Goal: Information Seeking & Learning: Check status

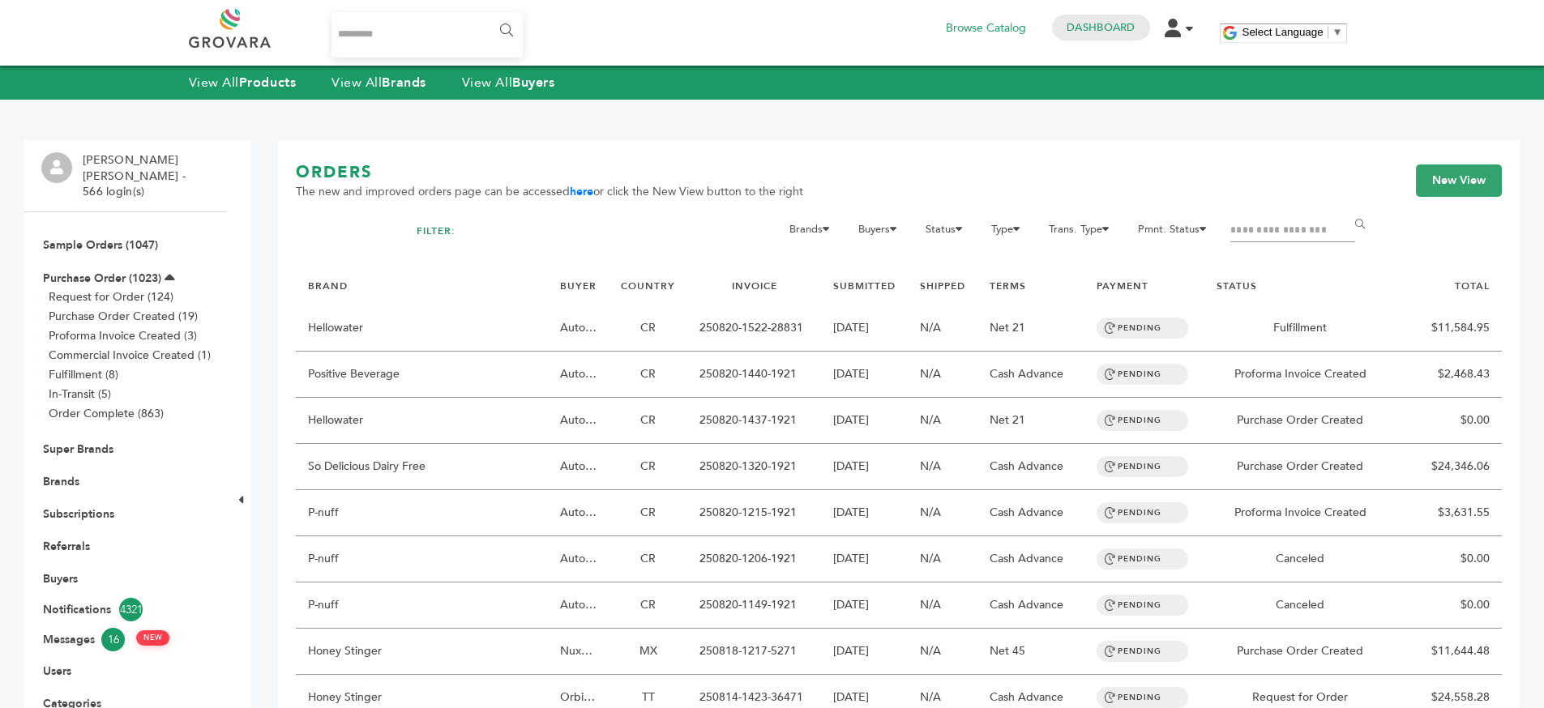
click at [371, 32] on input "Search..." at bounding box center [427, 34] width 192 height 45
type input "*****"
click at [487, 15] on input "******" at bounding box center [505, 31] width 36 height 32
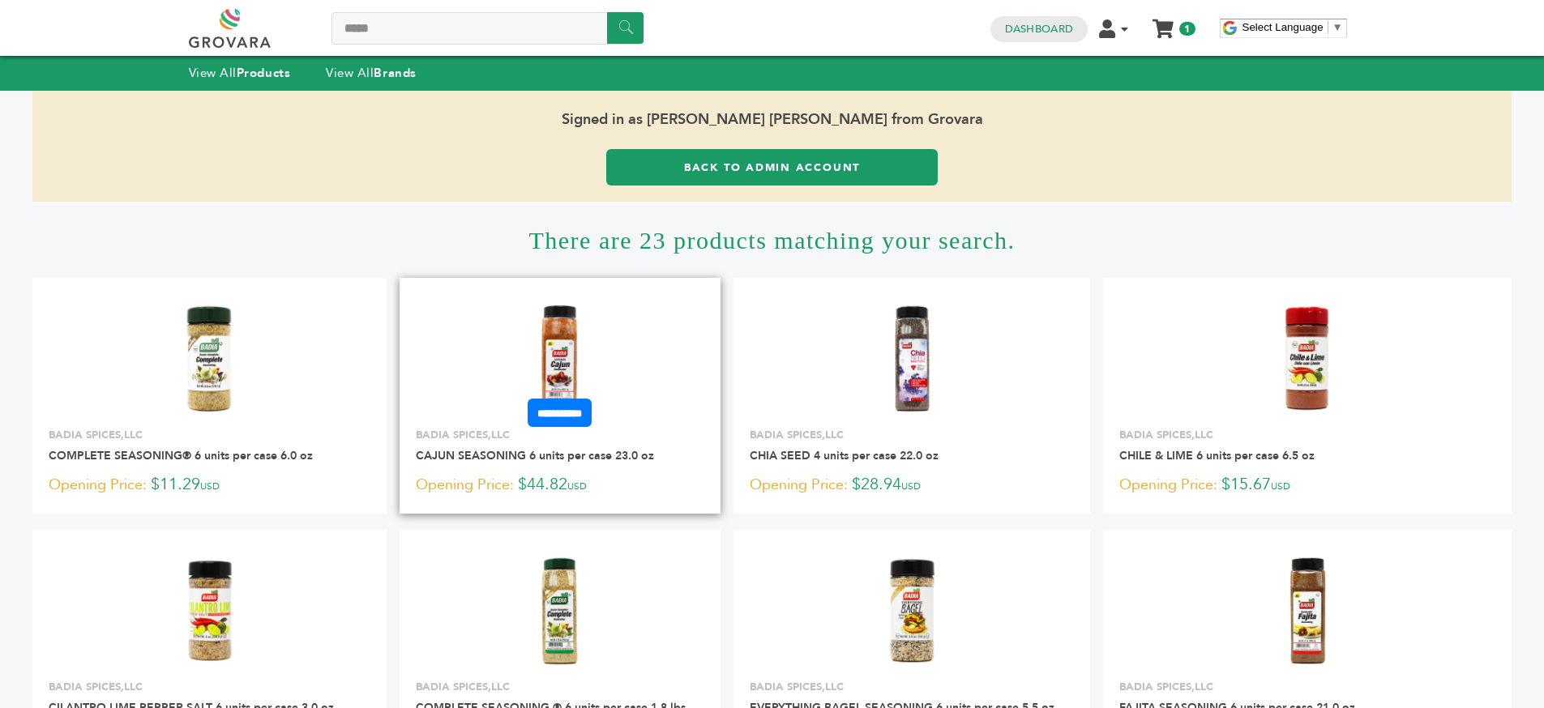
click at [570, 340] on img at bounding box center [560, 358] width 117 height 117
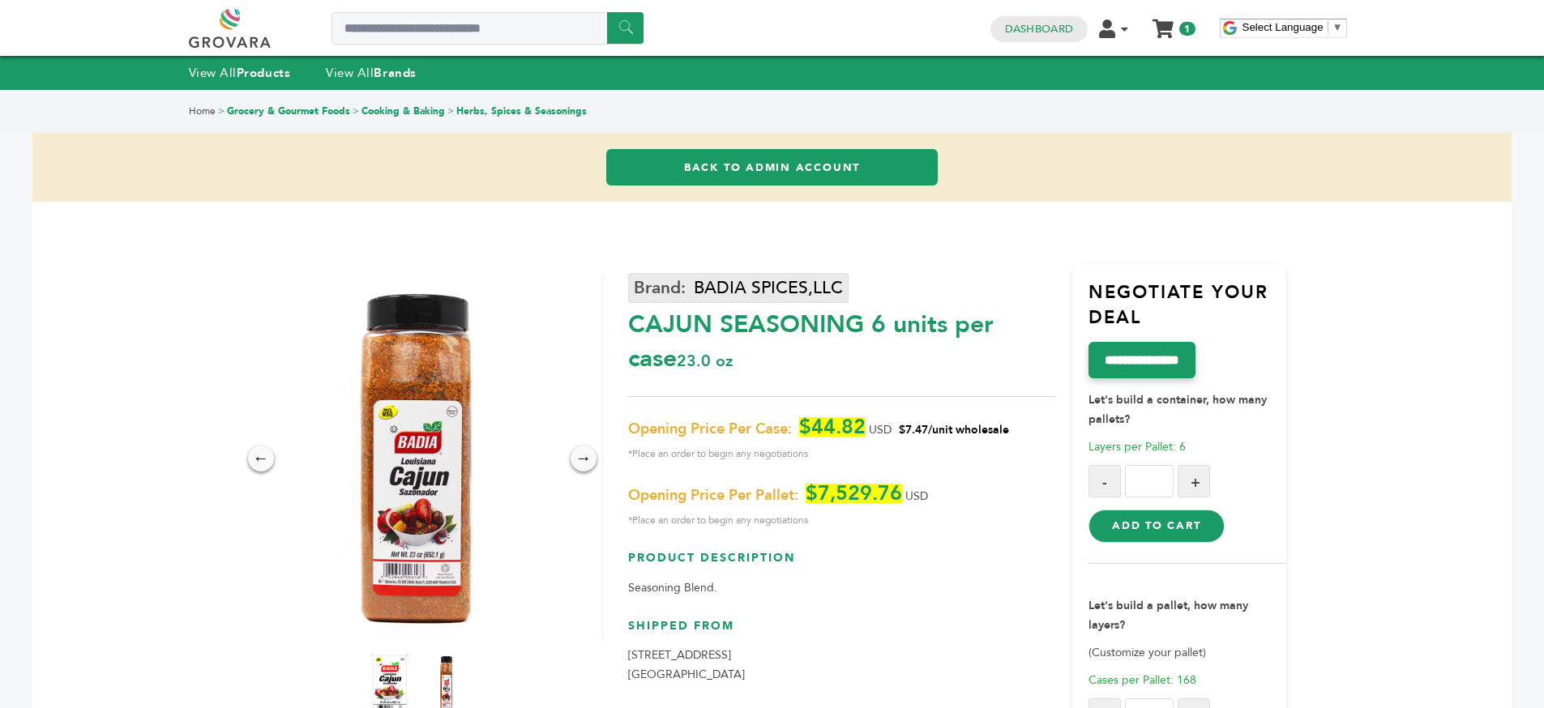
click at [752, 282] on link "BADIA SPICES,LLC" at bounding box center [738, 288] width 220 height 30
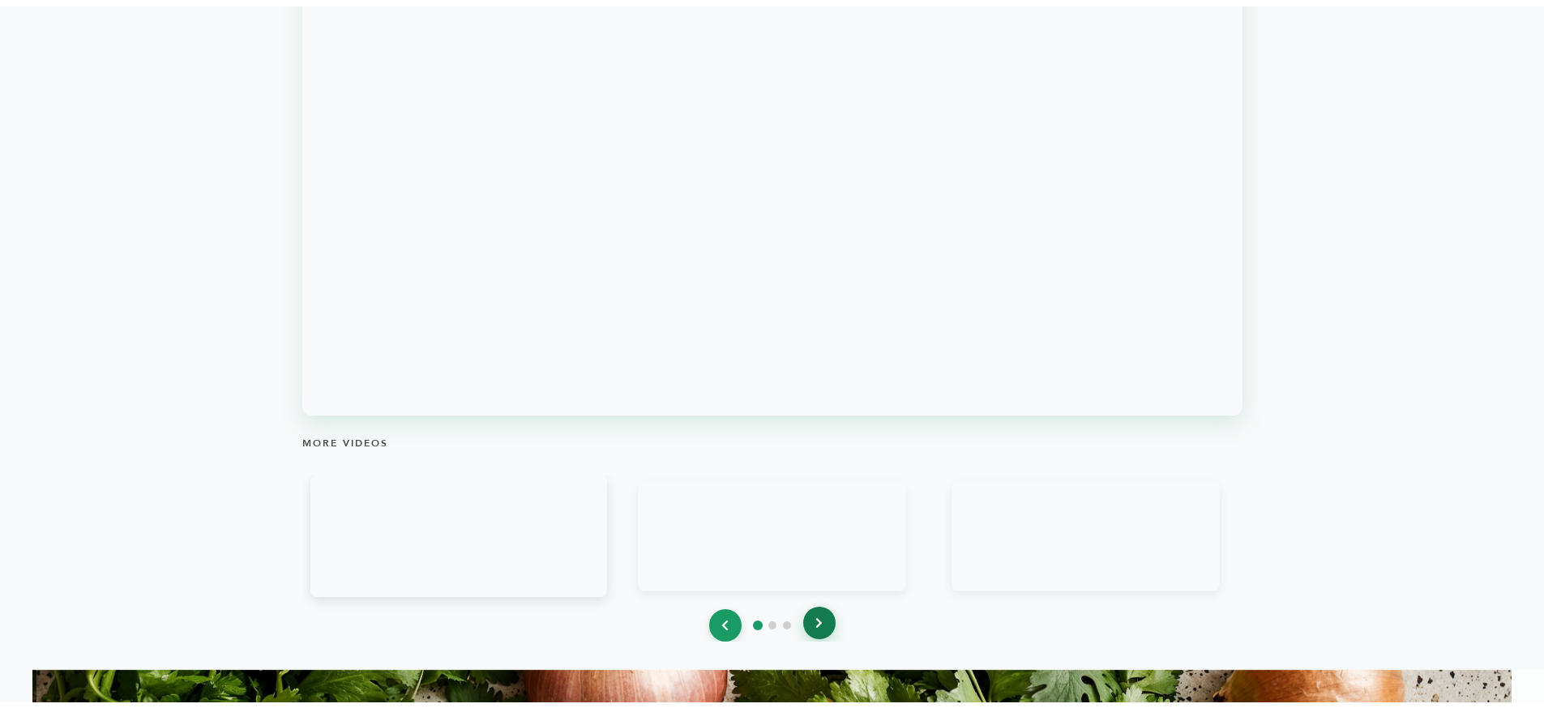
scroll to position [1644, 0]
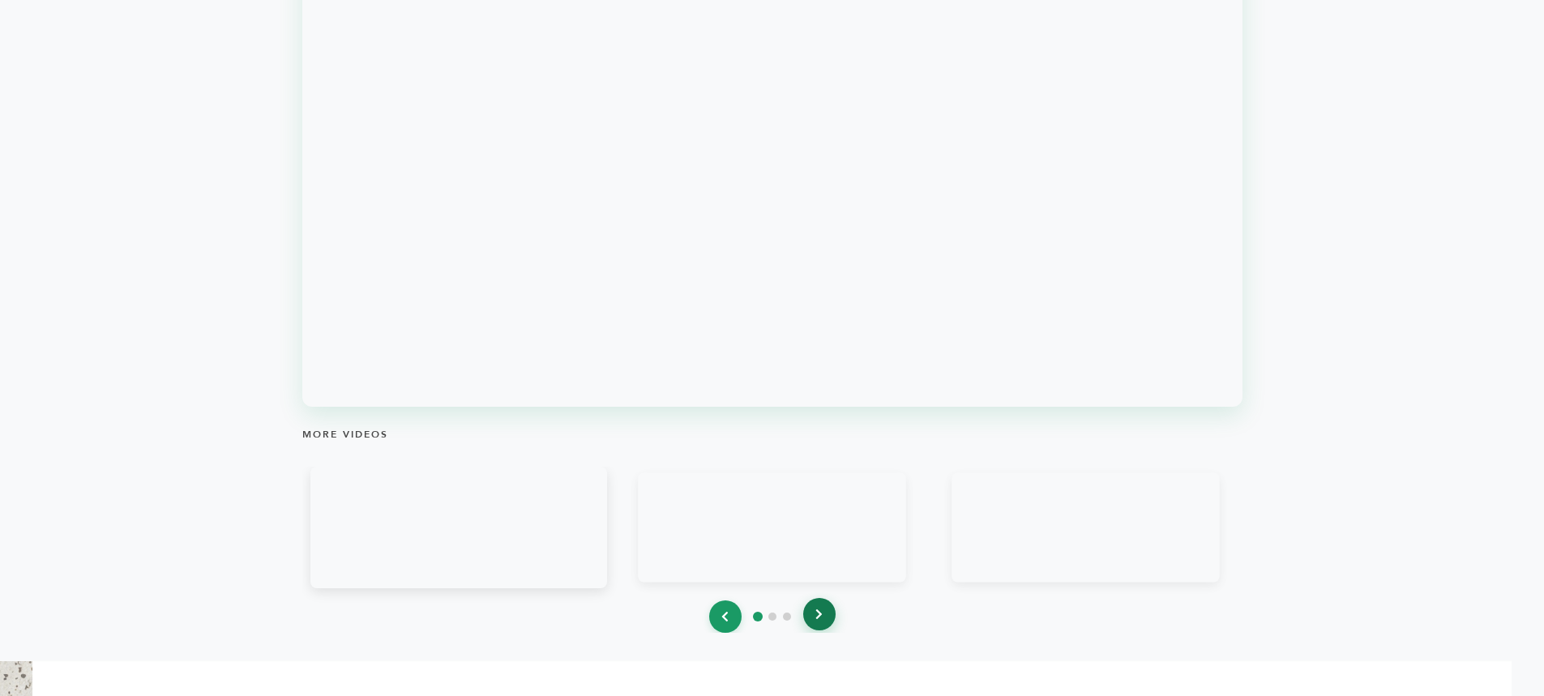
click at [818, 626] on button at bounding box center [819, 614] width 32 height 32
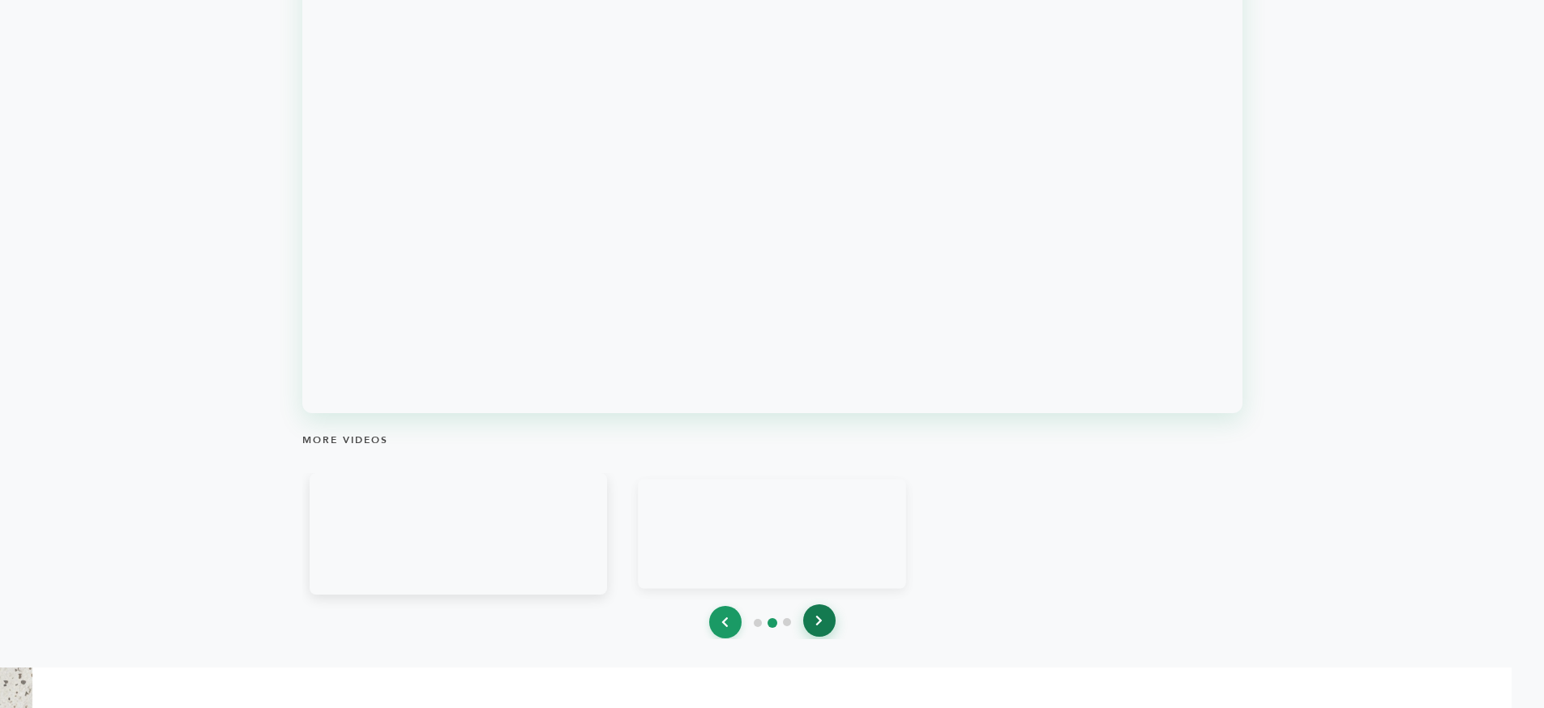
click at [818, 626] on button at bounding box center [819, 620] width 32 height 32
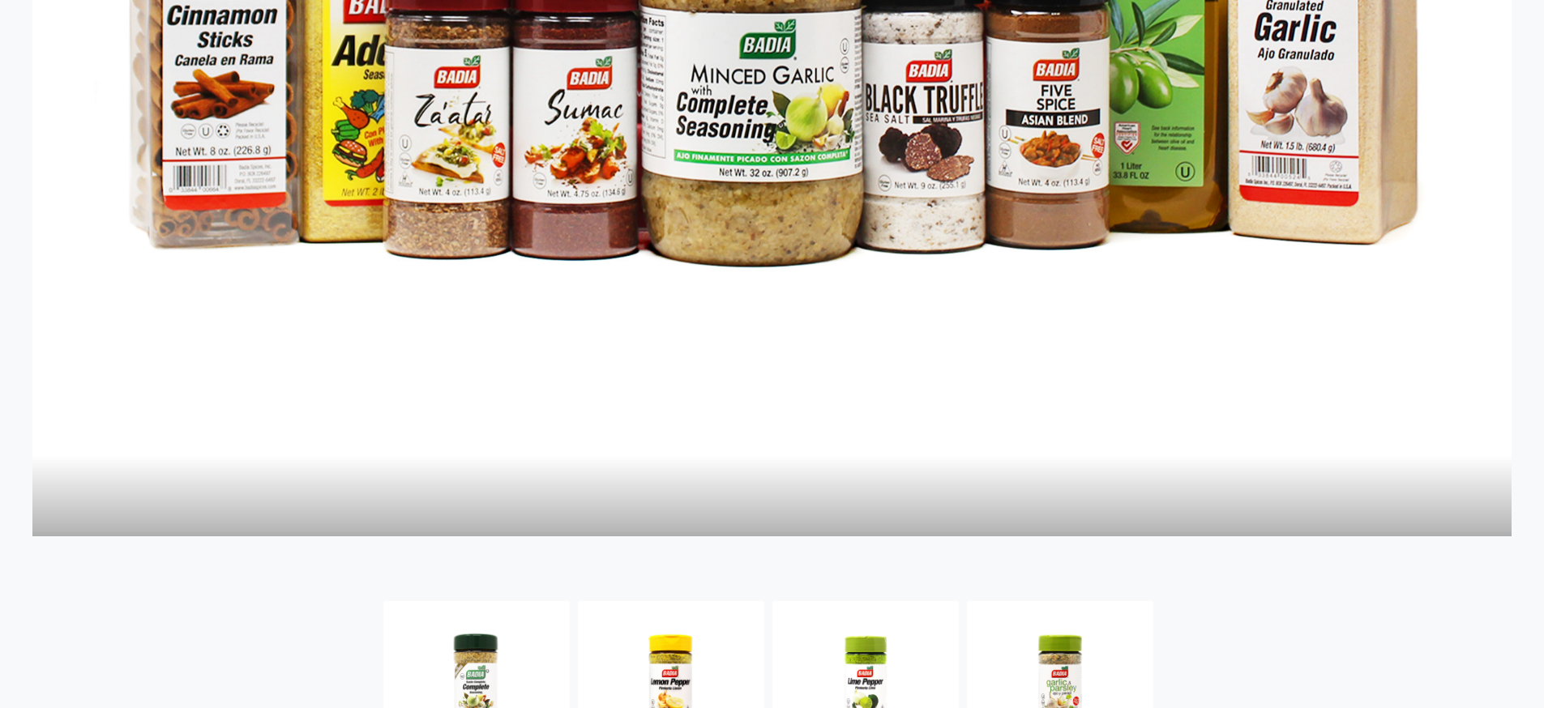
scroll to position [3009, 0]
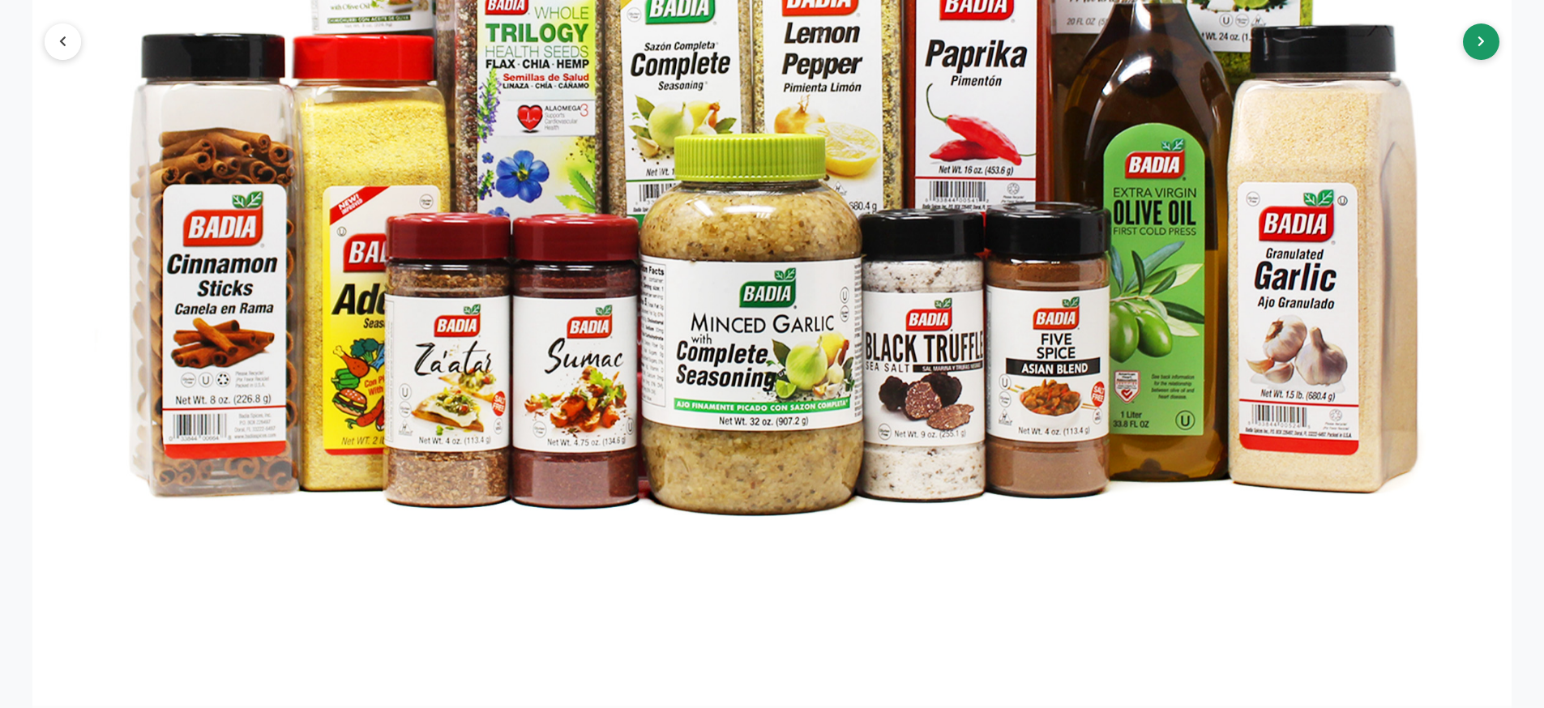
click at [1489, 49] on button at bounding box center [1481, 41] width 36 height 36
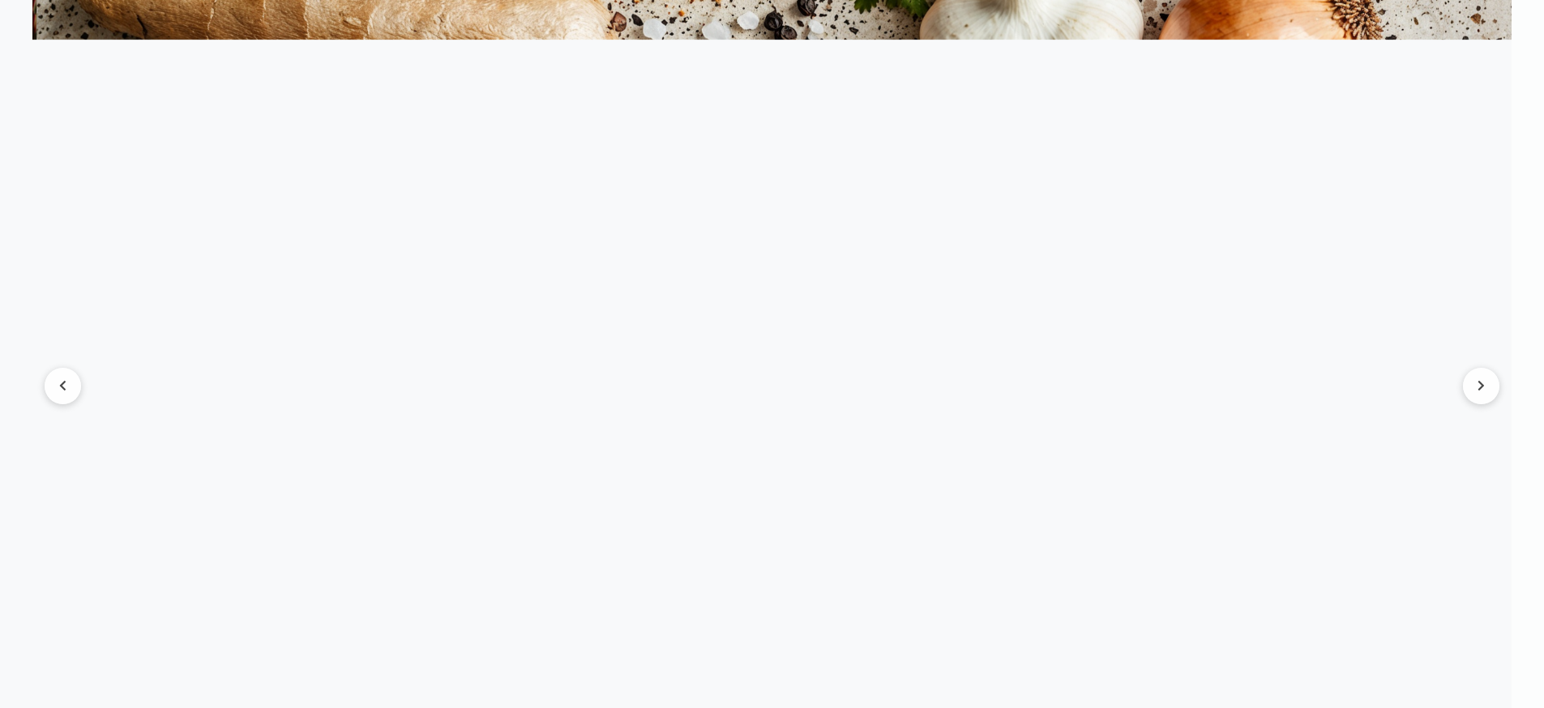
scroll to position [2697, 0]
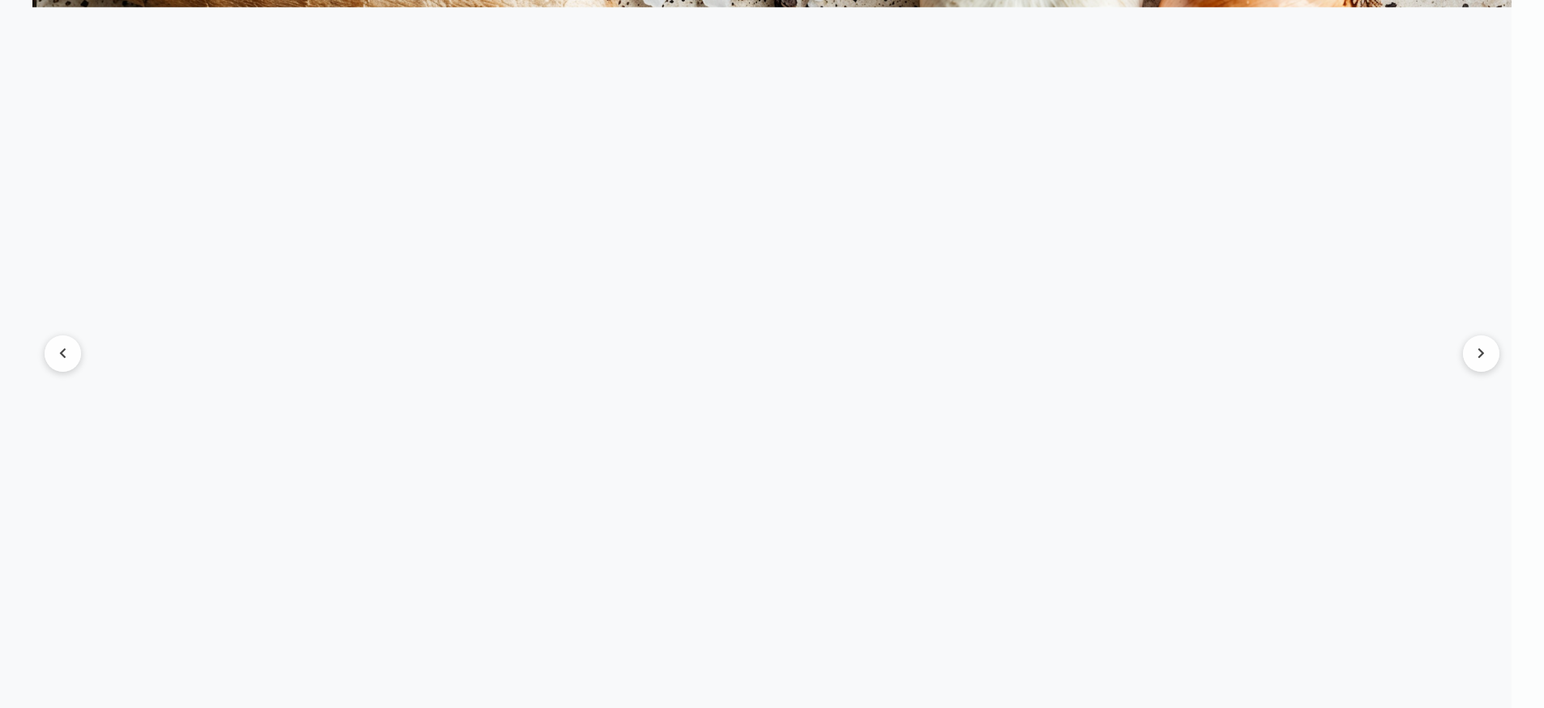
click at [1492, 337] on div at bounding box center [771, 353] width 1479 height 1487
click at [1491, 340] on button at bounding box center [1481, 353] width 36 height 36
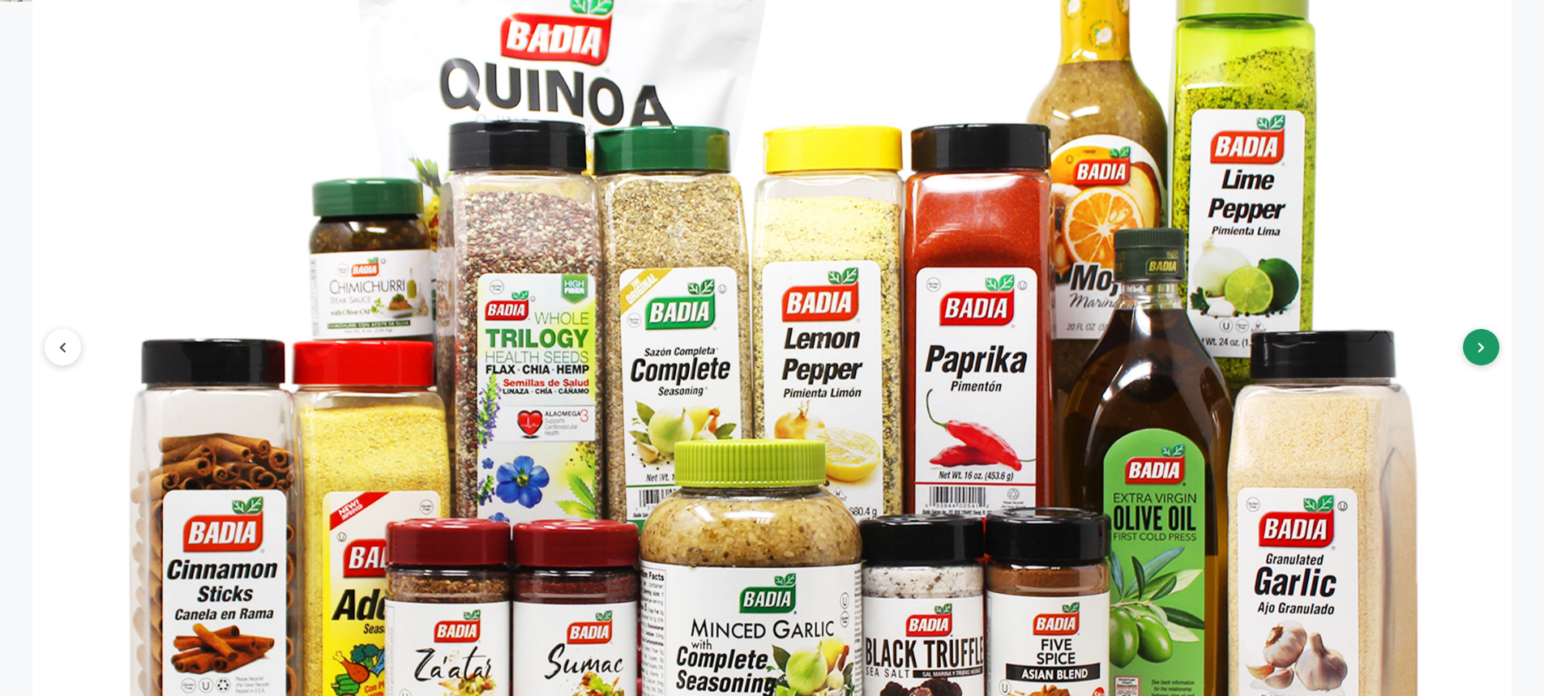
click at [1491, 340] on button at bounding box center [1481, 347] width 36 height 36
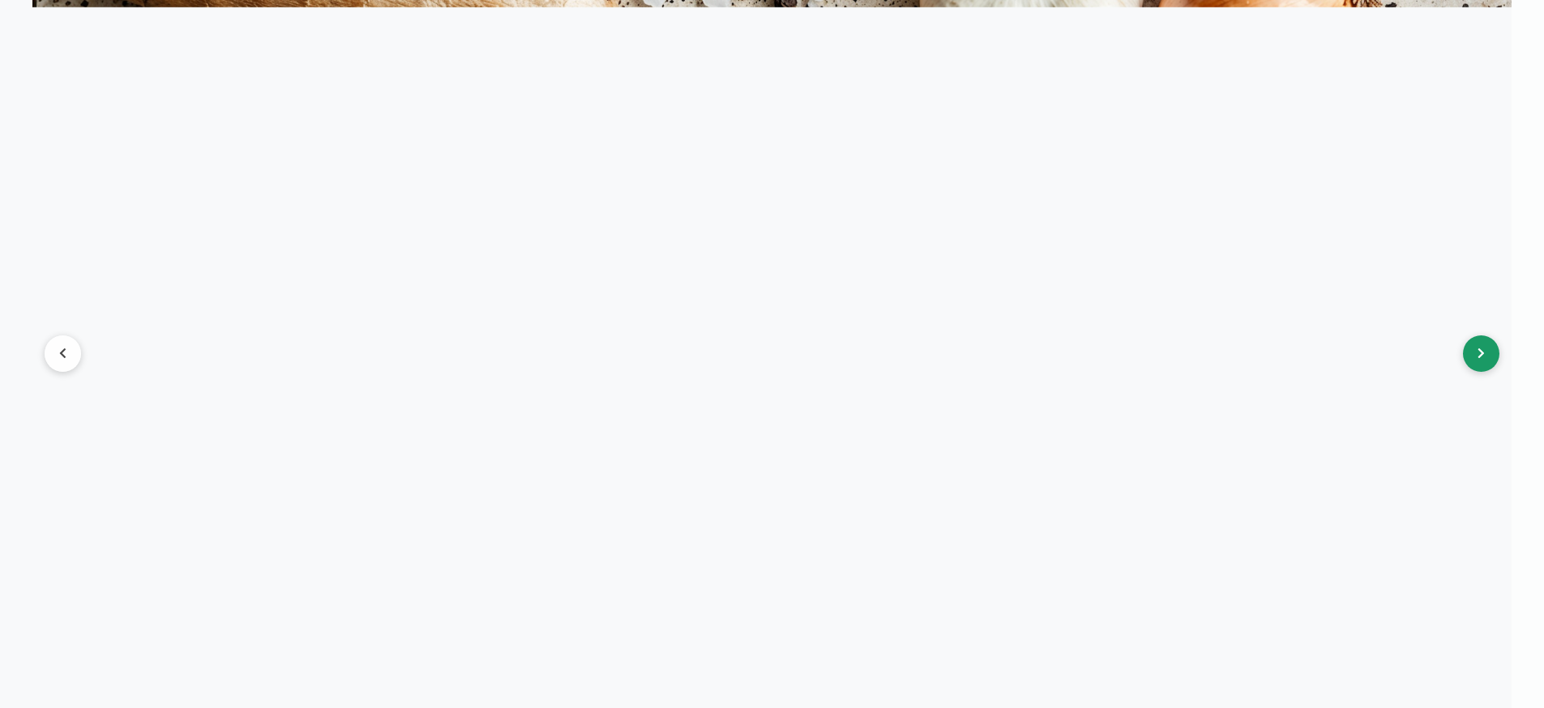
click at [1491, 340] on button at bounding box center [1481, 353] width 36 height 36
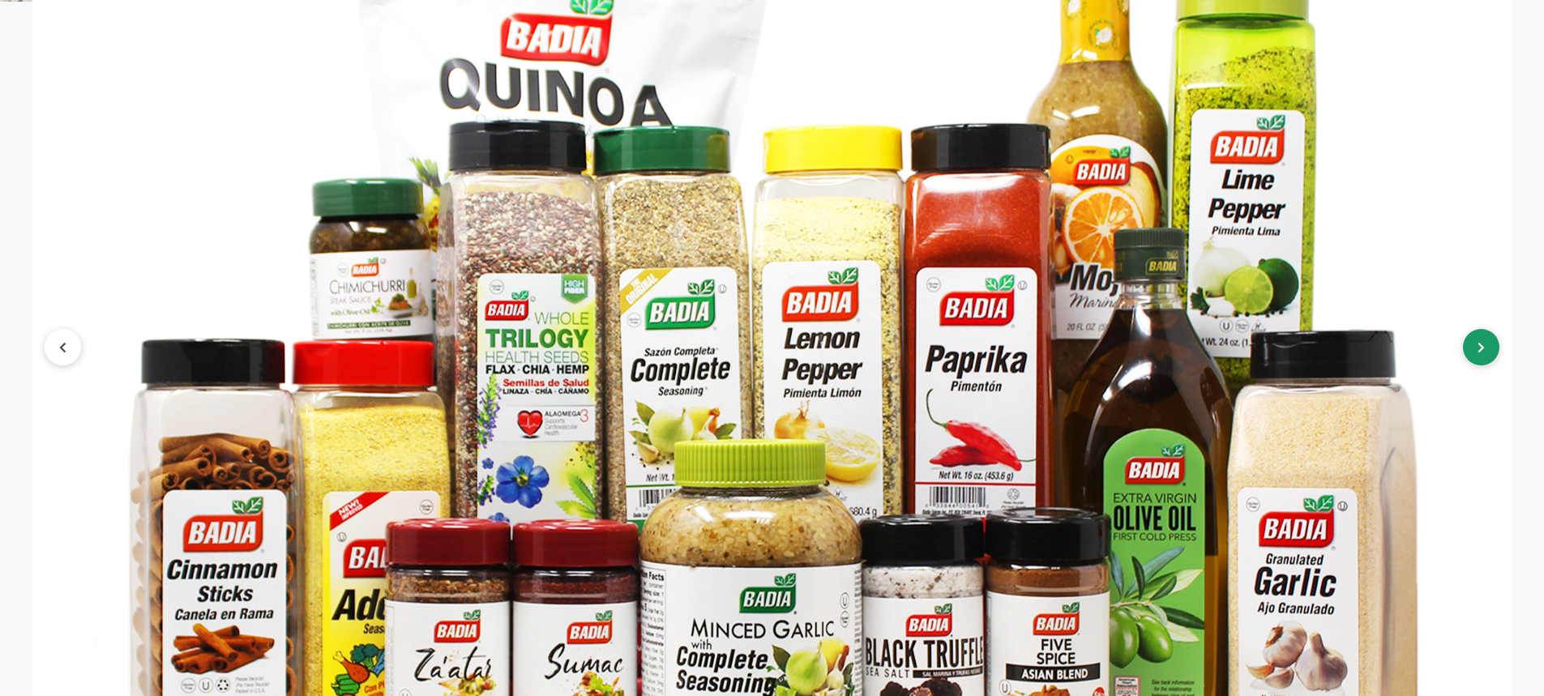
click at [1491, 340] on button at bounding box center [1481, 347] width 36 height 36
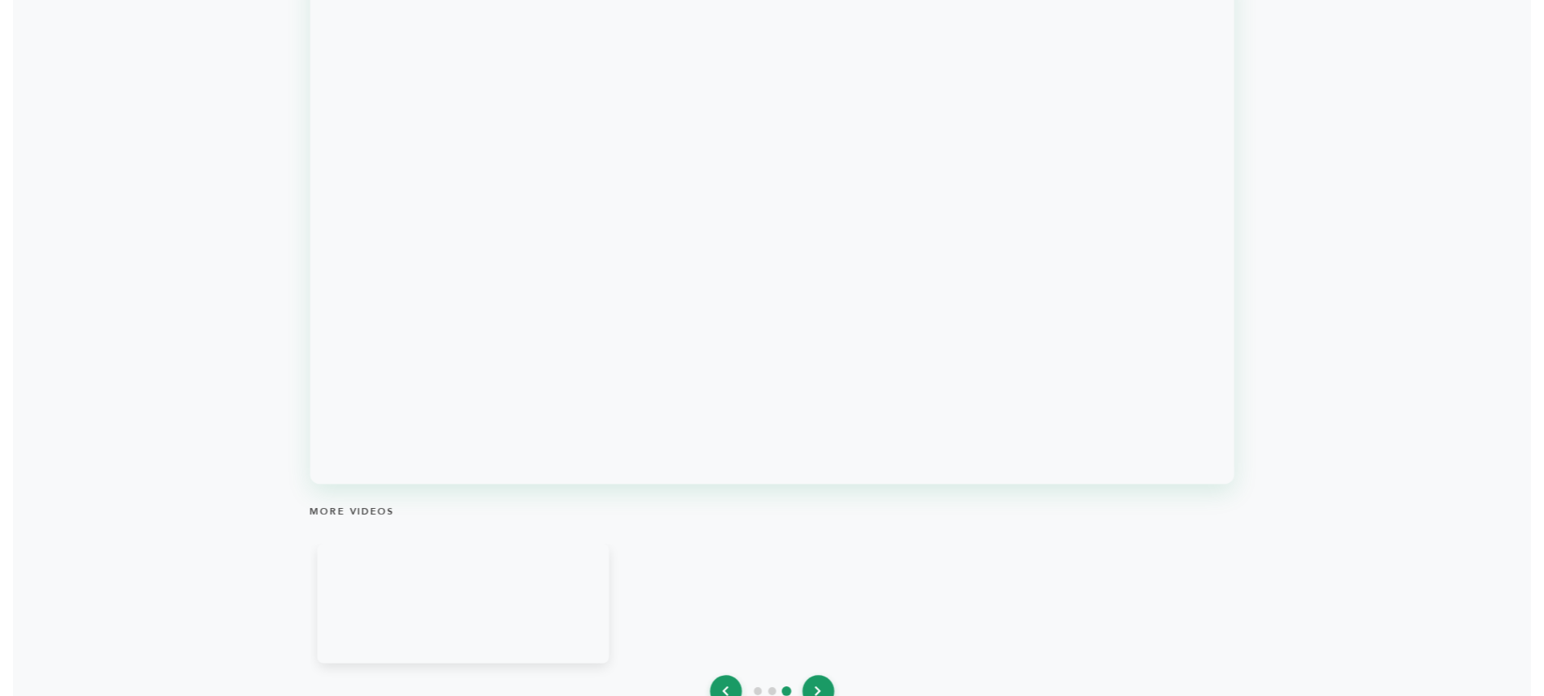
scroll to position [1697, 0]
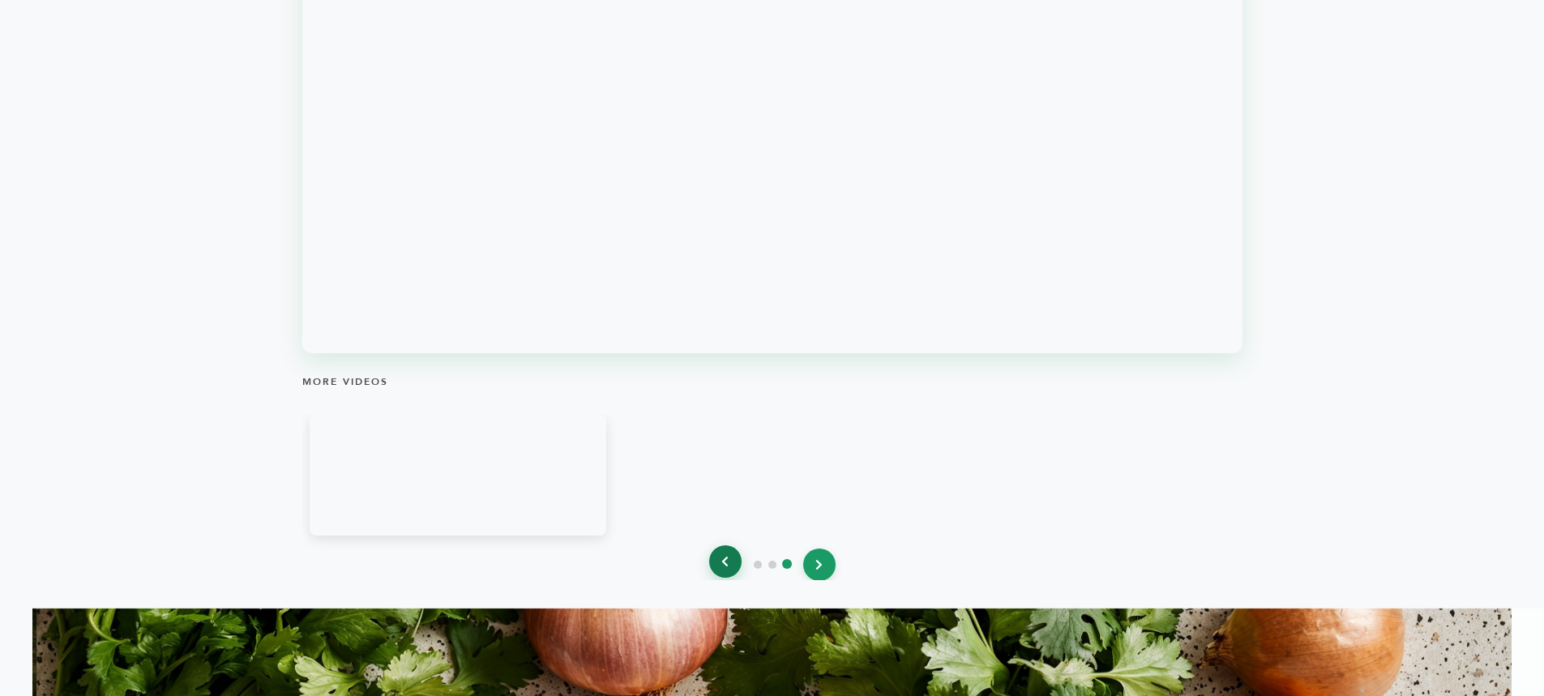
click at [727, 562] on icon at bounding box center [724, 561] width 7 height 11
click at [727, 563] on icon at bounding box center [724, 561] width 7 height 11
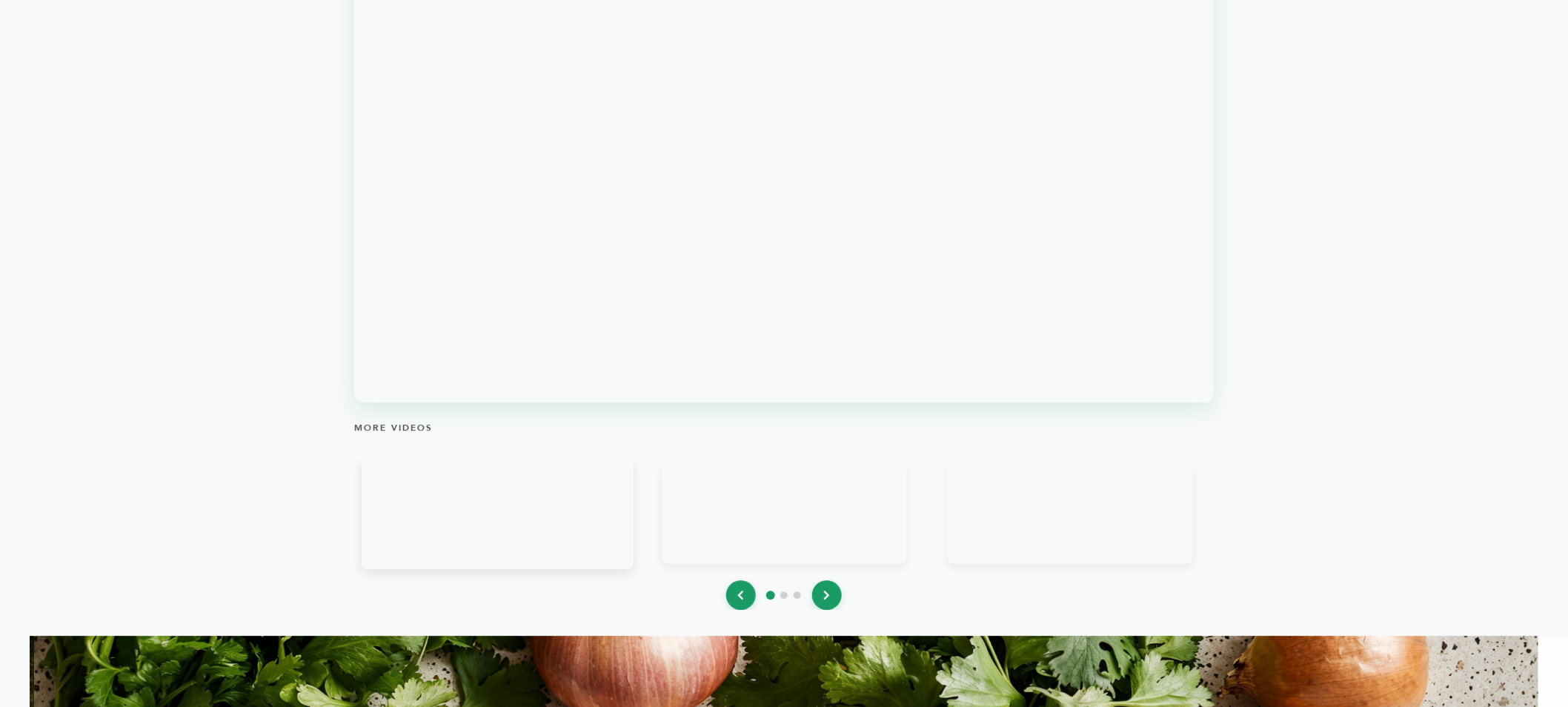
scroll to position [1547, 0]
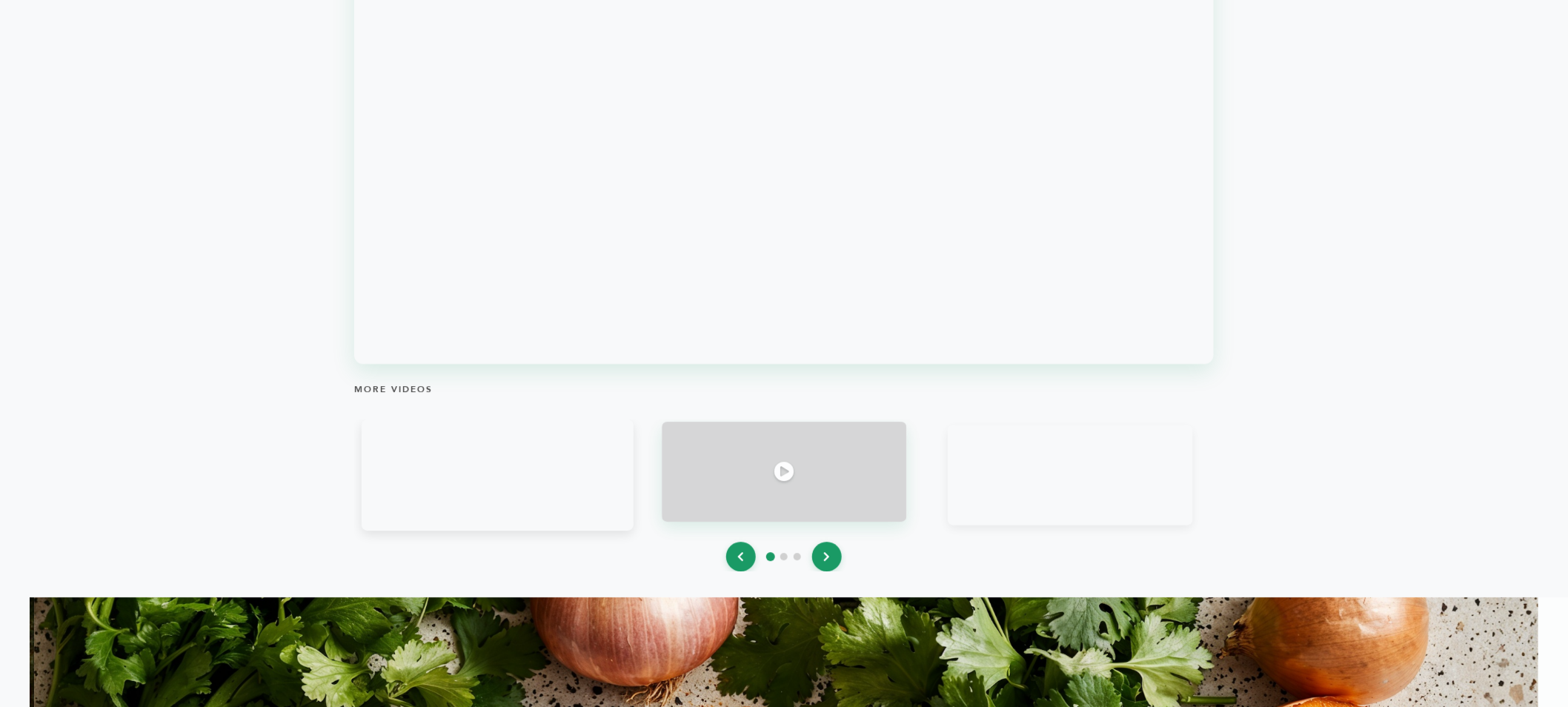
click at [791, 478] on icon at bounding box center [784, 472] width 20 height 20
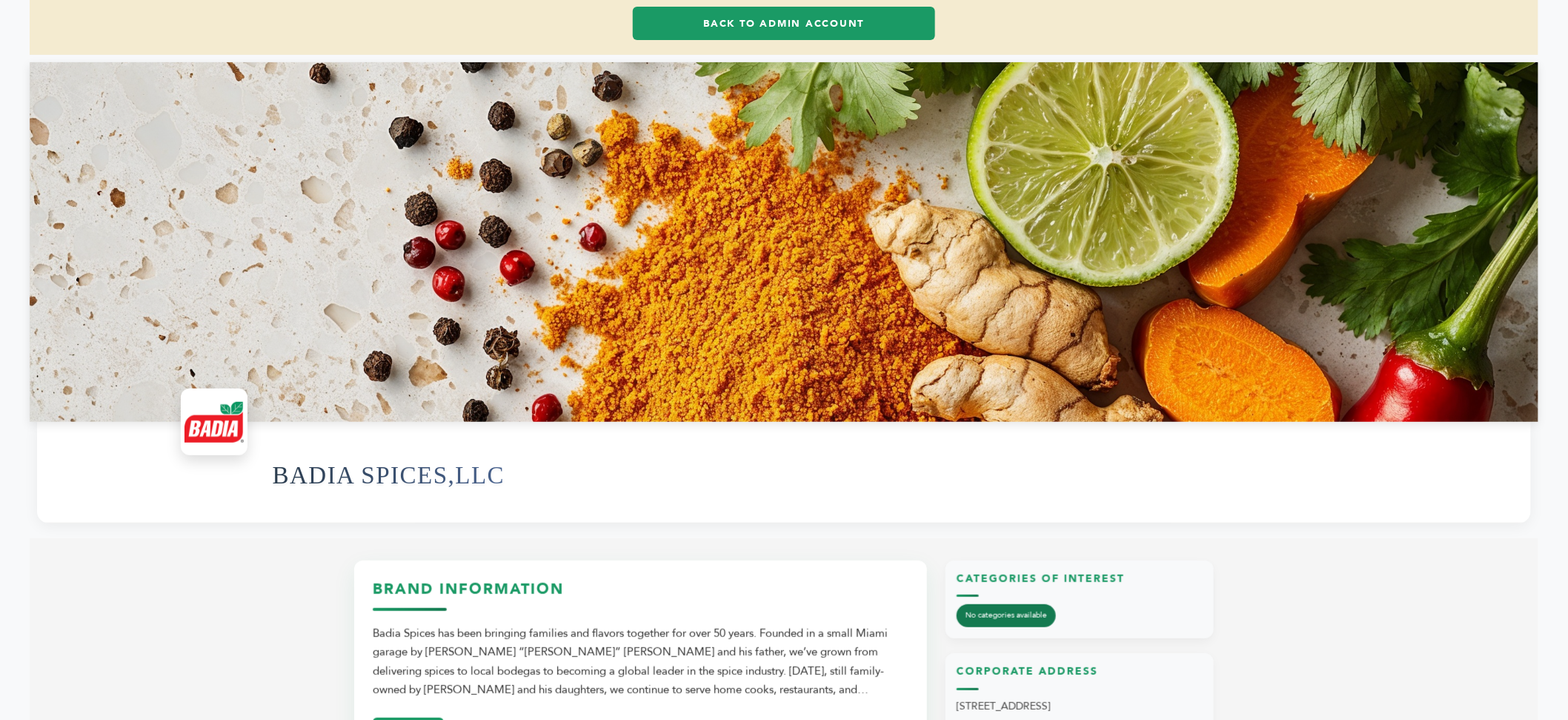
scroll to position [0, 0]
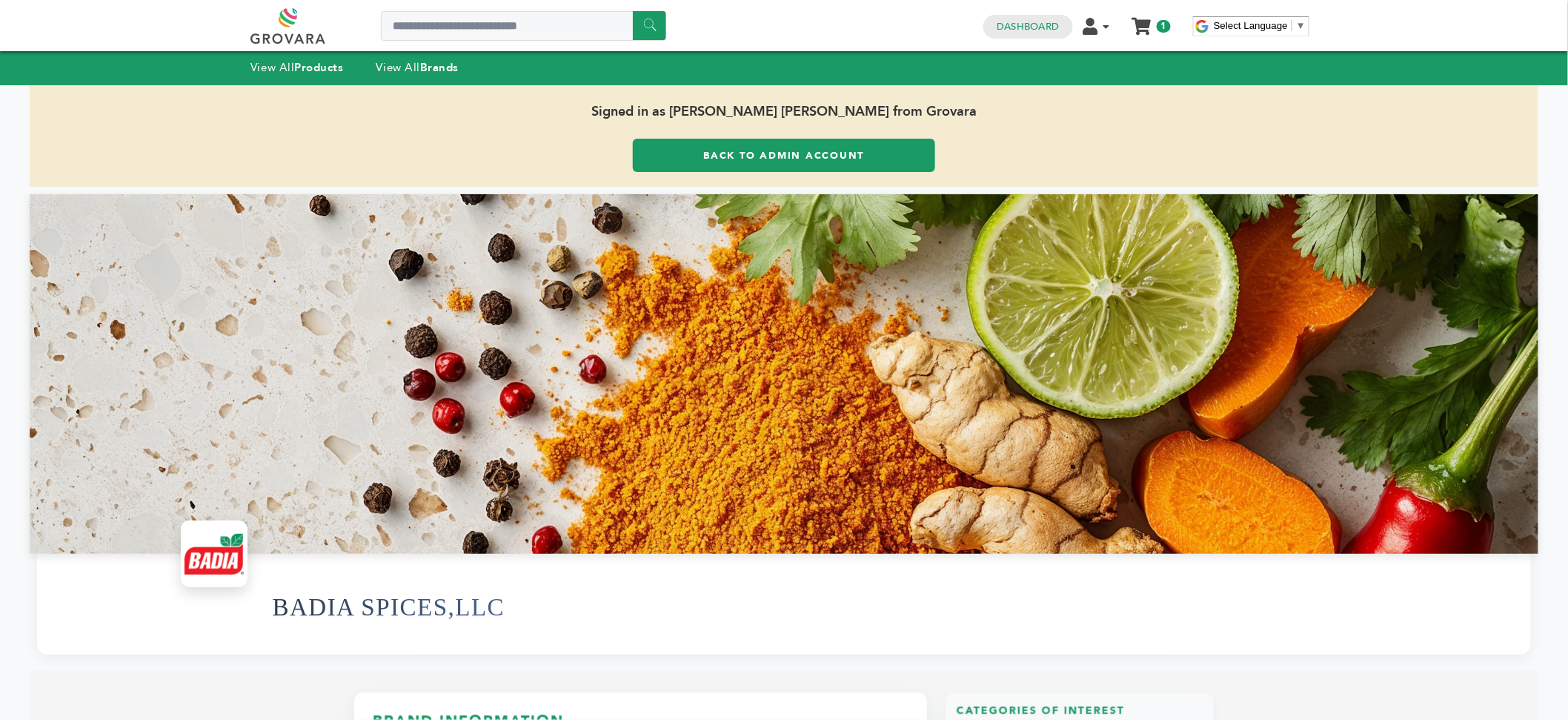
click at [770, 139] on link "Back to Admin Account" at bounding box center [784, 156] width 302 height 33
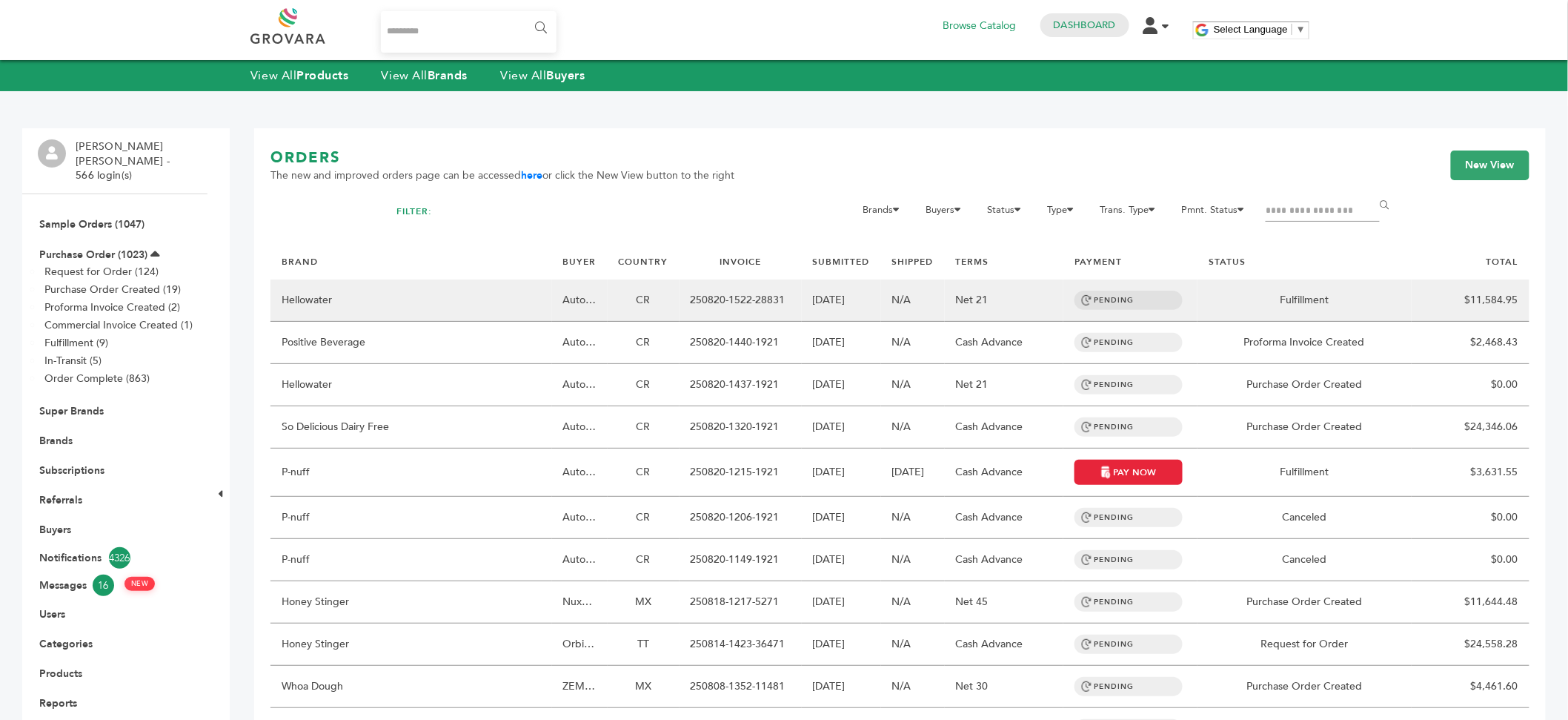
click at [426, 318] on td "Hellowater" at bounding box center [411, 300] width 282 height 42
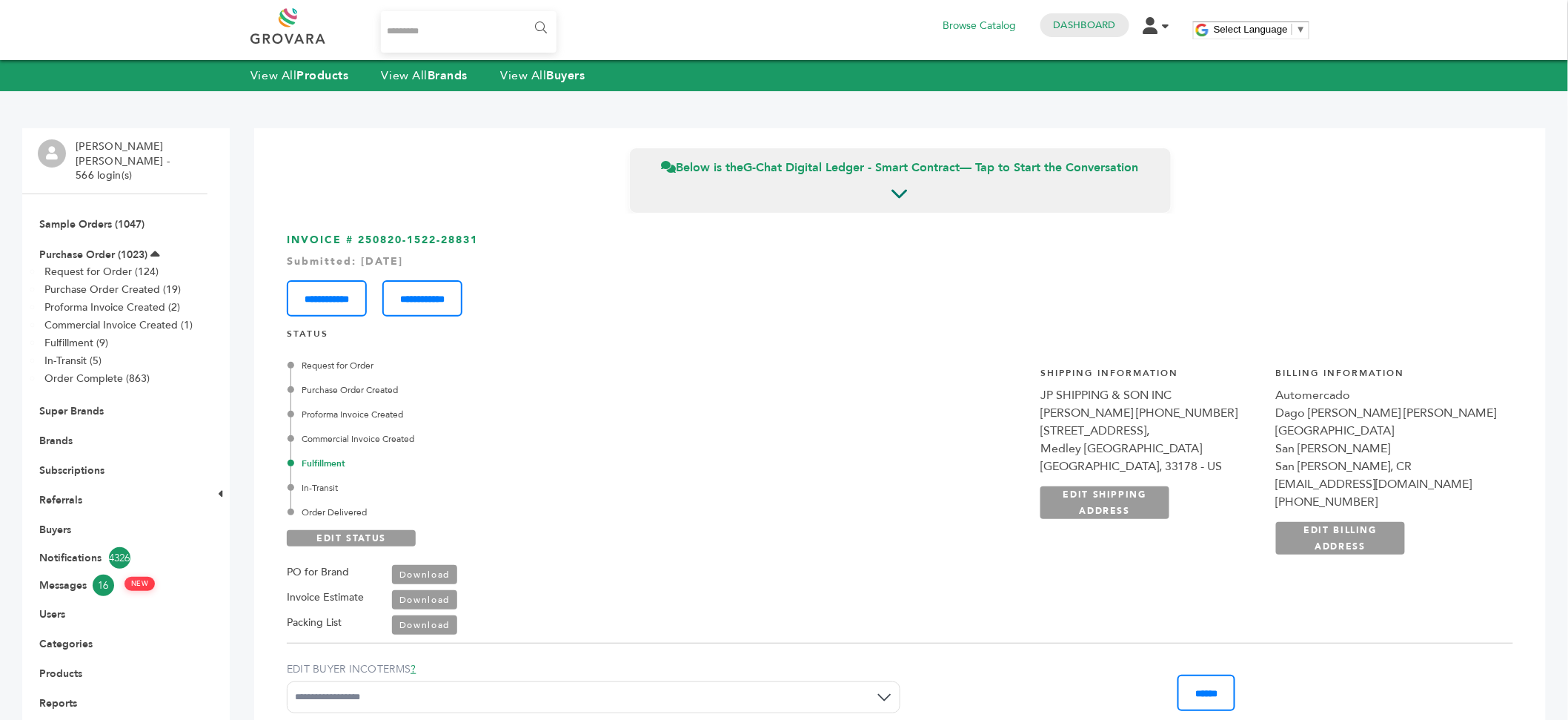
click at [82, 239] on li "Purchase Order (1023) Request for Order (124) Purchase Order Created (19) Profo…" at bounding box center [114, 317] width 155 height 157
click at [84, 248] on link "Purchase Order (1023)" at bounding box center [93, 254] width 108 height 14
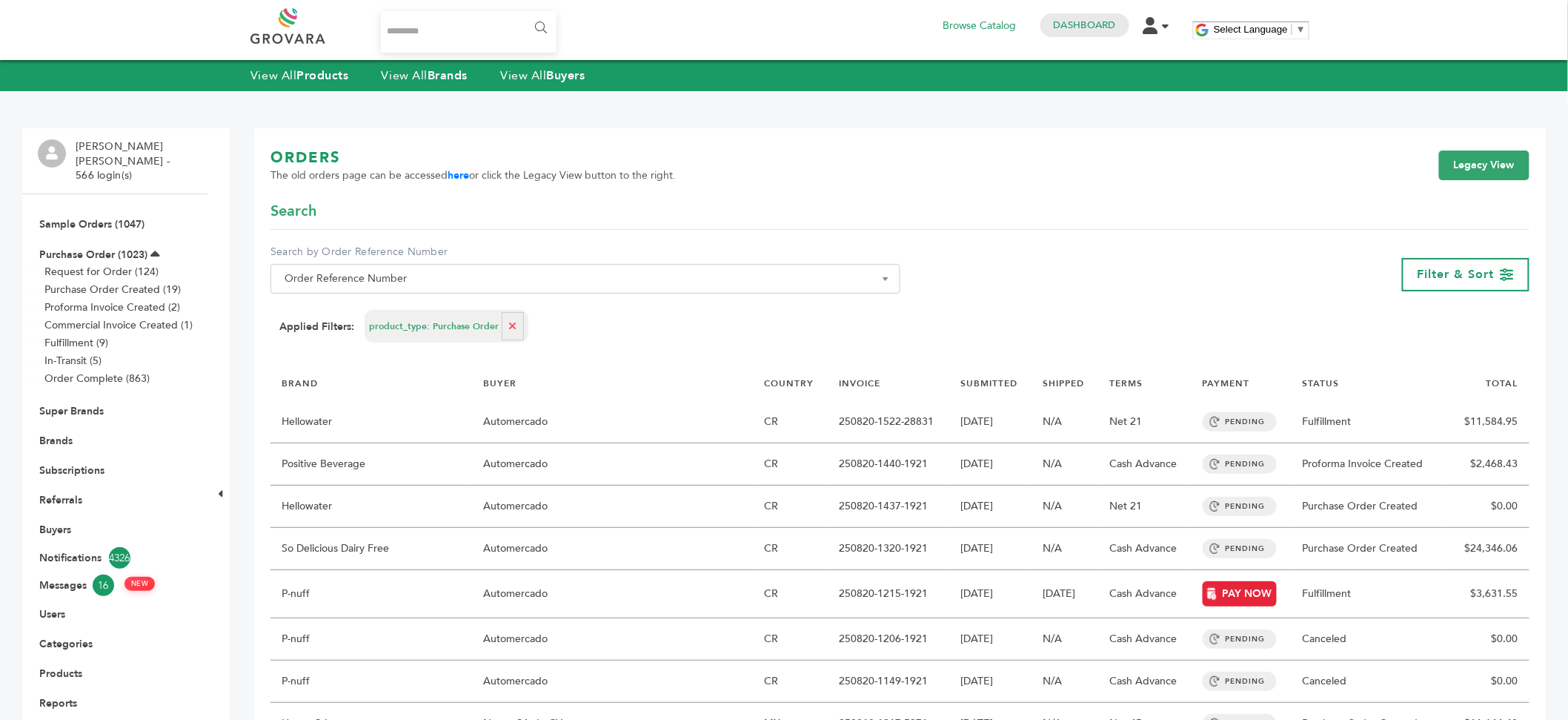
click at [508, 330] on icon "button" at bounding box center [512, 326] width 8 height 10
select select
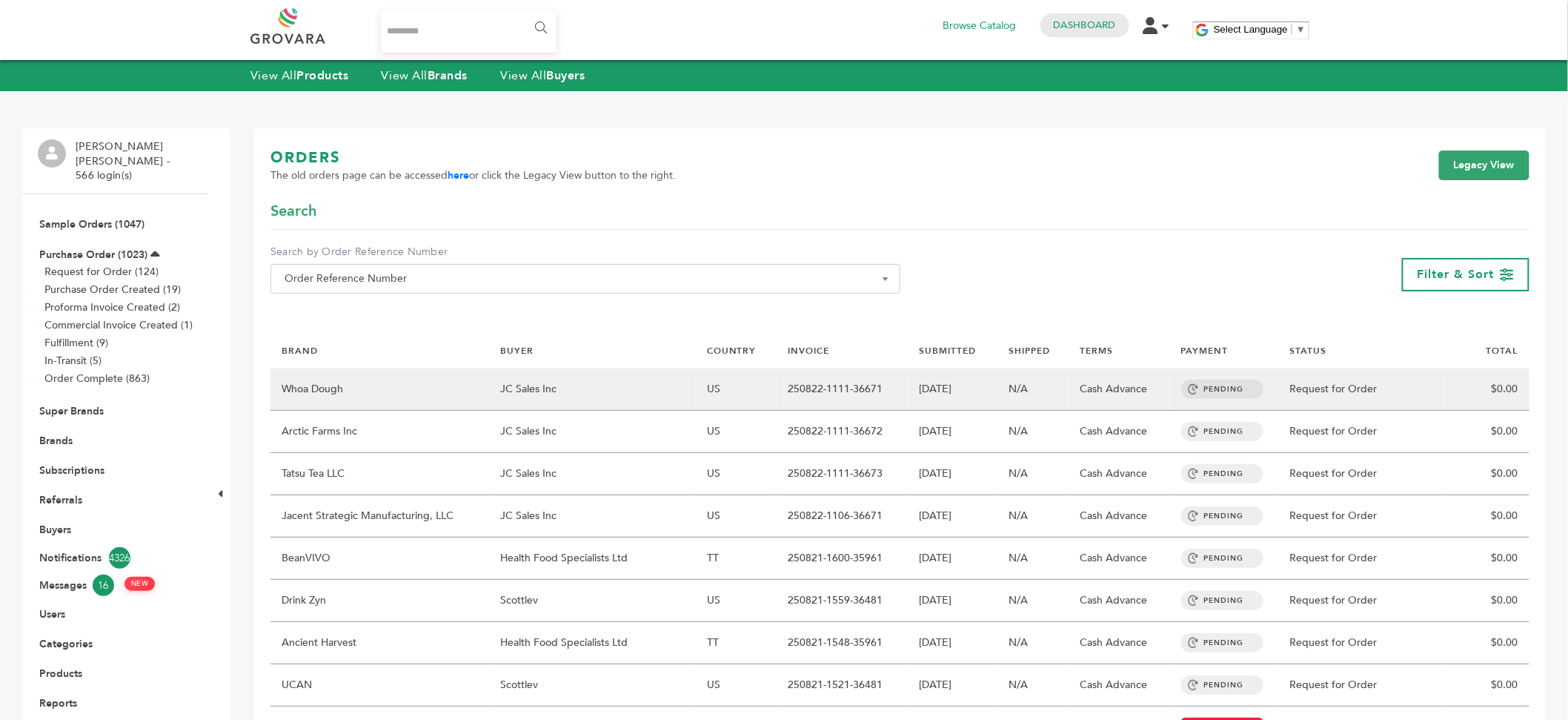
click at [601, 392] on td "JC Sales Inc" at bounding box center [592, 390] width 207 height 42
click at [588, 406] on td "JC Sales Inc" at bounding box center [592, 390] width 207 height 42
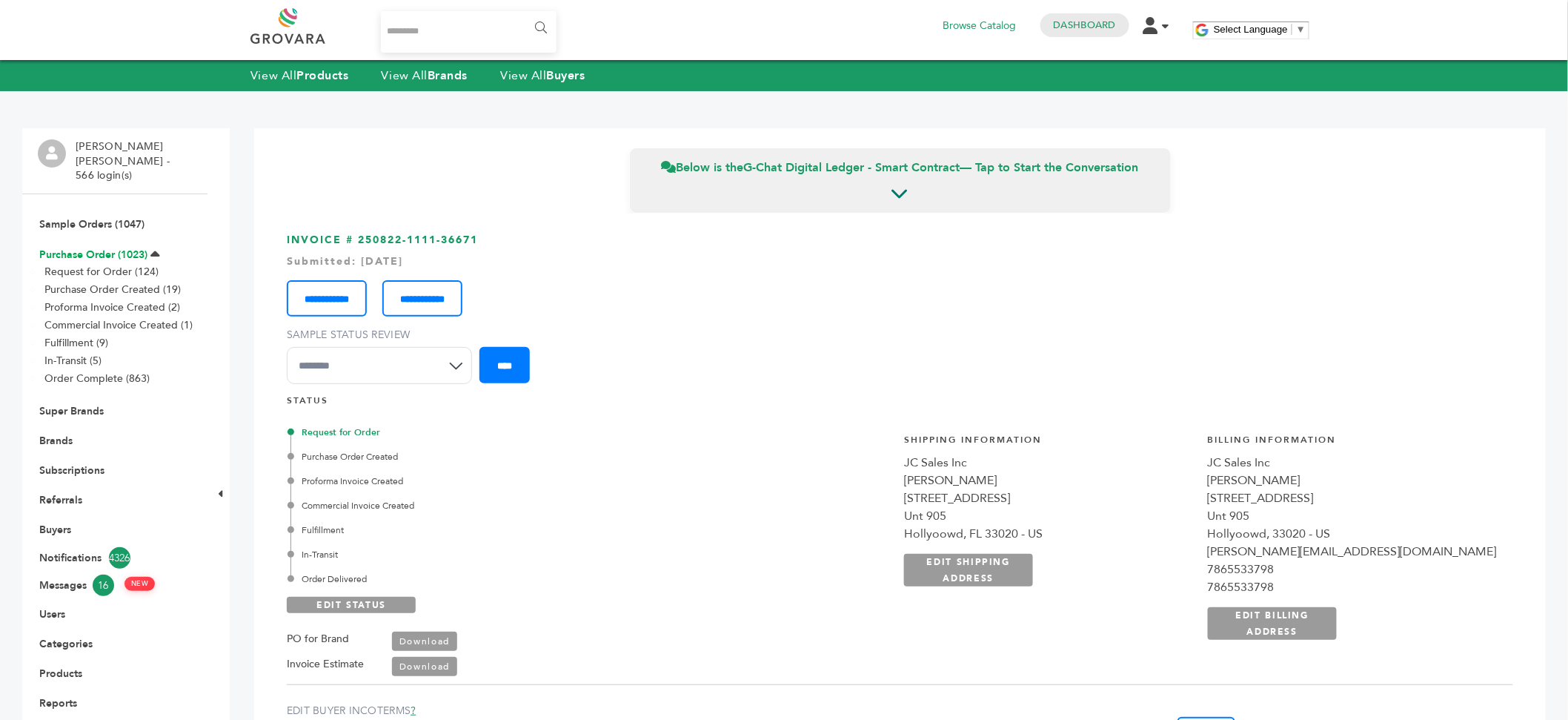
click at [96, 248] on link "Purchase Order (1023)" at bounding box center [93, 254] width 108 height 14
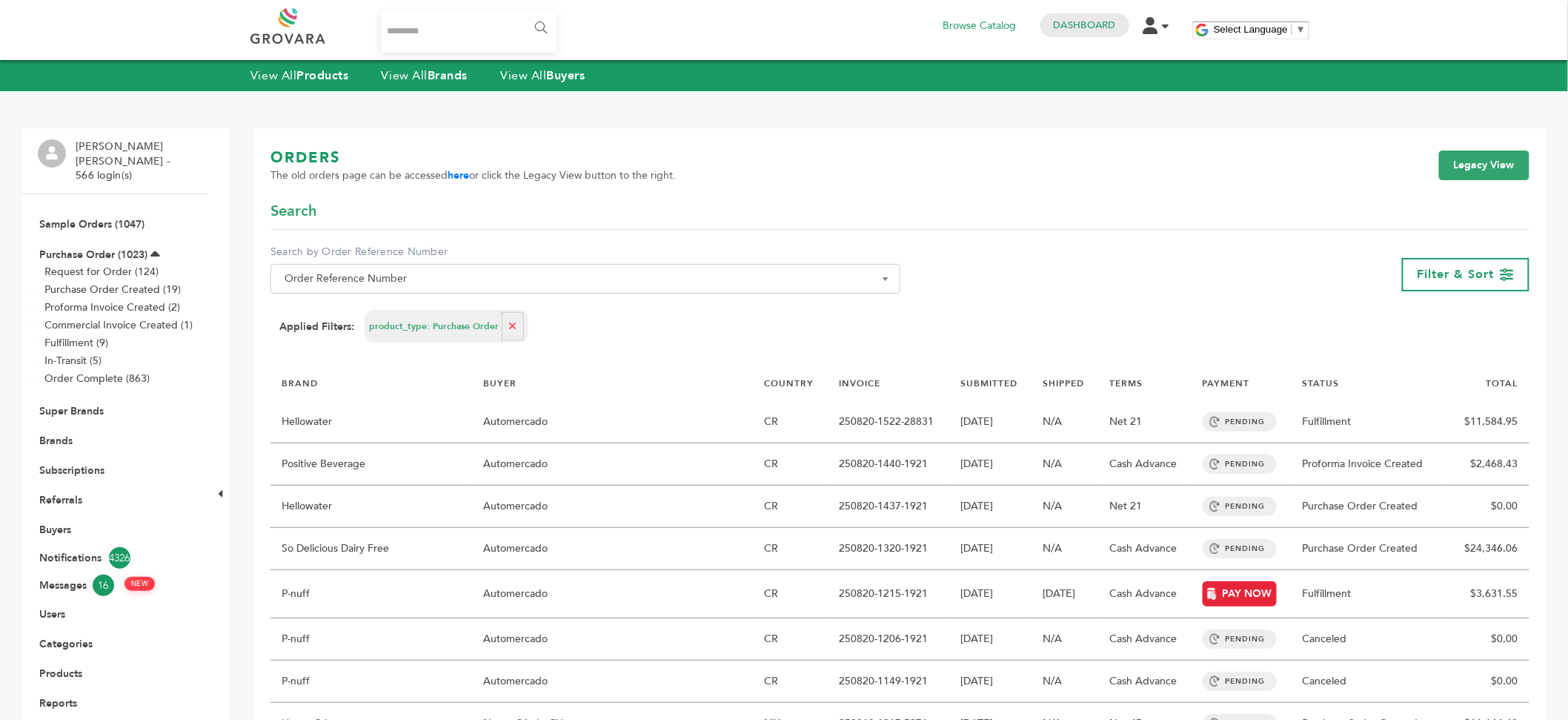
click at [508, 338] on button "button" at bounding box center [513, 326] width 22 height 28
select select
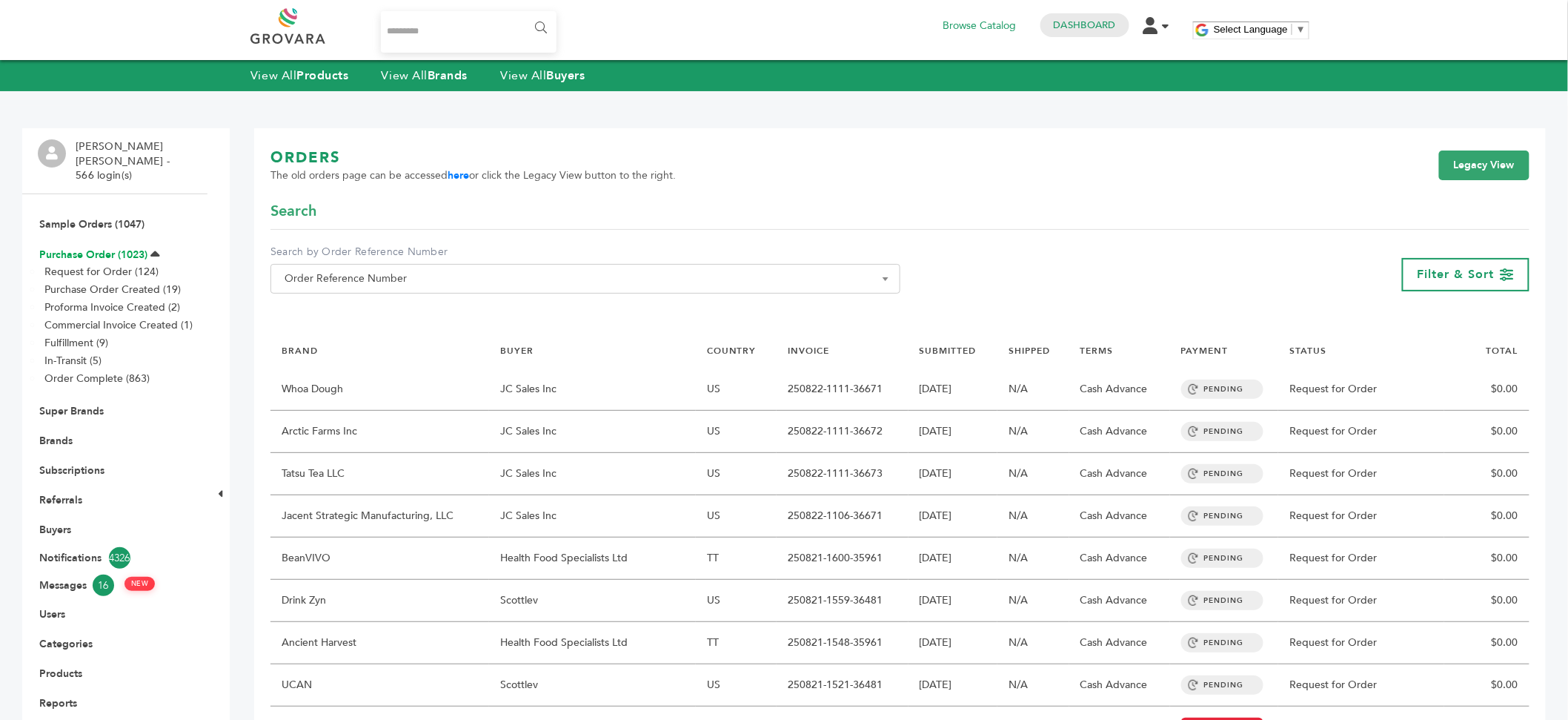
click at [126, 248] on link "Purchase Order (1023)" at bounding box center [93, 254] width 108 height 14
click at [107, 248] on link "Purchase Order (1023)" at bounding box center [93, 254] width 108 height 14
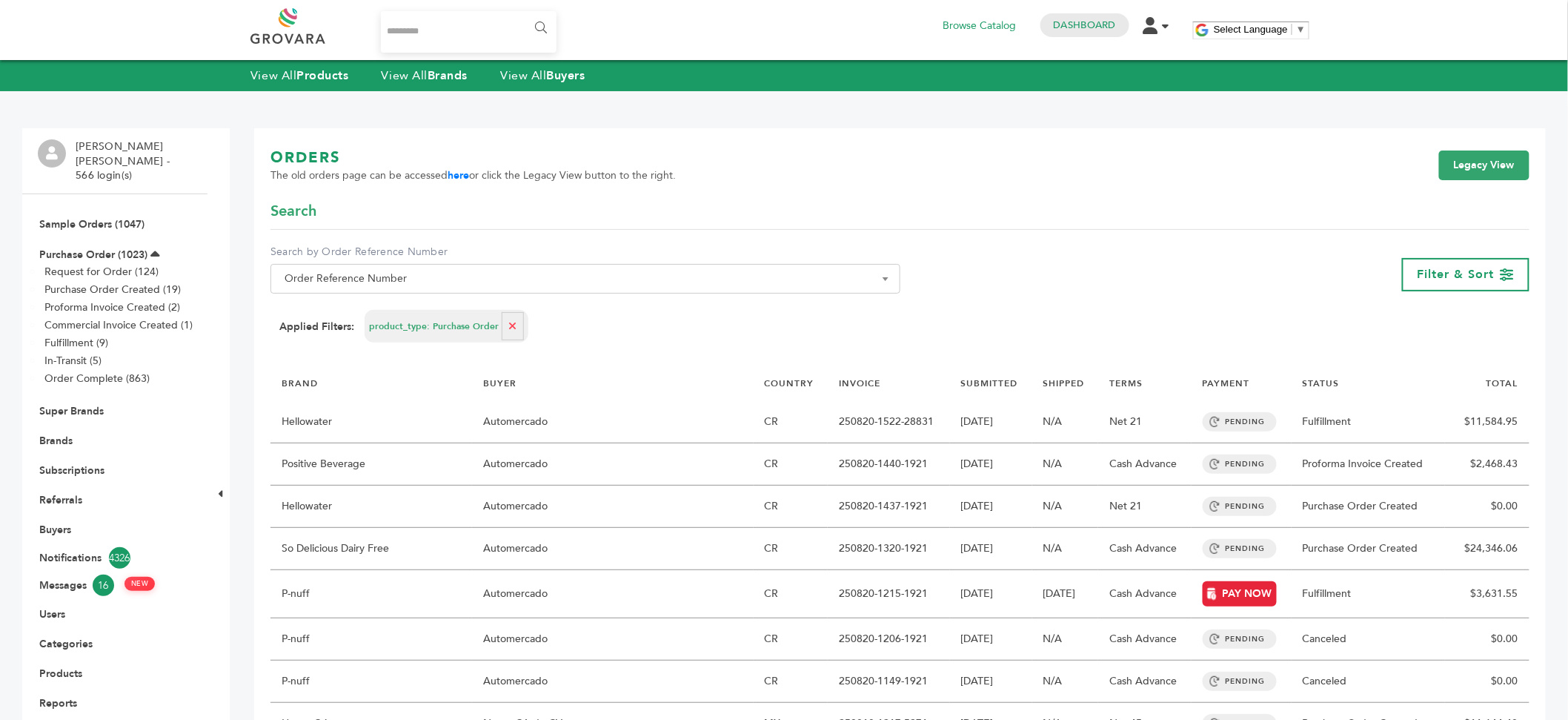
click at [508, 328] on icon "button" at bounding box center [512, 326] width 8 height 10
select select
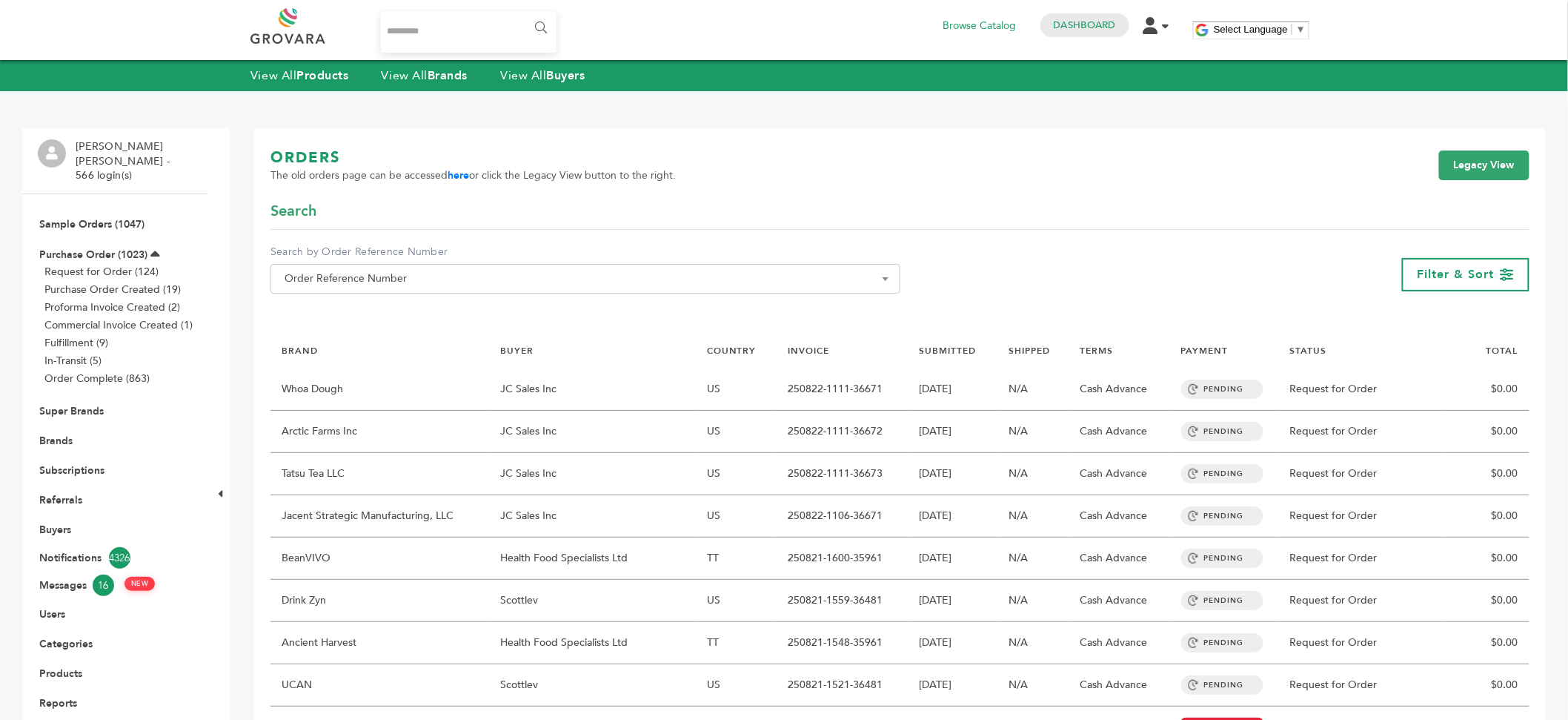
click at [561, 170] on span "The old orders page can be accessed here or click the Legacy View button to the…" at bounding box center [473, 176] width 405 height 15
click at [768, 156] on div "ORDERS The old orders page can be accessed here or click the Legacy View button…" at bounding box center [900, 174] width 1259 height 53
drag, startPoint x: 744, startPoint y: 159, endPoint x: 293, endPoint y: 165, distance: 451.0
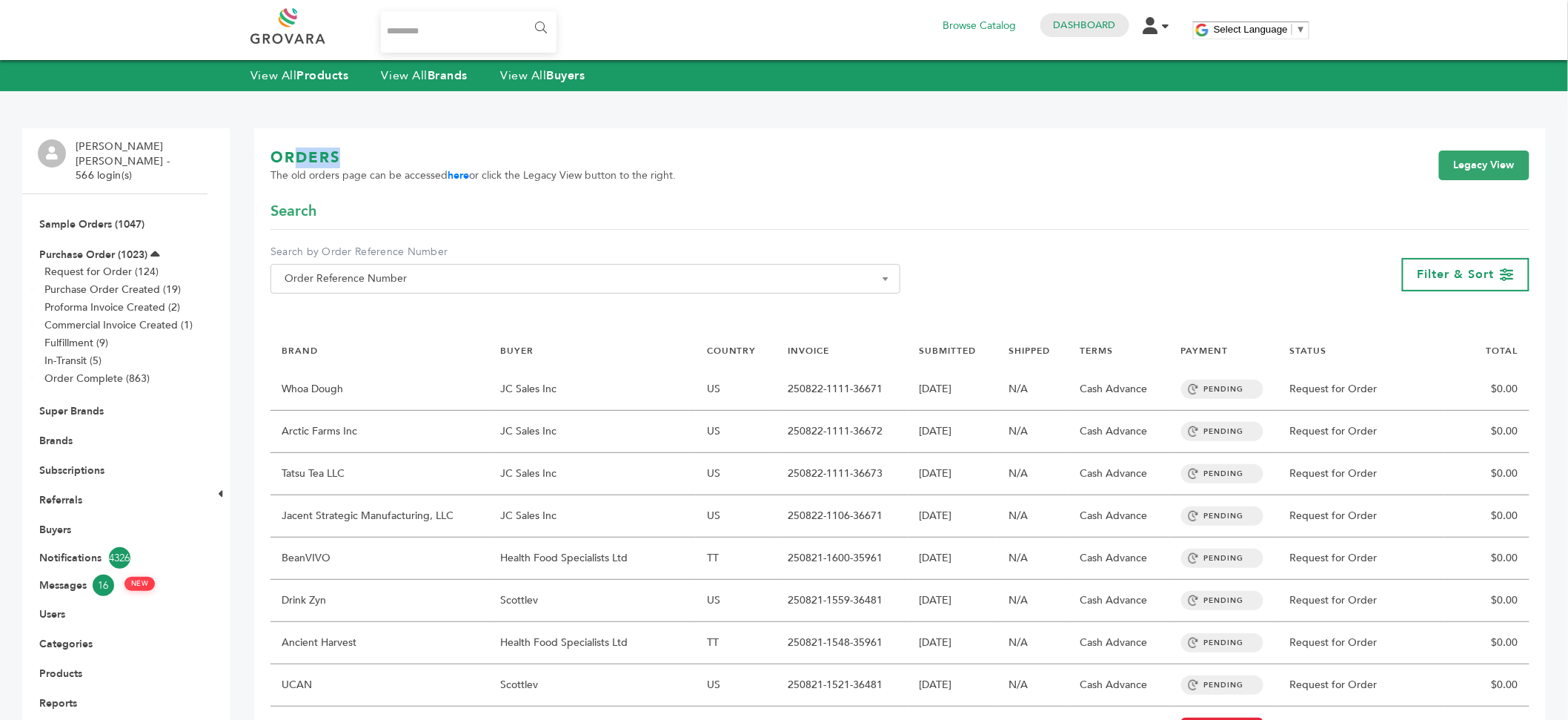
click at [293, 165] on div "ORDERS The old orders page can be accessed here or click the Legacy View button…" at bounding box center [900, 174] width 1259 height 53
drag, startPoint x: 260, startPoint y: 158, endPoint x: 684, endPoint y: 184, distance: 424.8
click at [684, 184] on div "ORDERS The old orders page can be accessed here or click the Legacy View button…" at bounding box center [900, 174] width 1259 height 53
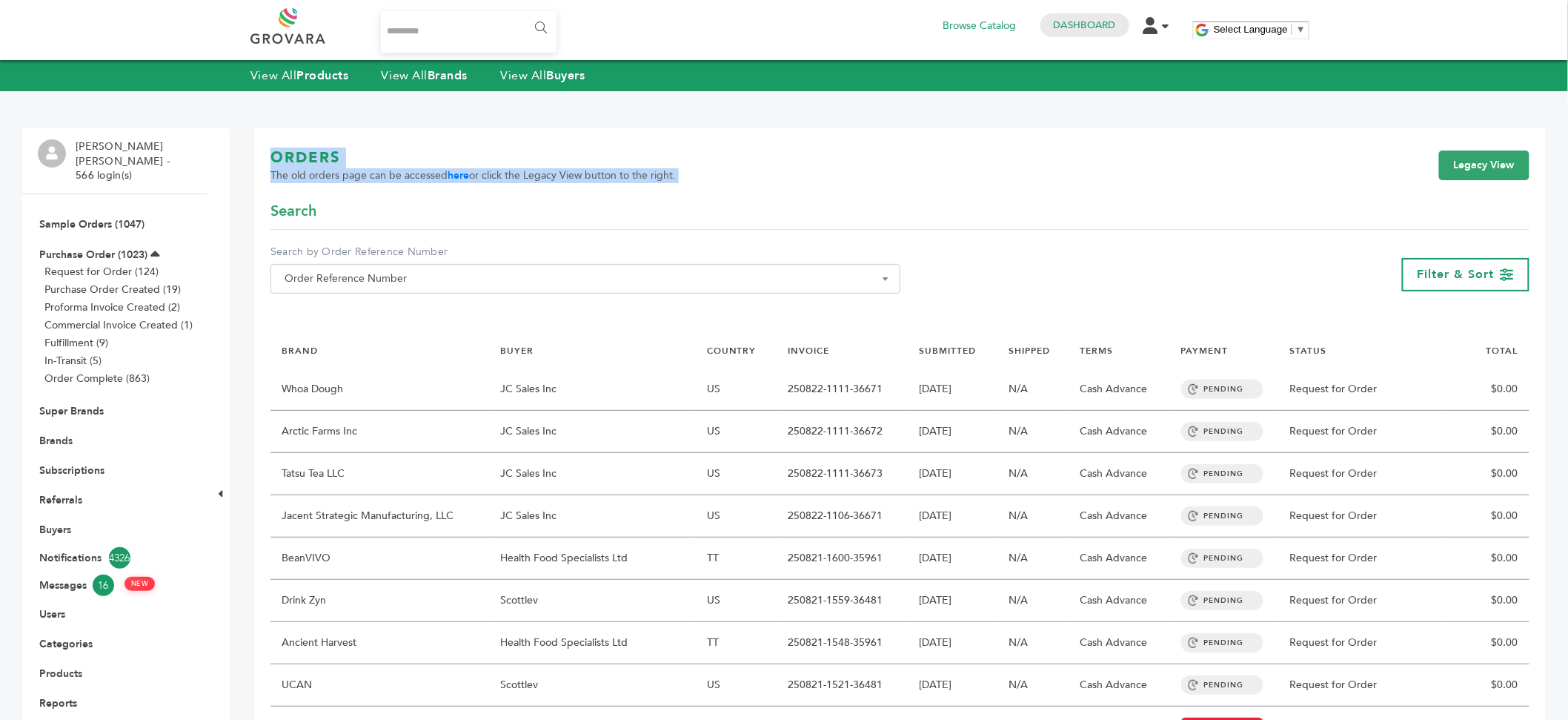
drag, startPoint x: 684, startPoint y: 184, endPoint x: 357, endPoint y: 146, distance: 329.2
click at [357, 147] on div "ORDERS The old orders page can be accessed here or click the Legacy View button…" at bounding box center [900, 174] width 1259 height 53
drag, startPoint x: 357, startPoint y: 146, endPoint x: 308, endPoint y: 165, distance: 52.6
click at [358, 148] on h1 "ORDERS" at bounding box center [473, 157] width 405 height 21
click at [273, 153] on h1 "ORDERS" at bounding box center [473, 157] width 405 height 21
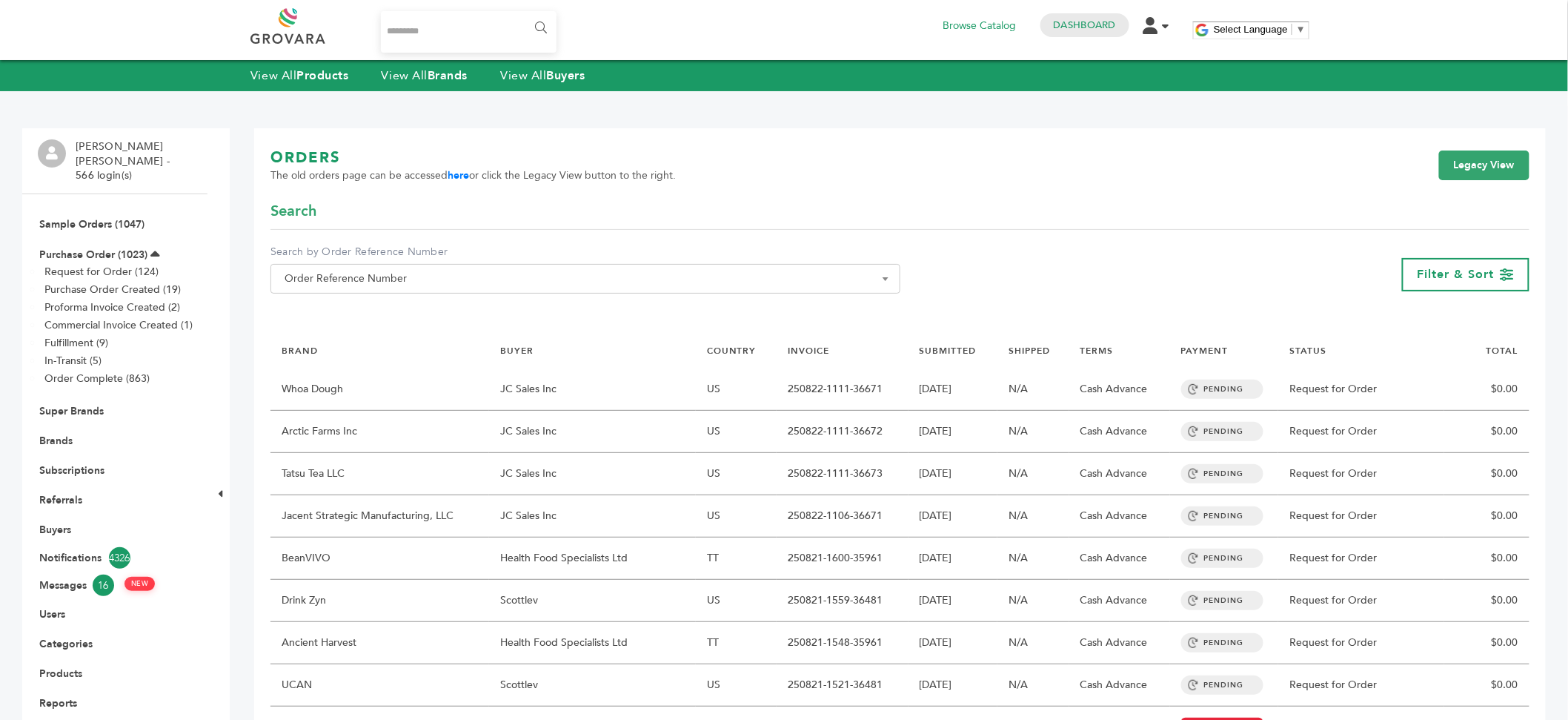
click at [1046, 322] on form "**********" at bounding box center [900, 262] width 1259 height 122
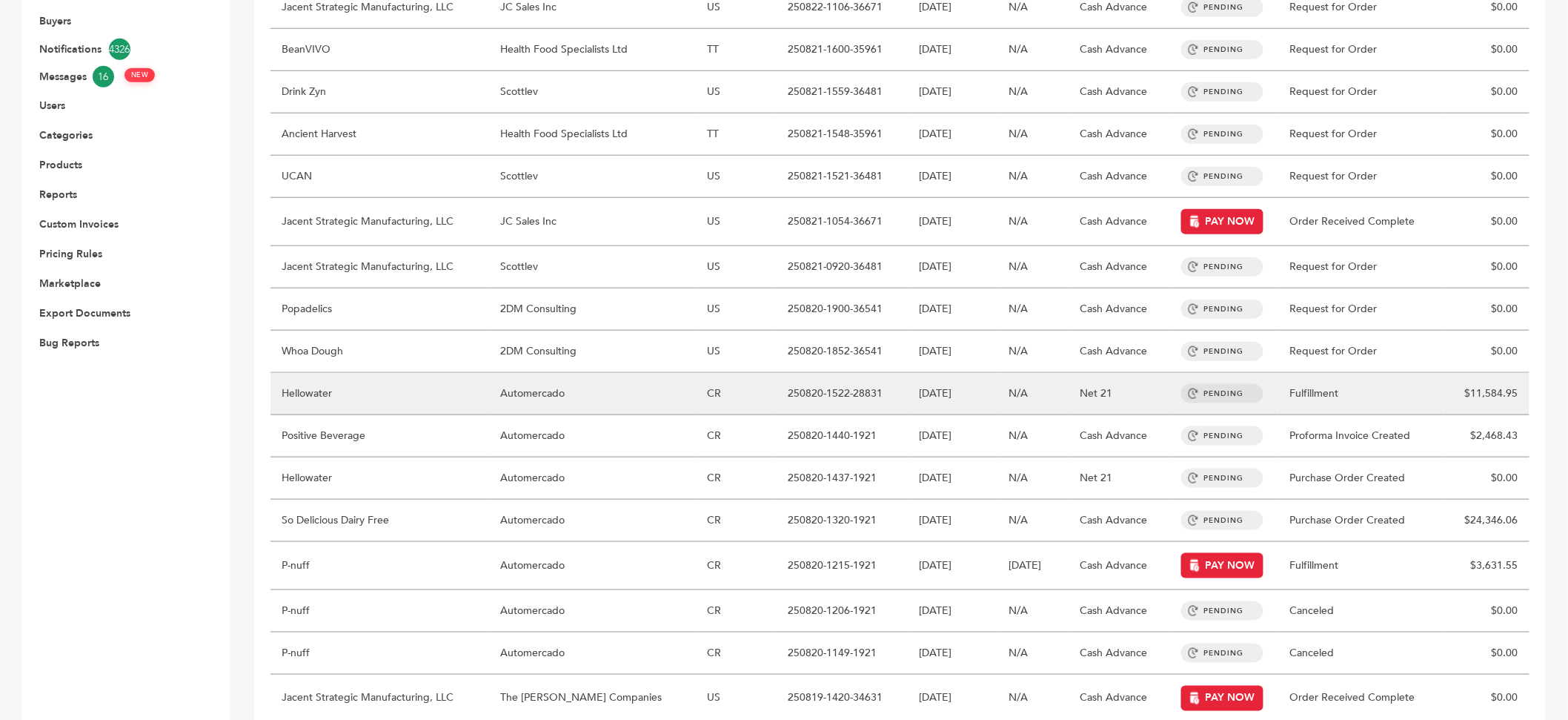
scroll to position [493, 0]
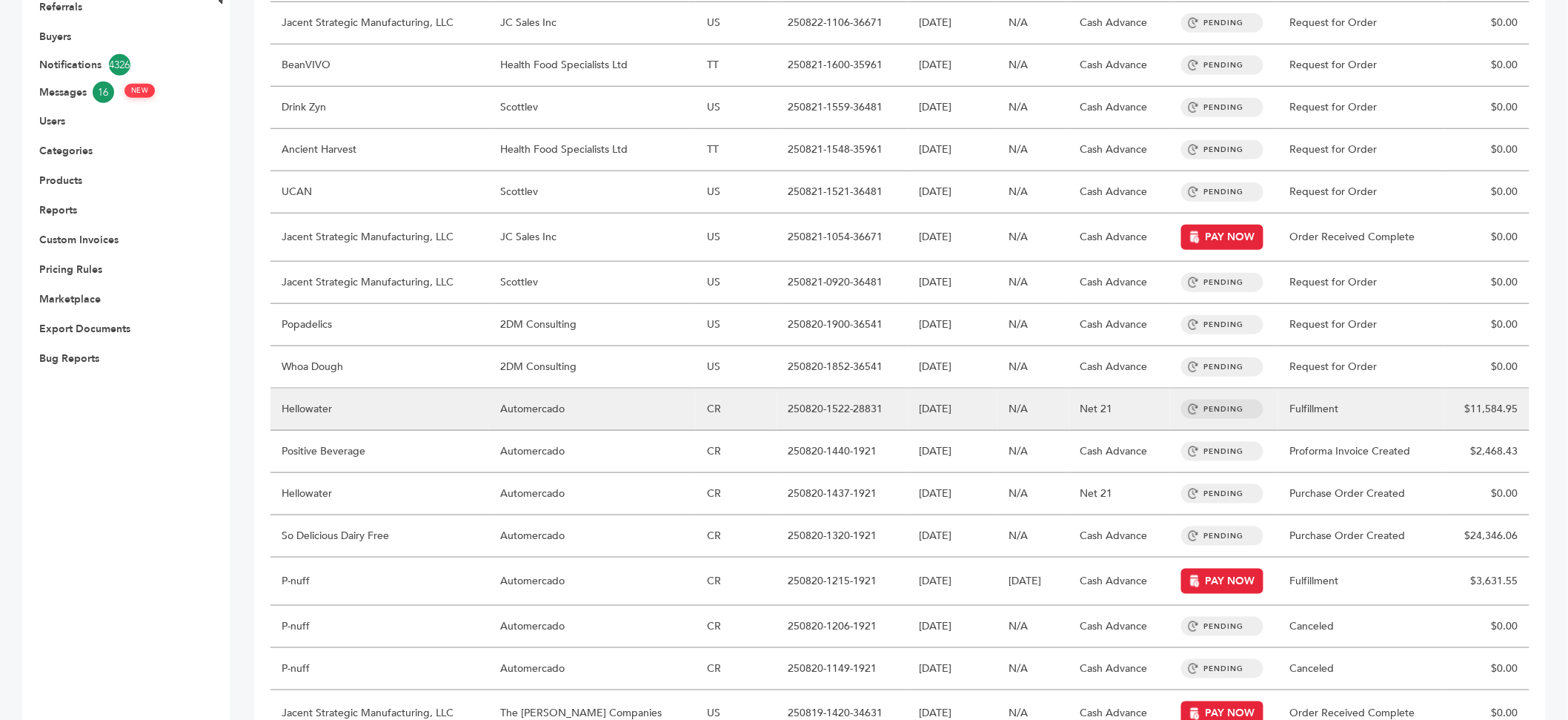
click at [916, 304] on td "08/20/2025" at bounding box center [952, 325] width 89 height 42
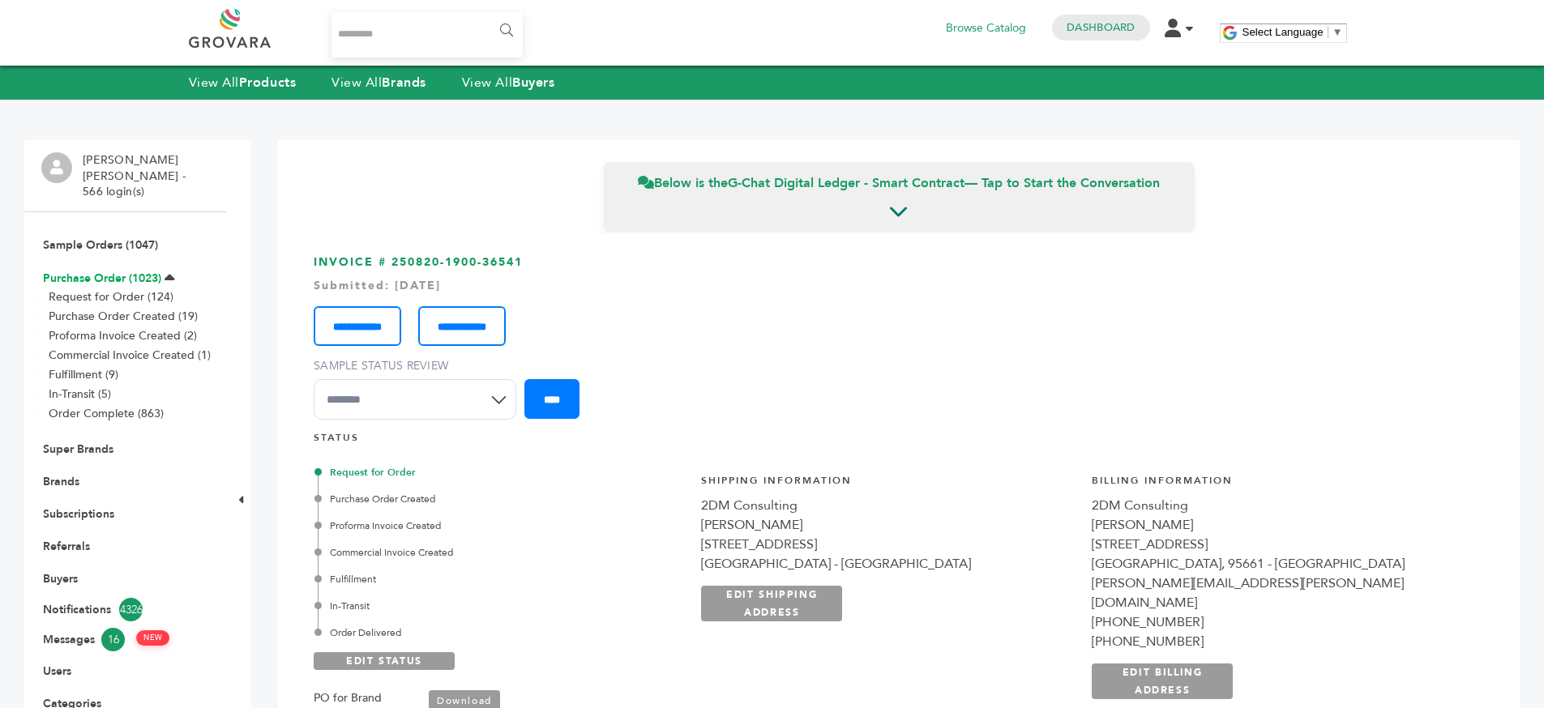
click at [147, 271] on link "Purchase Order (1023)" at bounding box center [102, 278] width 118 height 15
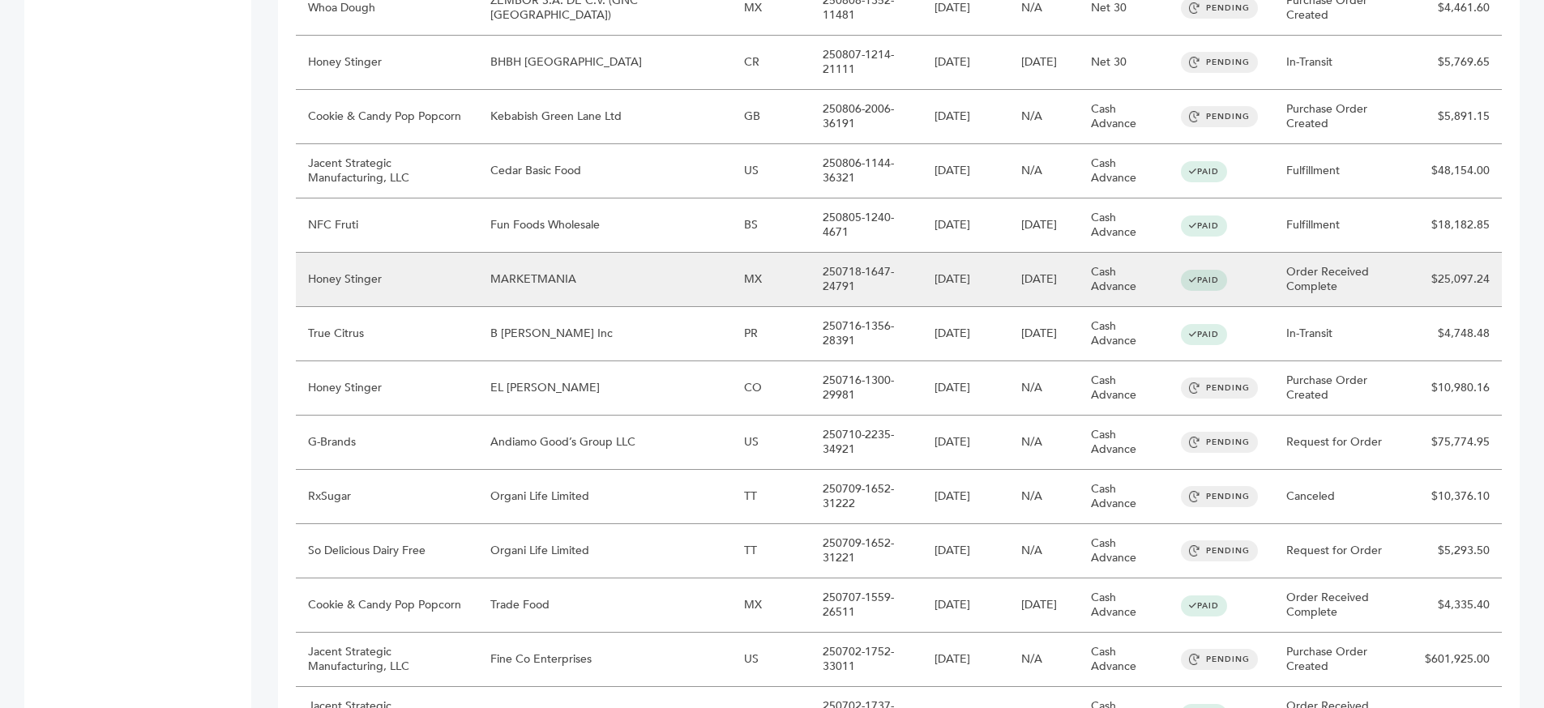
scroll to position [49, 0]
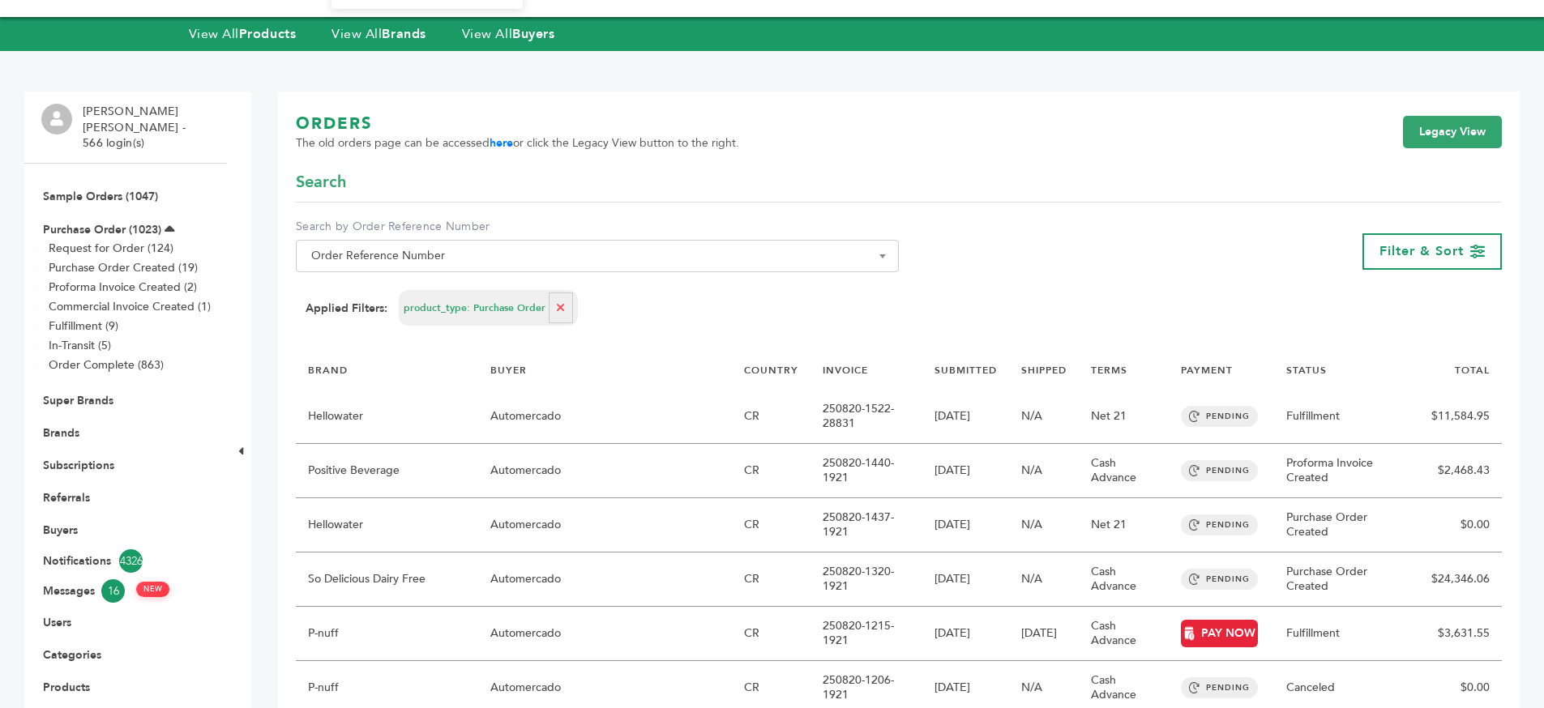
click at [559, 310] on icon "button" at bounding box center [560, 307] width 9 height 11
select select
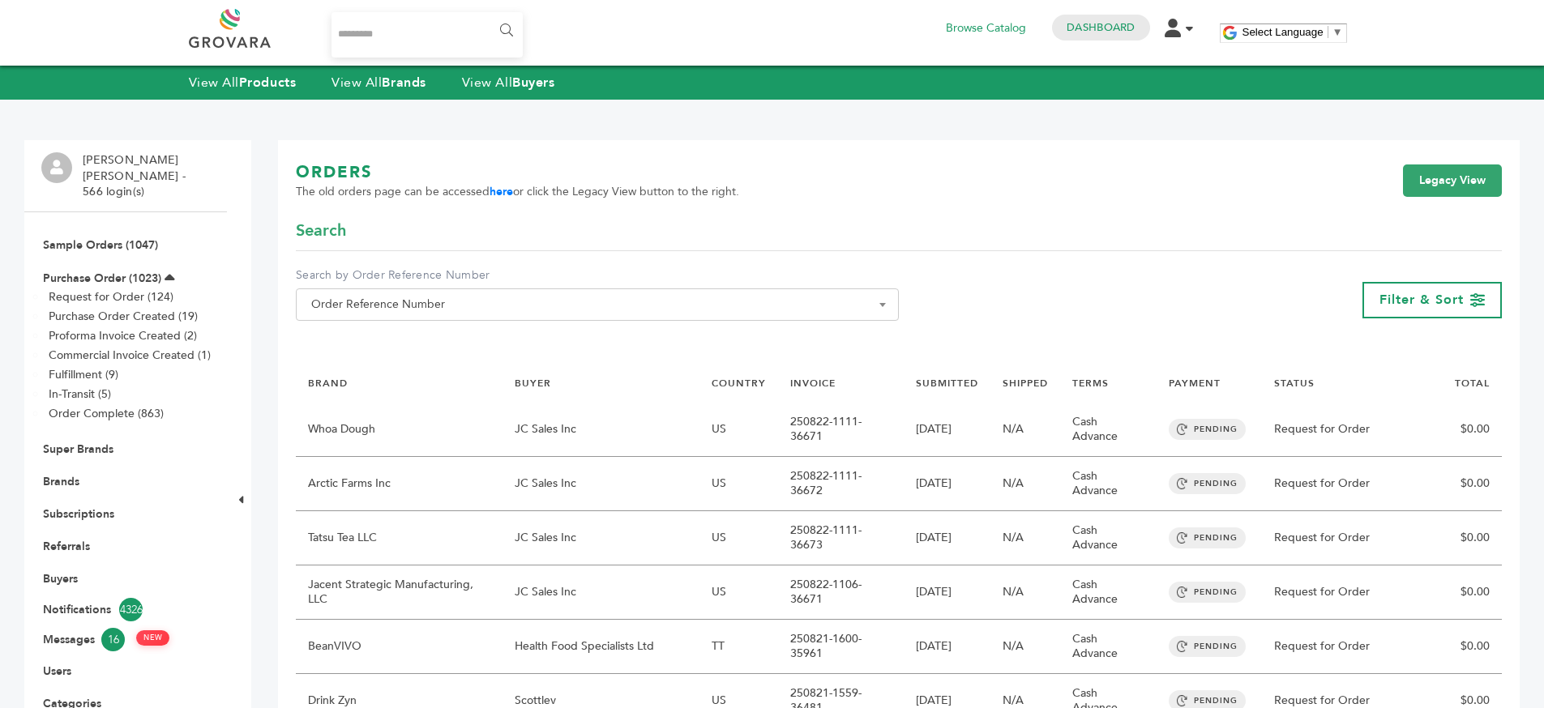
click at [1277, 177] on div "ORDERS The old orders page can be accessed here or click the Legacy View button…" at bounding box center [899, 190] width 1206 height 58
click at [989, 276] on div "**********" at bounding box center [899, 300] width 1206 height 66
click at [761, 200] on div "ORDERS The old orders page can be accessed here or click the Legacy View button…" at bounding box center [899, 190] width 1206 height 58
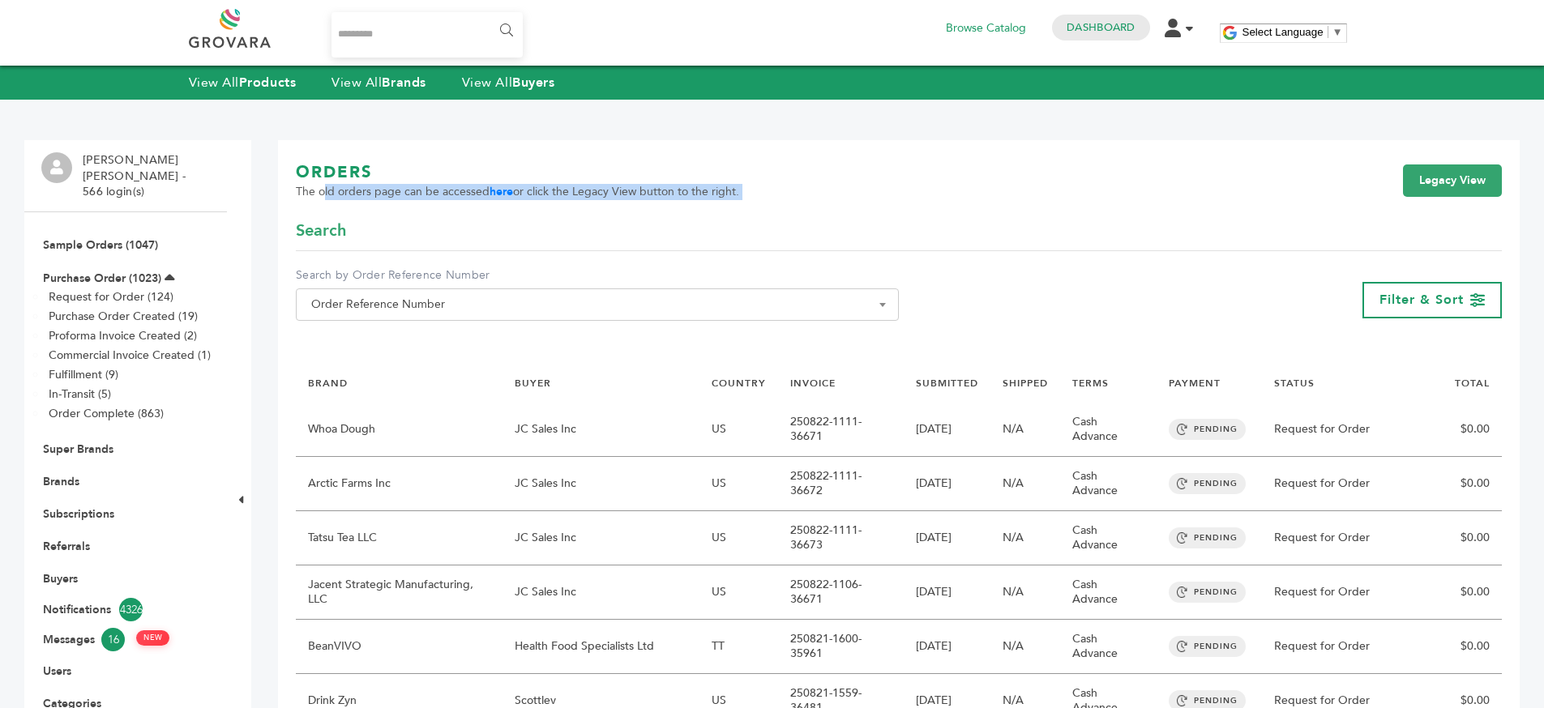
click at [801, 186] on div "ORDERS The old orders page can be accessed here or click the Legacy View button…" at bounding box center [899, 190] width 1206 height 58
drag, startPoint x: 801, startPoint y: 185, endPoint x: 379, endPoint y: 161, distance: 422.0
click at [793, 177] on div "ORDERS The old orders page can be accessed here or click the Legacy View button…" at bounding box center [899, 190] width 1206 height 58
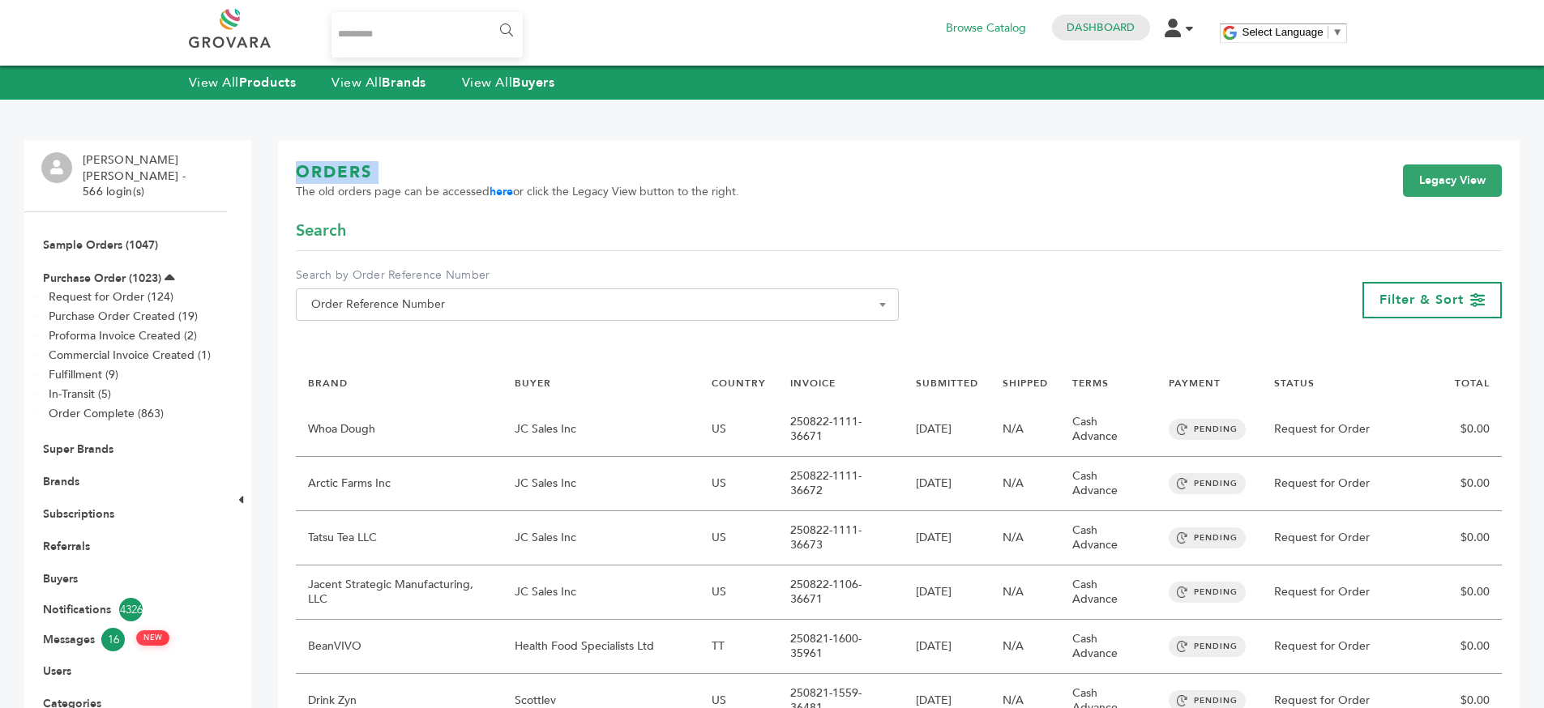
click at [793, 177] on div "ORDERS The old orders page can be accessed here or click the Legacy View button…" at bounding box center [899, 190] width 1206 height 58
click at [767, 210] on div "ORDERS The old orders page can be accessed here or click the Legacy View button…" at bounding box center [899, 190] width 1206 height 58
click at [771, 191] on div "ORDERS The old orders page can be accessed here or click the Legacy View button…" at bounding box center [899, 190] width 1206 height 58
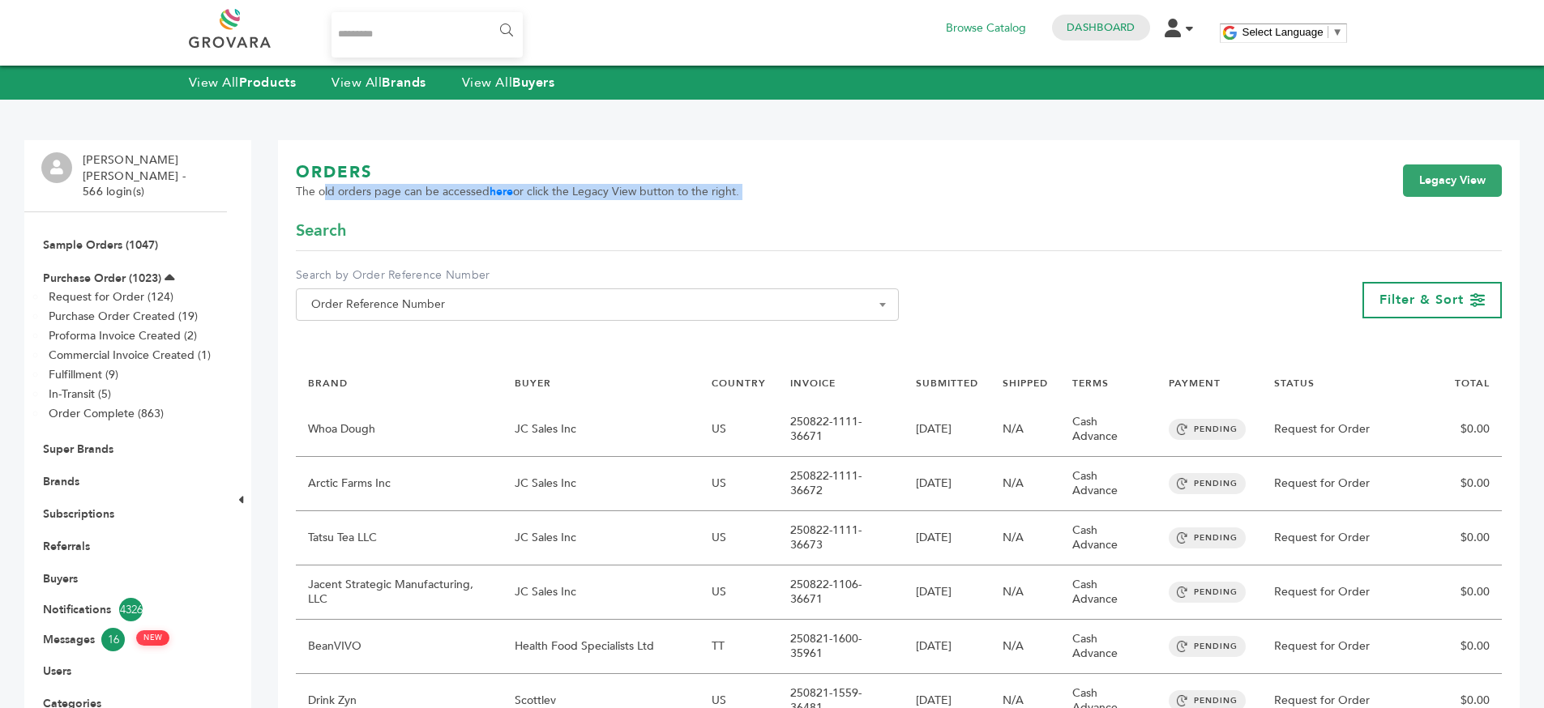
click at [787, 210] on div "ORDERS The old orders page can be accessed here or click the Legacy View button…" at bounding box center [899, 190] width 1206 height 58
click at [771, 235] on div "Search" at bounding box center [899, 236] width 1206 height 32
click at [772, 235] on div "Search" at bounding box center [899, 236] width 1206 height 32
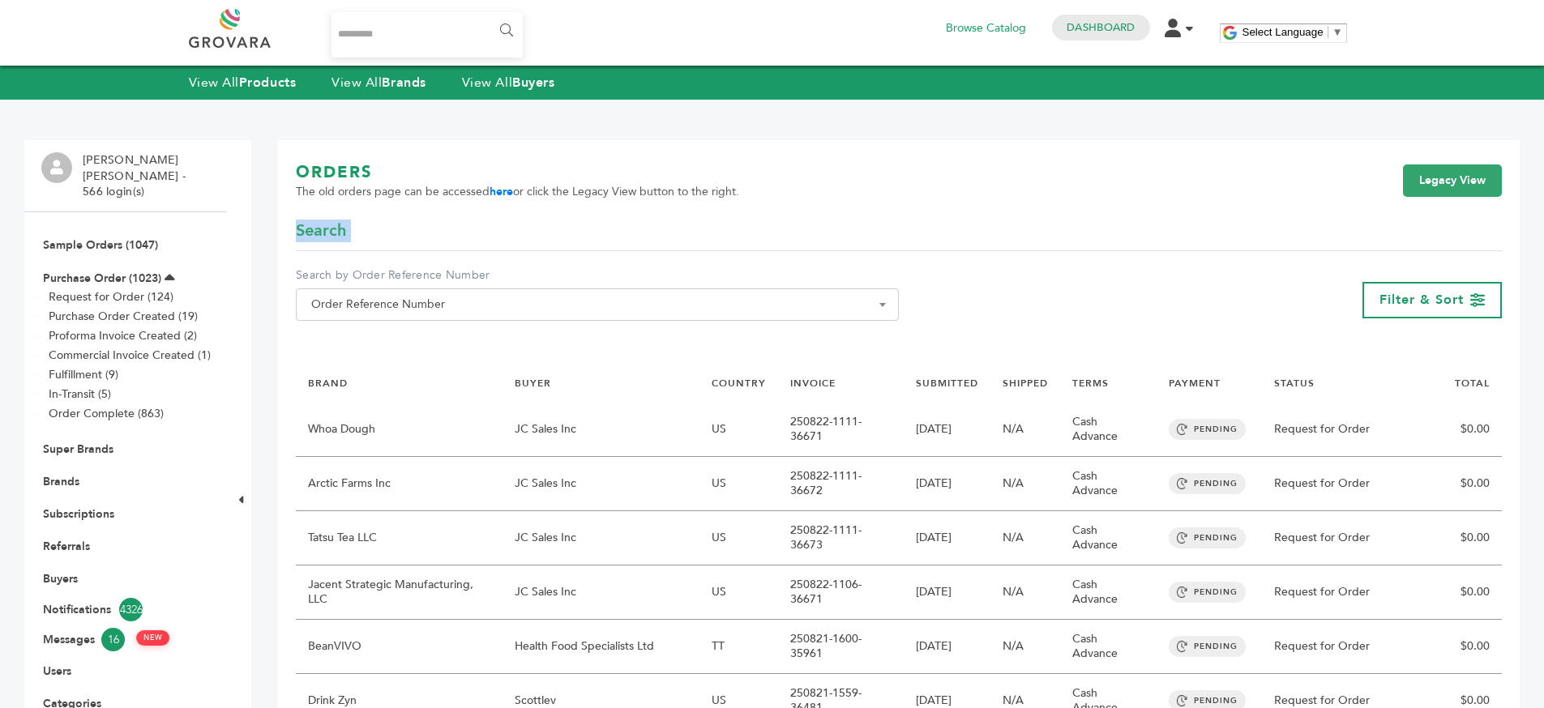
click at [772, 234] on div "Search" at bounding box center [899, 236] width 1206 height 32
click at [896, 268] on label "Search by Order Reference Number" at bounding box center [597, 275] width 603 height 16
click at [297, 288] on select "**********" at bounding box center [296, 288] width 1 height 1
click at [785, 177] on div "ORDERS The old orders page can be accessed here or click the Legacy View button…" at bounding box center [899, 190] width 1206 height 58
click at [785, 181] on div "ORDERS The old orders page can be accessed here or click the Legacy View button…" at bounding box center [899, 190] width 1206 height 58
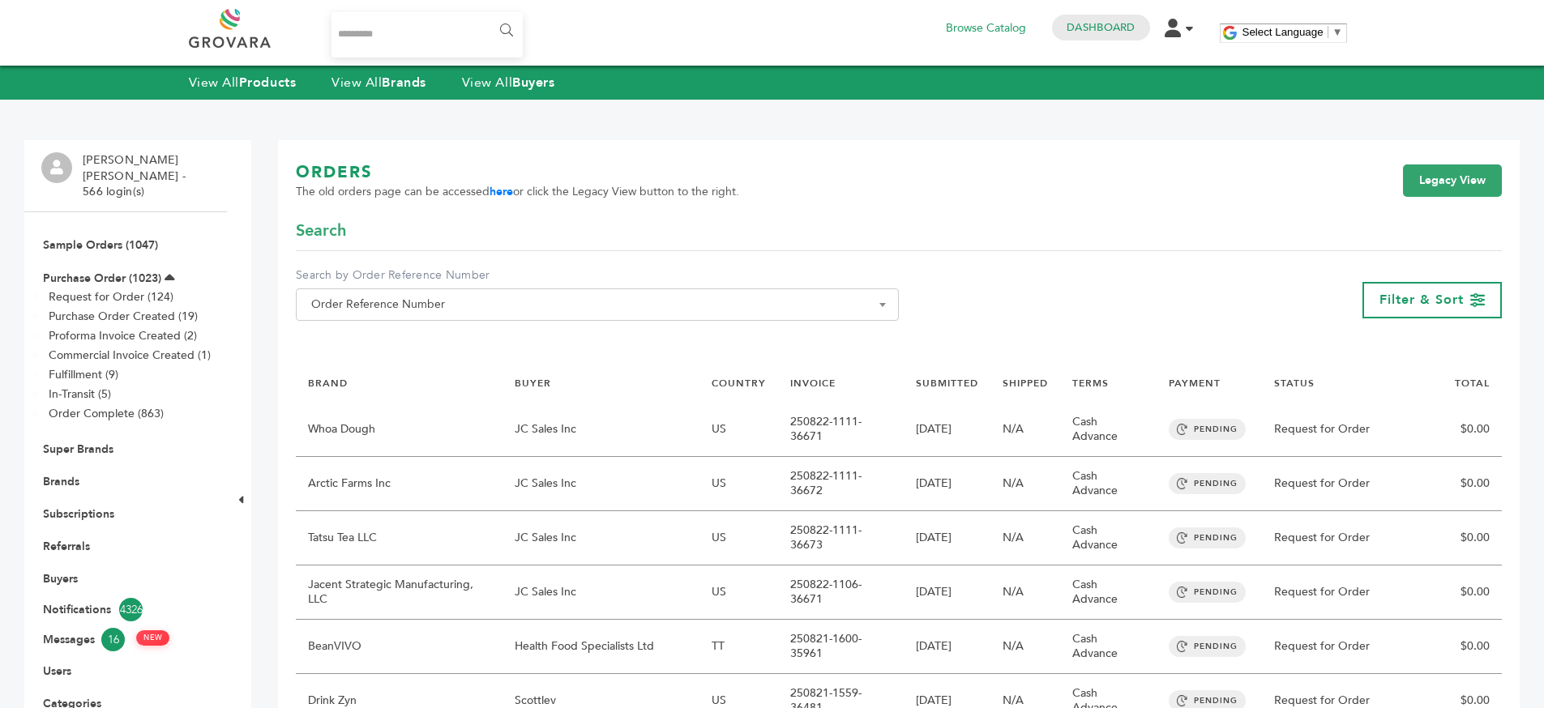
click at [785, 181] on div "ORDERS The old orders page can be accessed here or click the Legacy View button…" at bounding box center [899, 190] width 1206 height 58
click at [784, 181] on div "ORDERS The old orders page can be accessed here or click the Legacy View button…" at bounding box center [899, 190] width 1206 height 58
click at [793, 183] on div "ORDERS The old orders page can be accessed here or click the Legacy View button…" at bounding box center [899, 190] width 1206 height 58
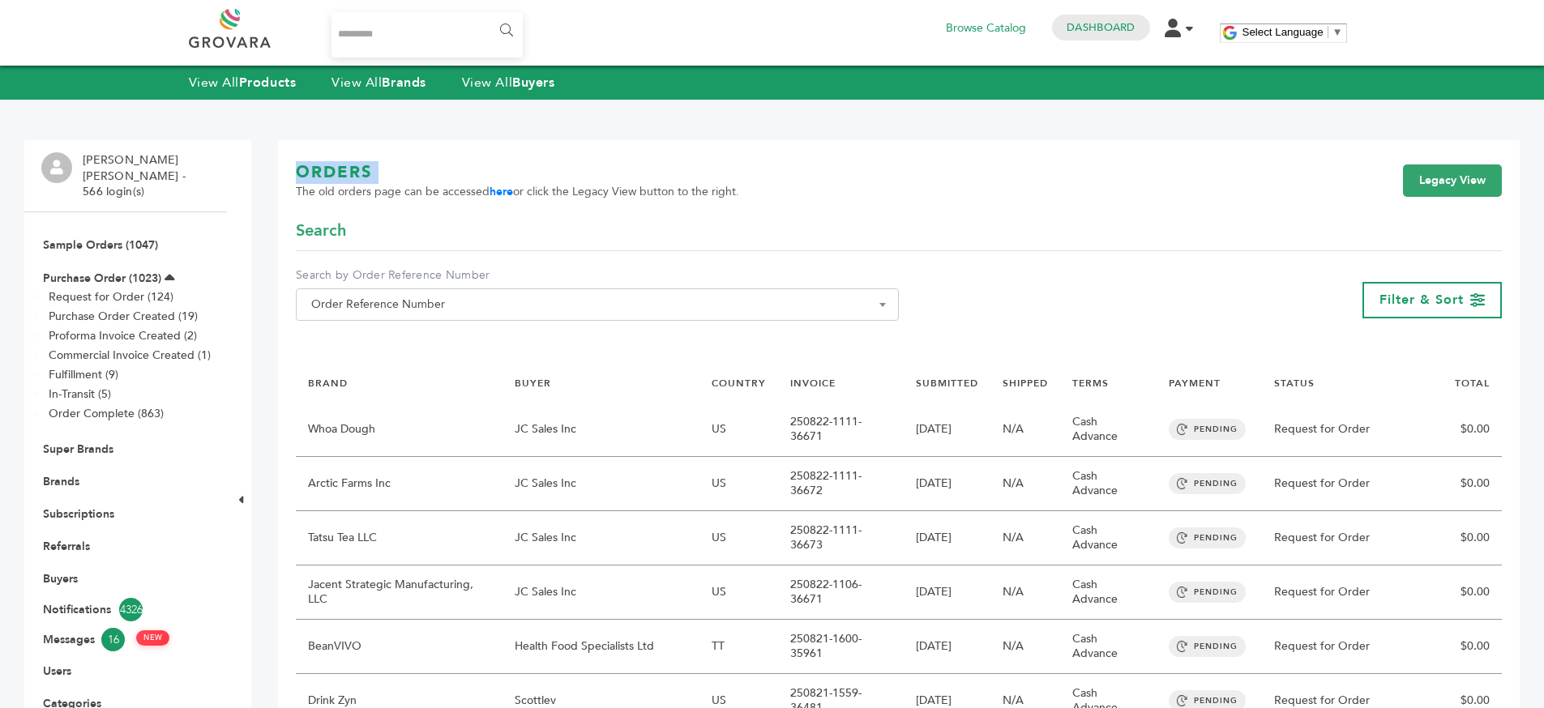
click at [844, 181] on div "ORDERS The old orders page can be accessed here or click the Legacy View button…" at bounding box center [899, 190] width 1206 height 58
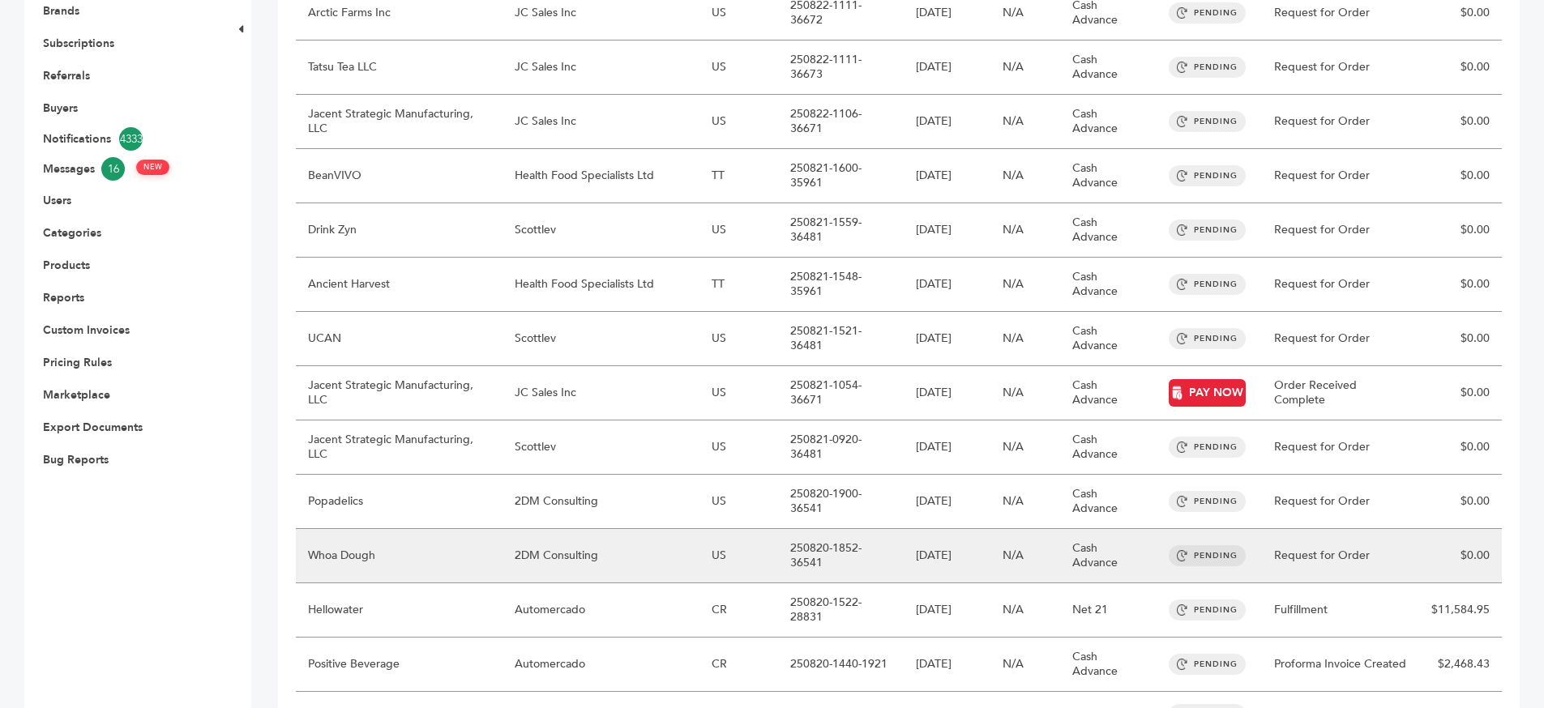
scroll to position [543, 0]
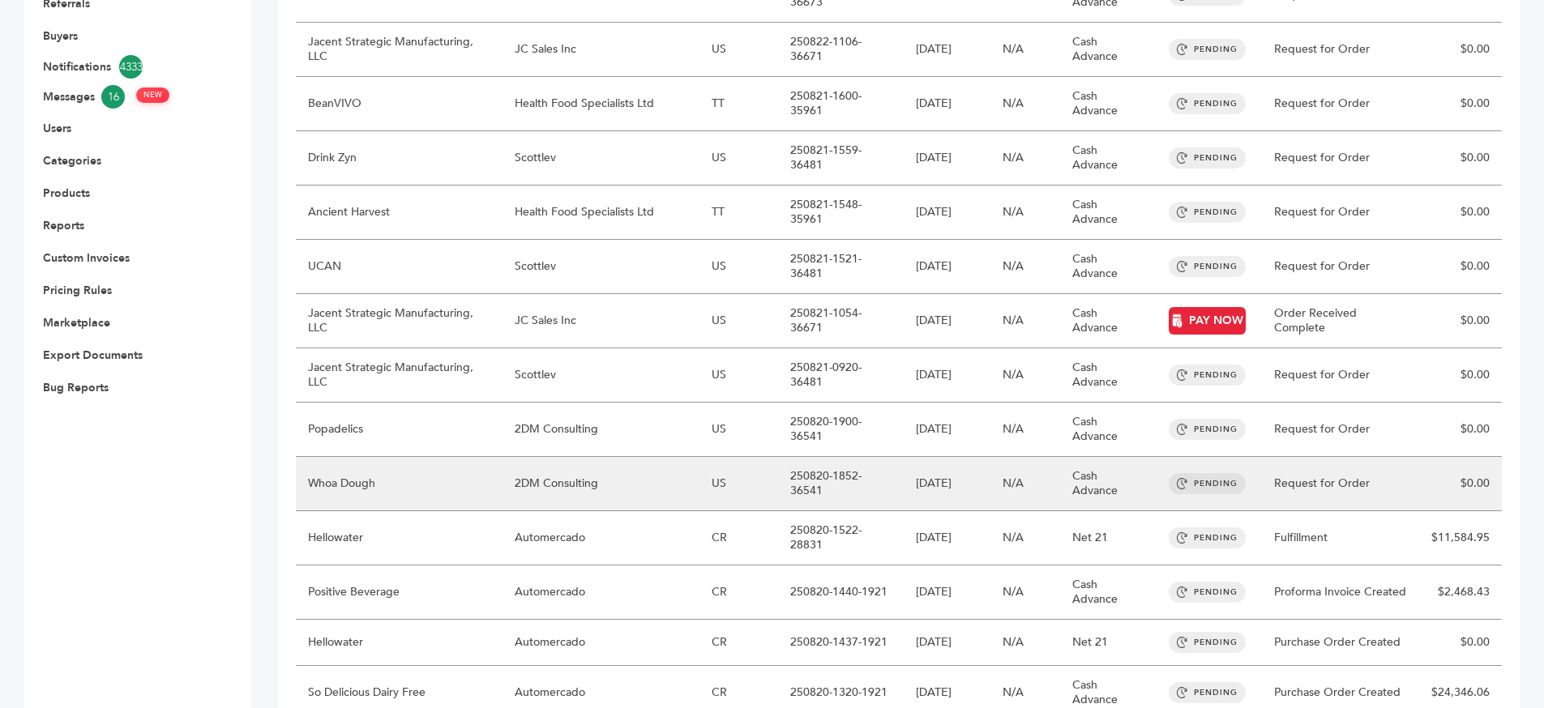
click at [699, 457] on td "US" at bounding box center [738, 484] width 79 height 54
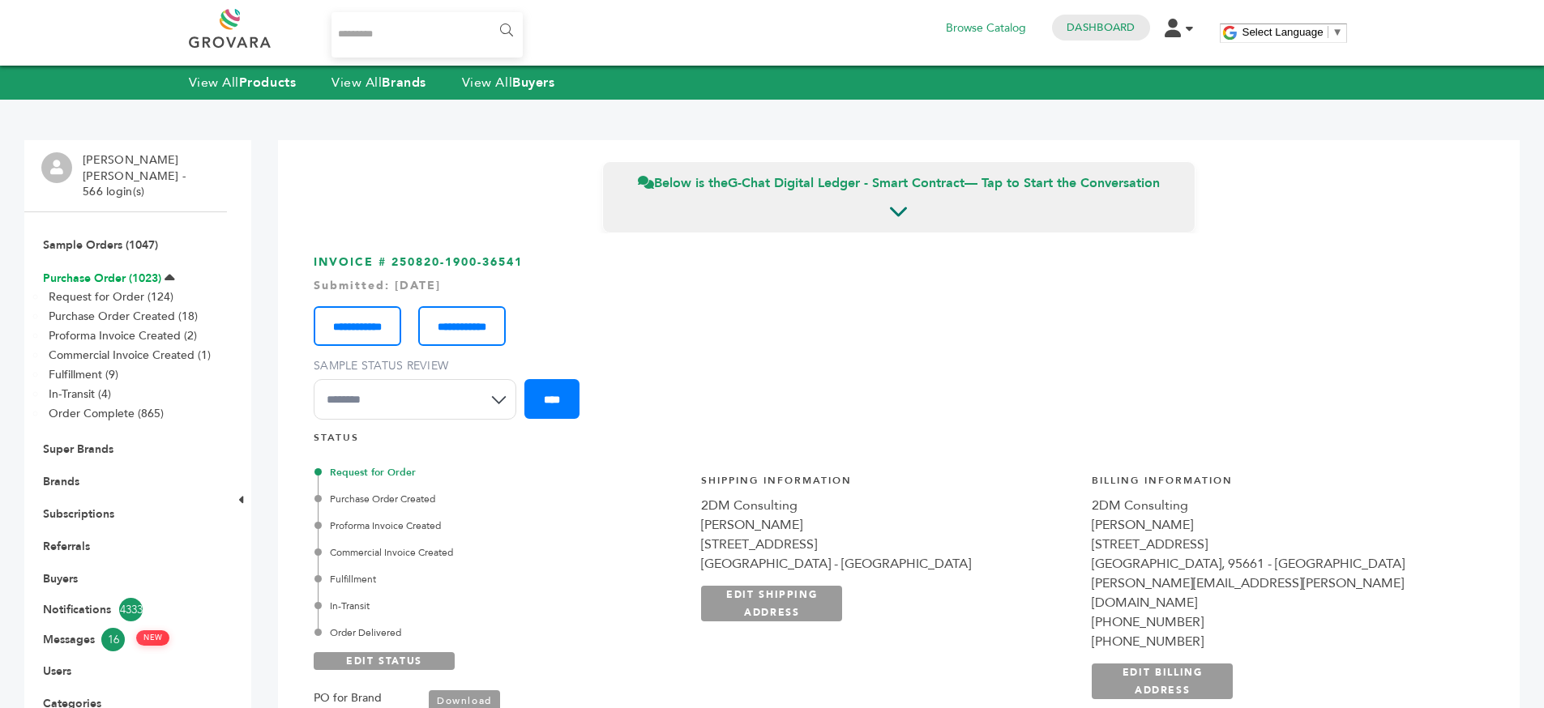
click at [83, 271] on link "Purchase Order (1023)" at bounding box center [102, 278] width 118 height 15
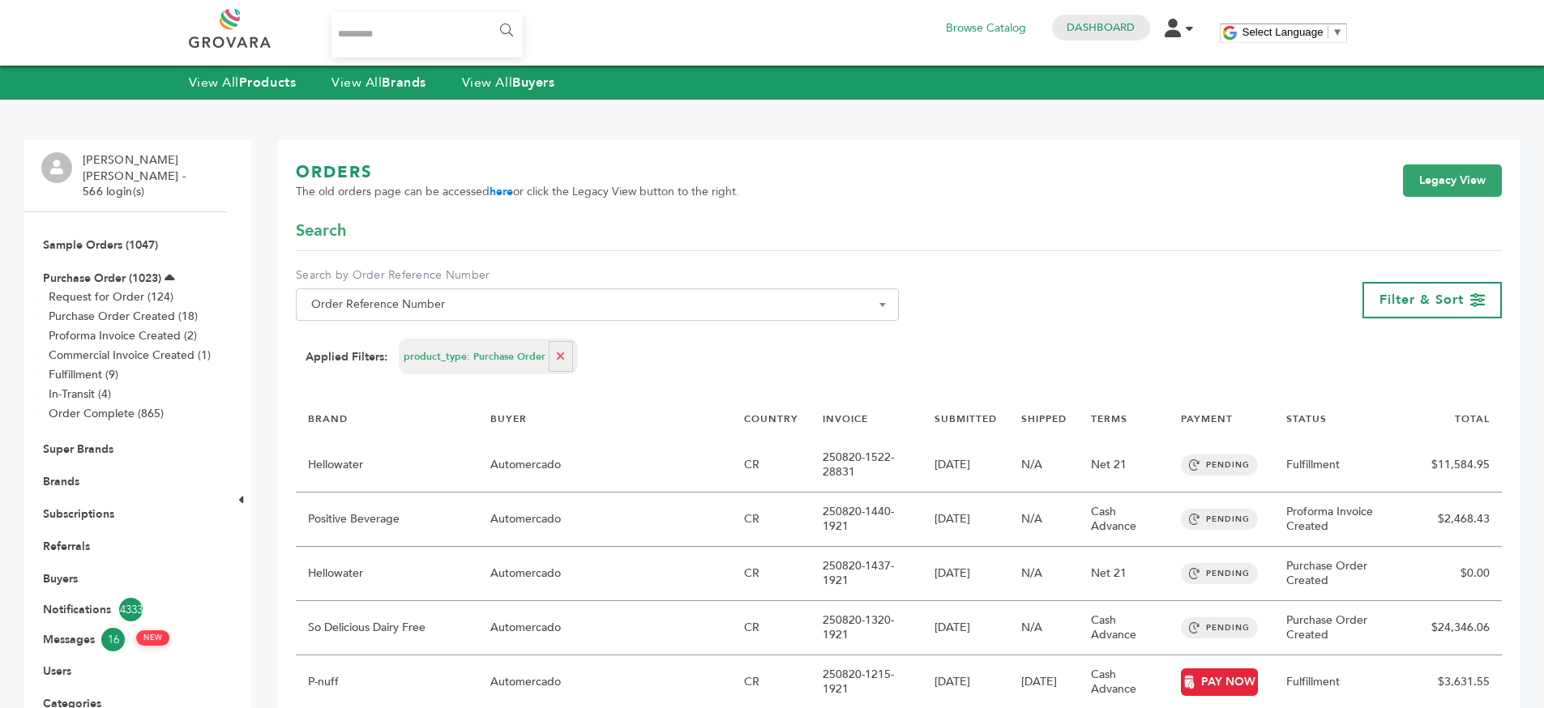
click at [557, 365] on button "button" at bounding box center [561, 356] width 24 height 31
select select
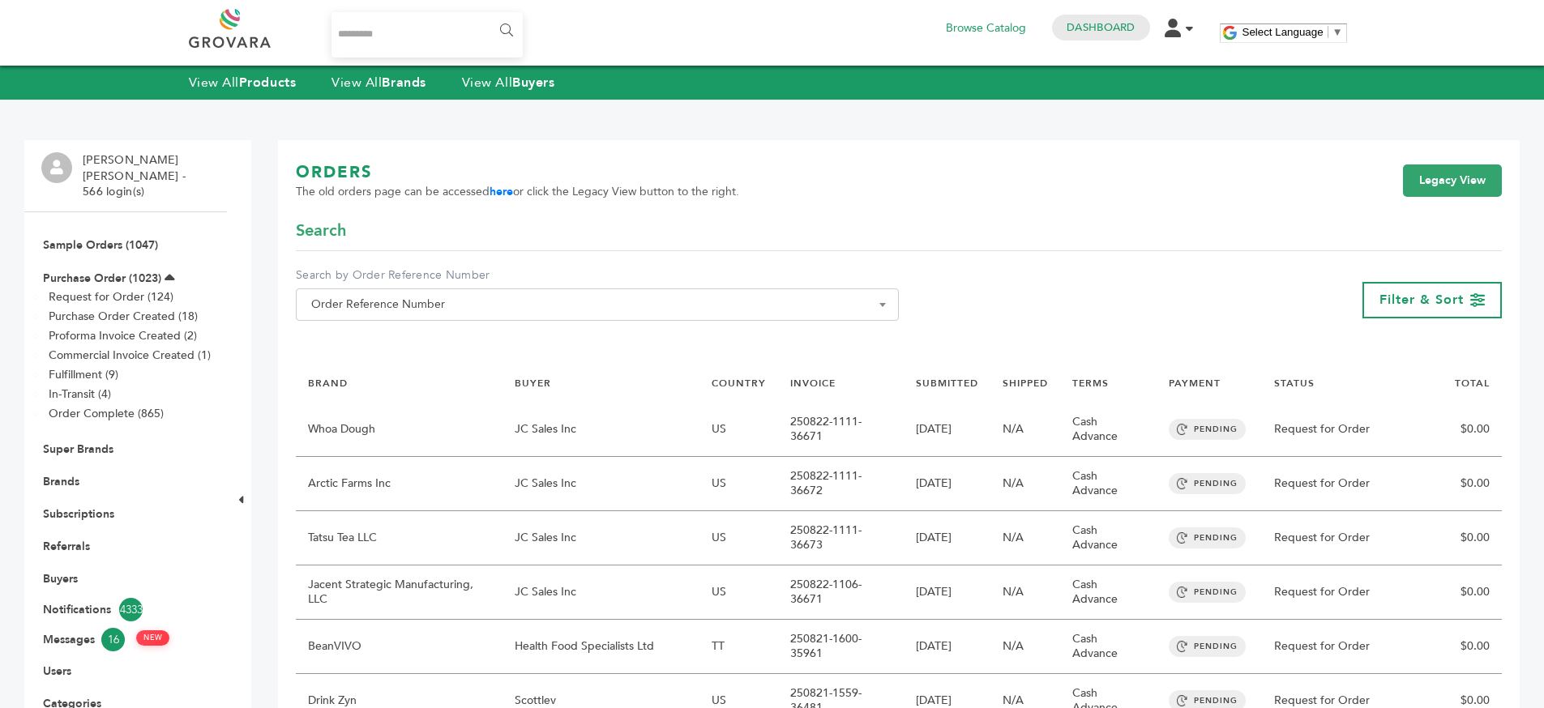
click at [753, 184] on div "ORDERS The old orders page can be accessed here or click the Legacy View button…" at bounding box center [899, 190] width 1206 height 58
click at [752, 184] on div "ORDERS The old orders page can be accessed here or click the Legacy View button…" at bounding box center [899, 190] width 1206 height 58
click at [852, 202] on div "ORDERS The old orders page can be accessed here or click the Legacy View button…" at bounding box center [899, 190] width 1206 height 58
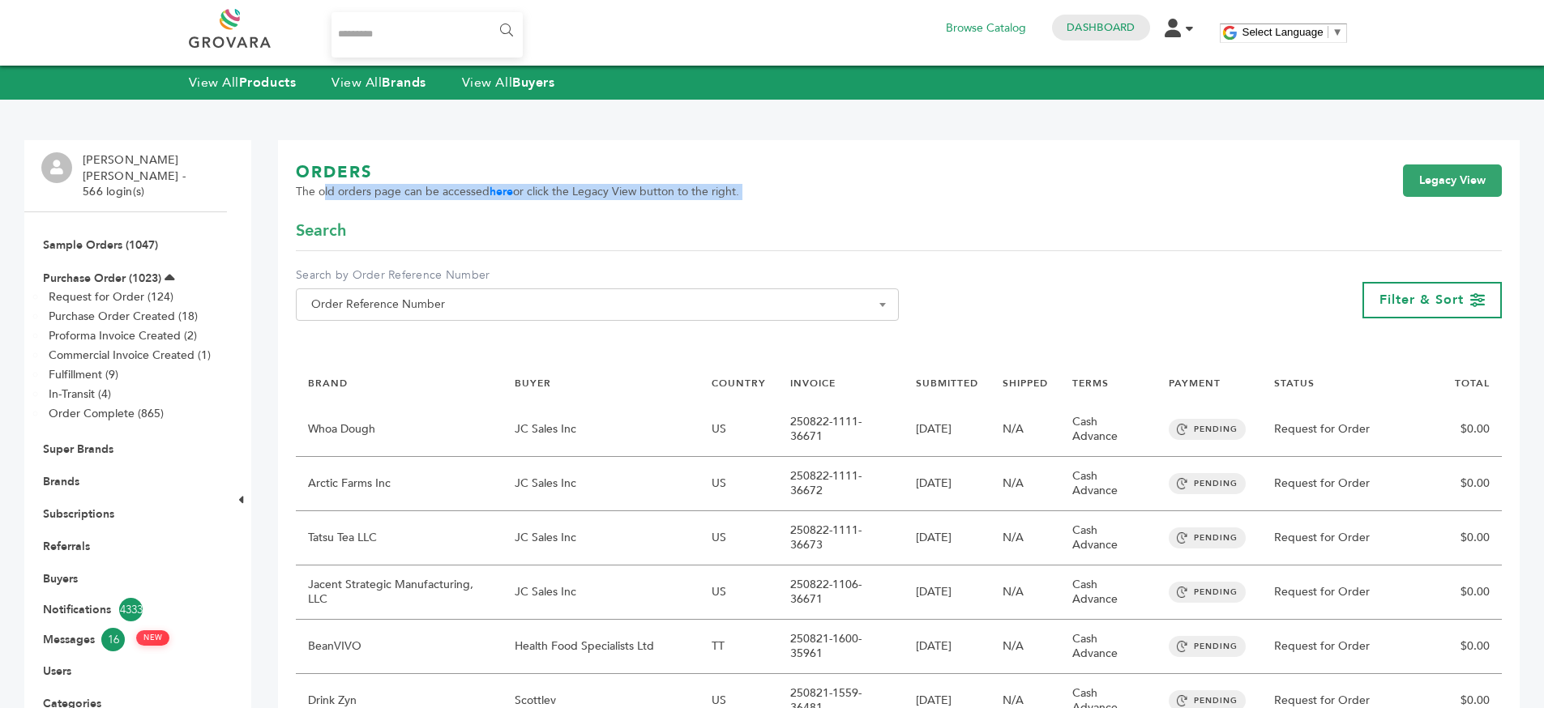
click at [854, 204] on div "ORDERS The old orders page can be accessed here or click the Legacy View button…" at bounding box center [899, 190] width 1206 height 58
click at [835, 165] on div "ORDERS The old orders page can be accessed here or click the Legacy View button…" at bounding box center [899, 190] width 1206 height 58
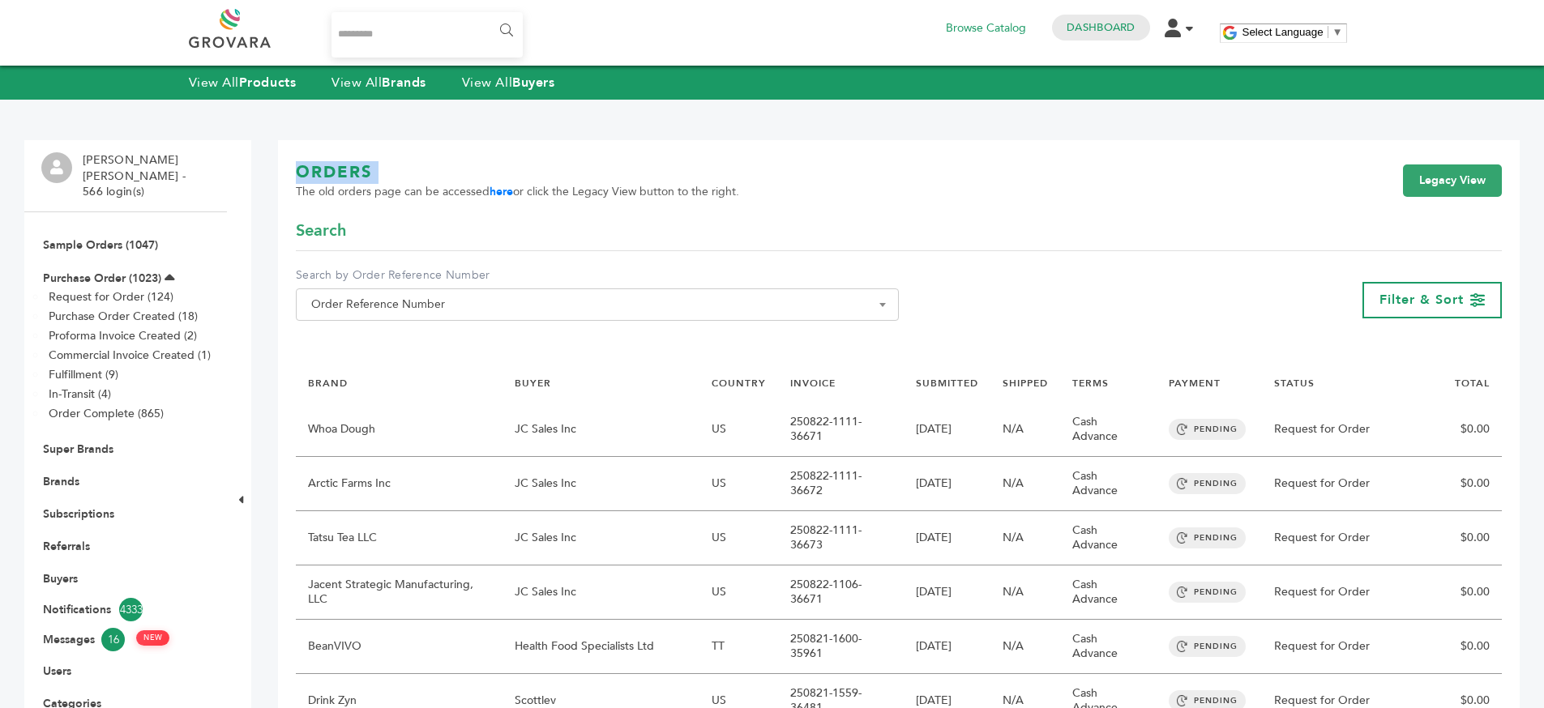
click at [856, 173] on div "ORDERS The old orders page can be accessed here or click the Legacy View button…" at bounding box center [899, 190] width 1206 height 58
click at [851, 186] on div "ORDERS The old orders page can be accessed here or click the Legacy View button…" at bounding box center [899, 190] width 1206 height 58
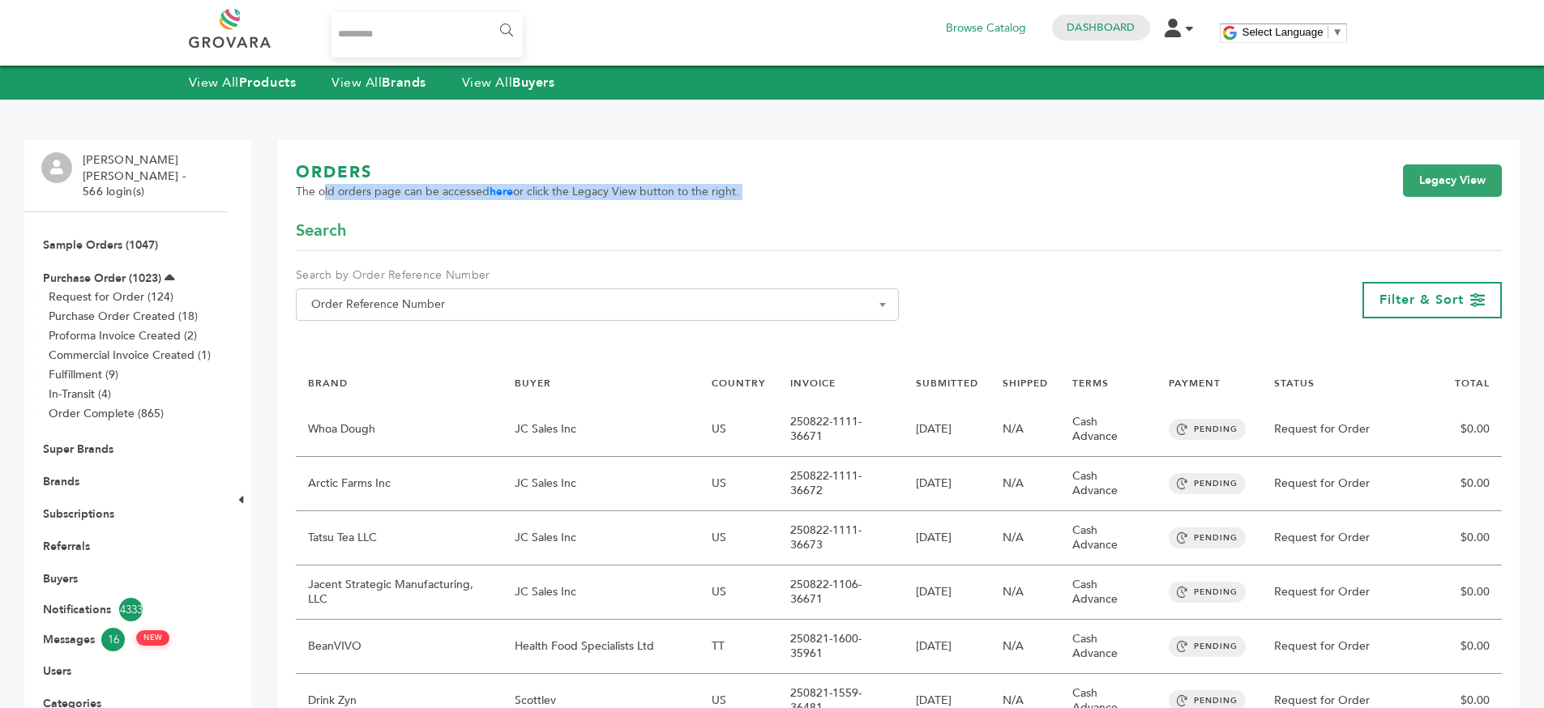
click at [851, 186] on div "ORDERS The old orders page can be accessed here or click the Legacy View button…" at bounding box center [899, 190] width 1206 height 58
click at [846, 176] on div "ORDERS The old orders page can be accessed here or click the Legacy View button…" at bounding box center [899, 190] width 1206 height 58
click at [1062, 199] on div "ORDERS The old orders page can be accessed here or click the Legacy View button…" at bounding box center [899, 190] width 1206 height 58
click at [993, 298] on div "**********" at bounding box center [899, 300] width 1206 height 66
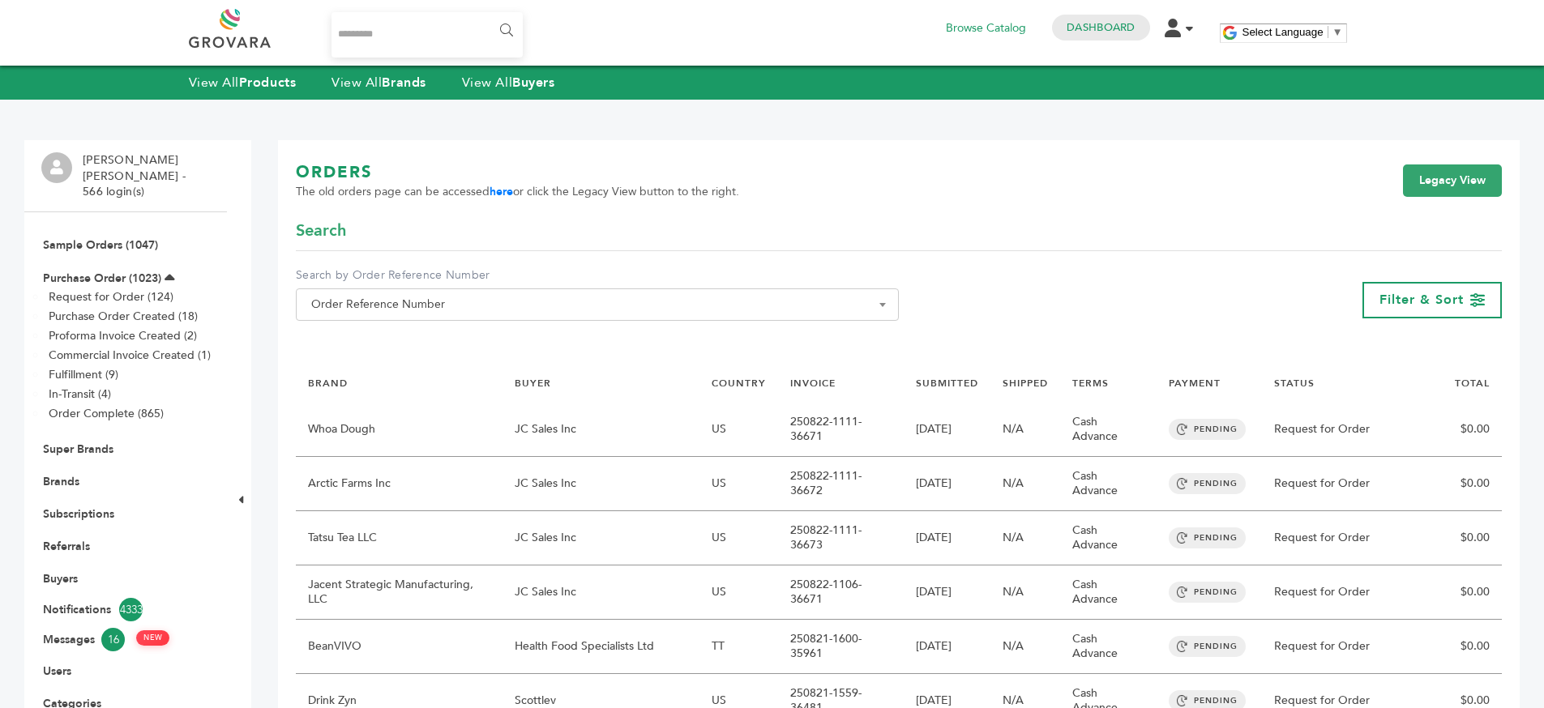
click at [855, 287] on div "**********" at bounding box center [597, 294] width 603 height 54
click at [860, 297] on span "Order Reference Number" at bounding box center [597, 304] width 585 height 23
click at [908, 305] on div "**********" at bounding box center [899, 300] width 1206 height 66
click at [881, 304] on b at bounding box center [882, 305] width 6 height 4
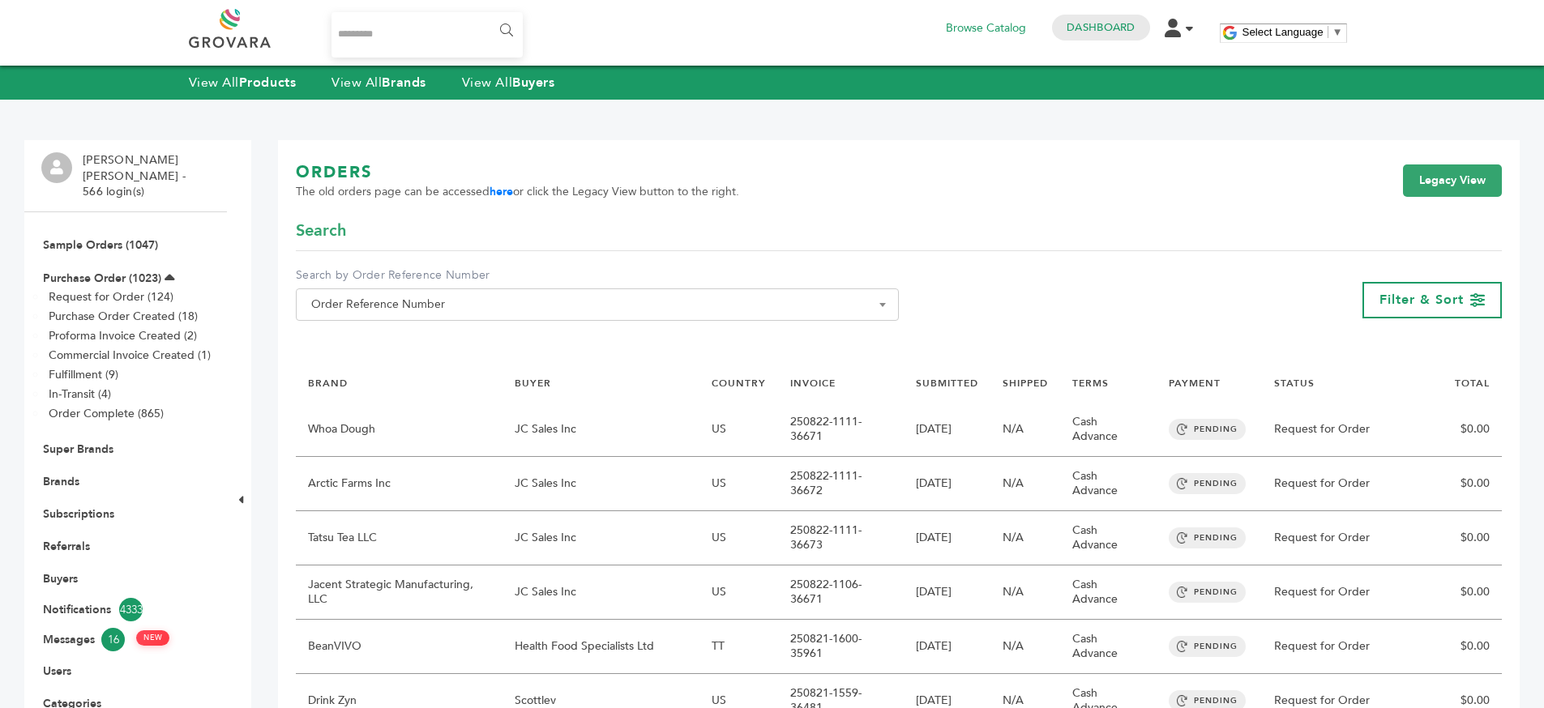
click at [881, 304] on b at bounding box center [882, 305] width 6 height 4
click at [925, 306] on div "**********" at bounding box center [899, 300] width 1206 height 66
click at [874, 301] on span at bounding box center [882, 304] width 16 height 32
drag, startPoint x: 1097, startPoint y: 313, endPoint x: 1403, endPoint y: 323, distance: 305.7
click at [1102, 312] on div "**********" at bounding box center [899, 300] width 1206 height 66
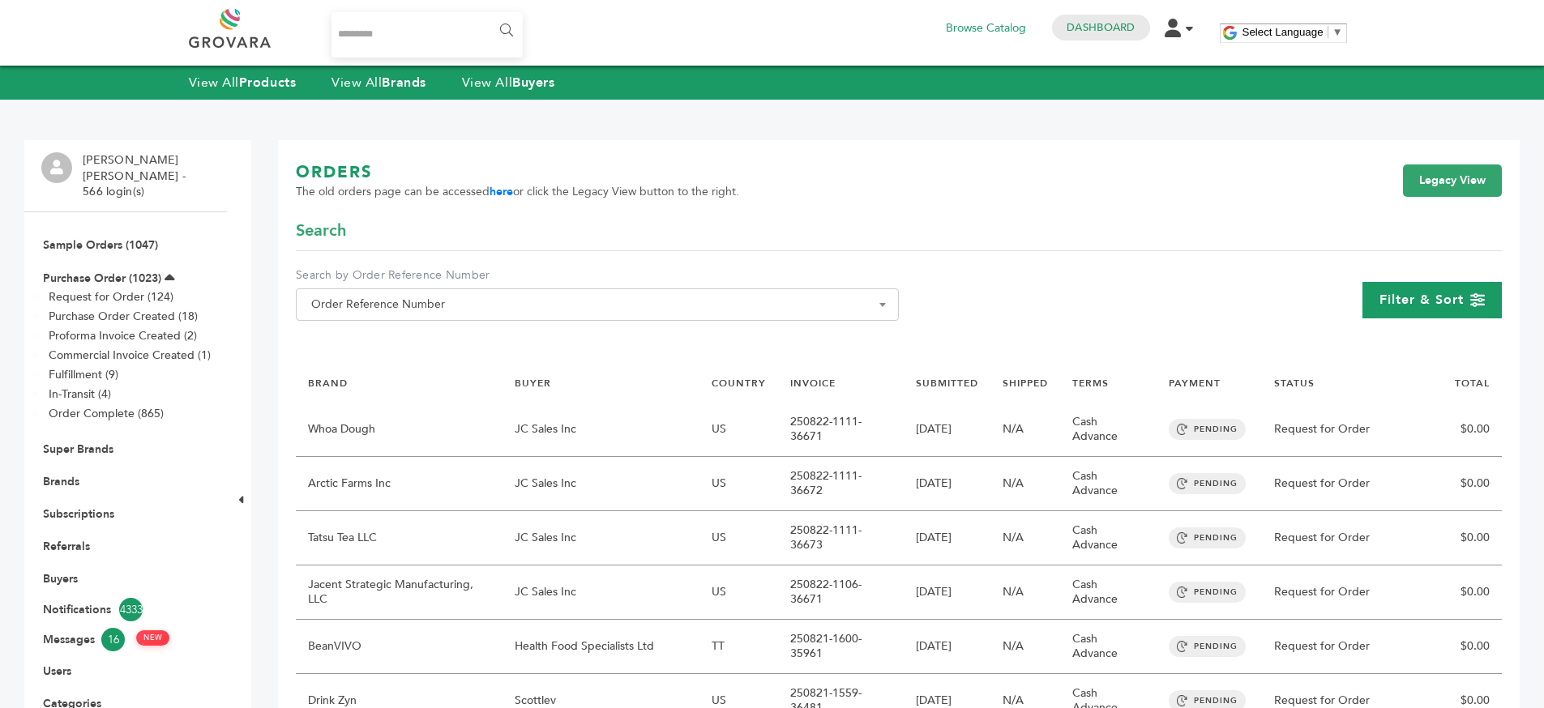
click at [1372, 307] on div "Filter & Sort" at bounding box center [1431, 300] width 139 height 36
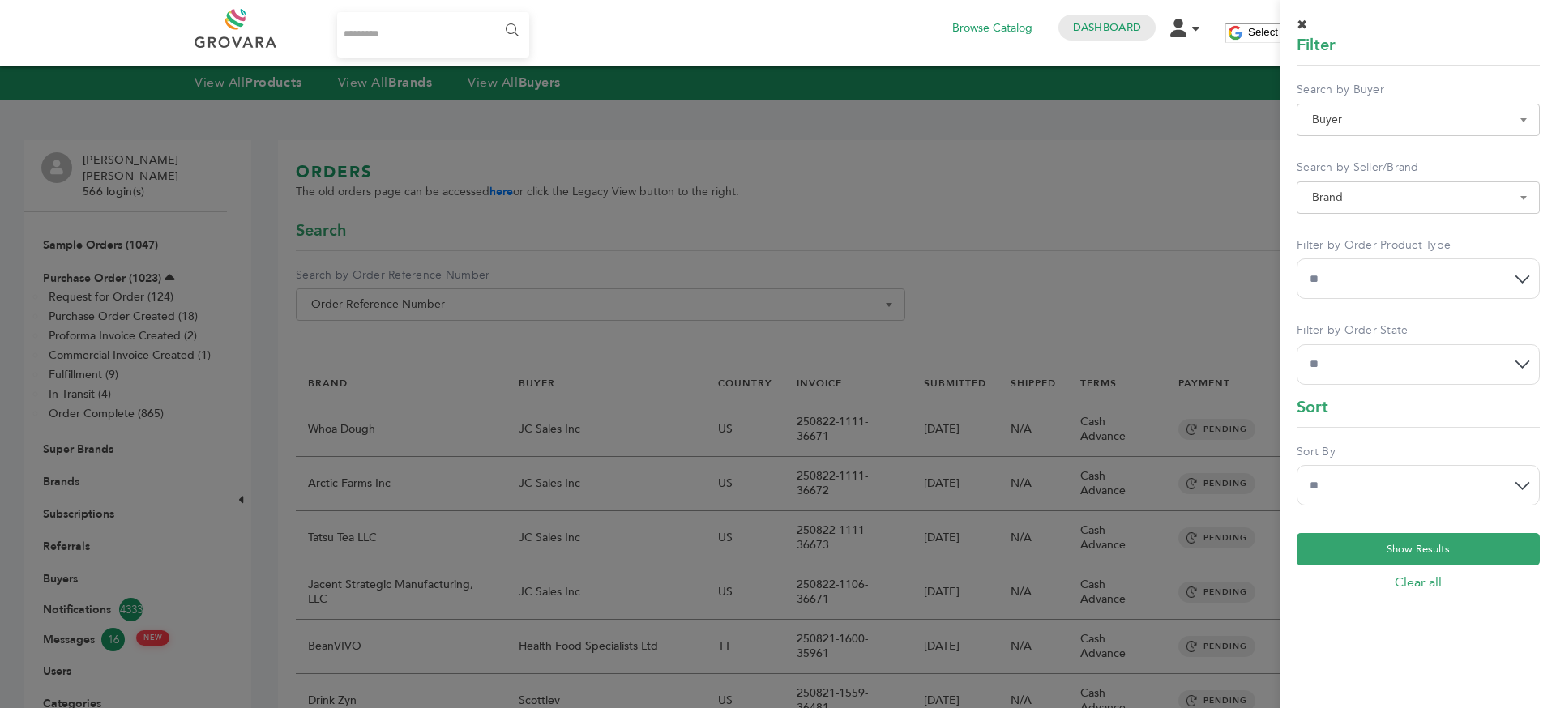
click at [1205, 266] on div at bounding box center [778, 354] width 1556 height 708
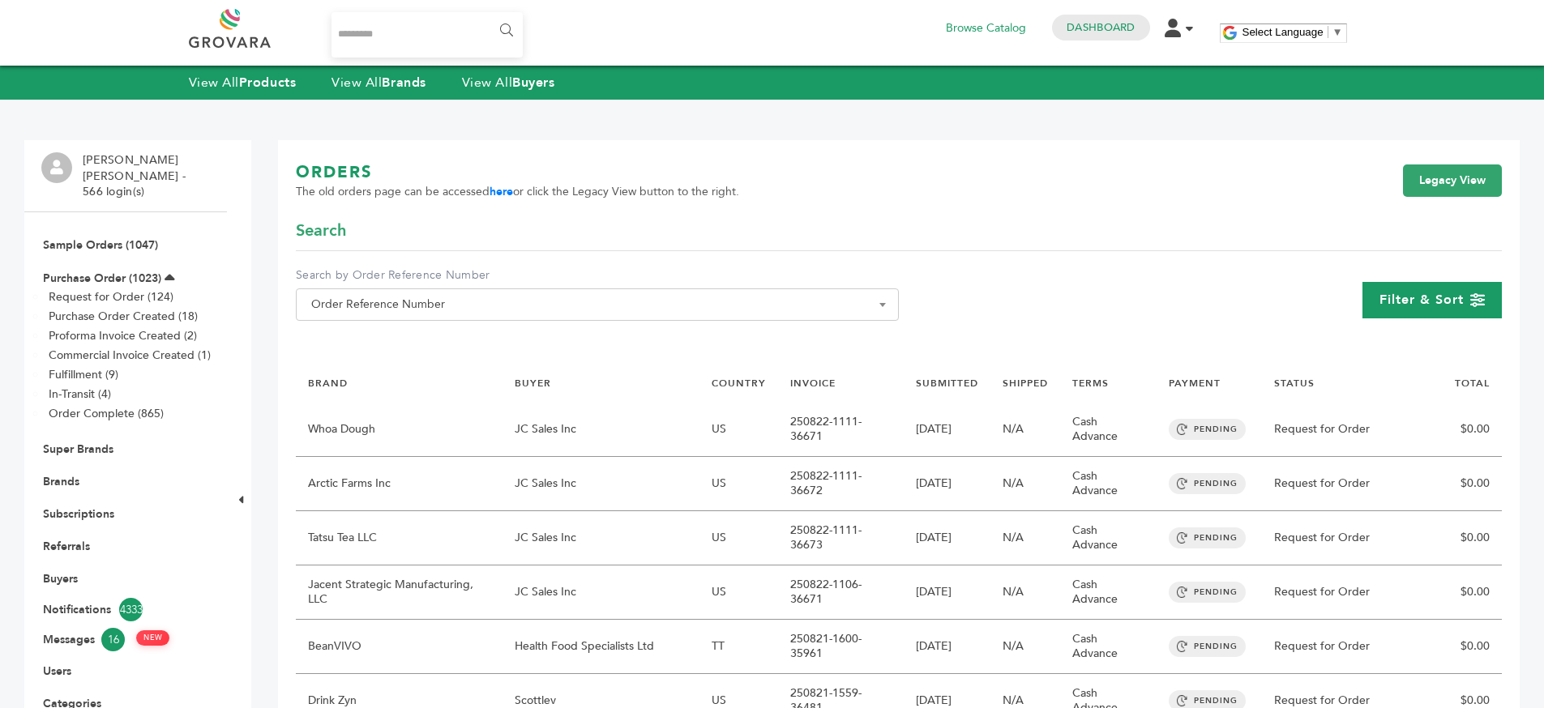
click at [1448, 295] on span "Filter & Sort" at bounding box center [1421, 300] width 84 height 18
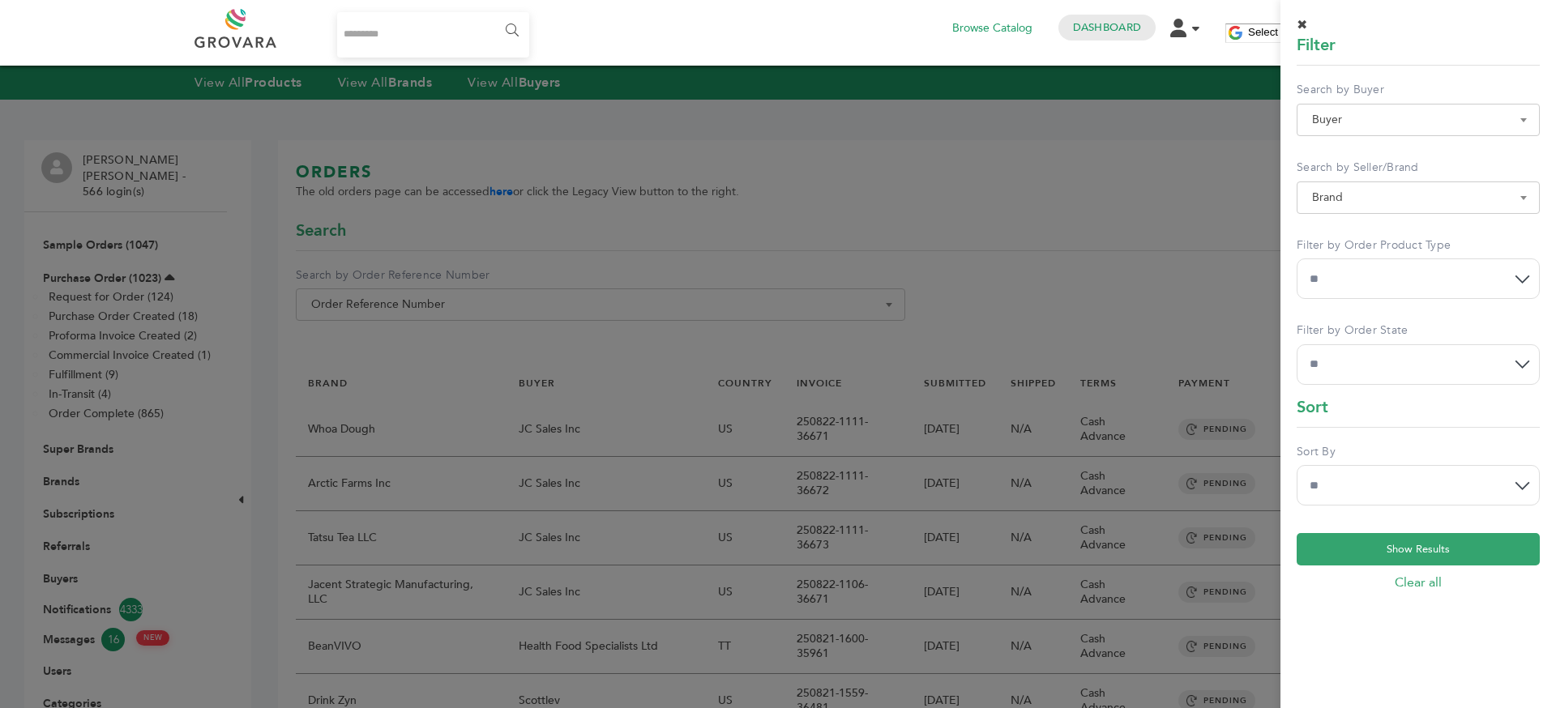
click at [1271, 259] on div at bounding box center [778, 354] width 1556 height 708
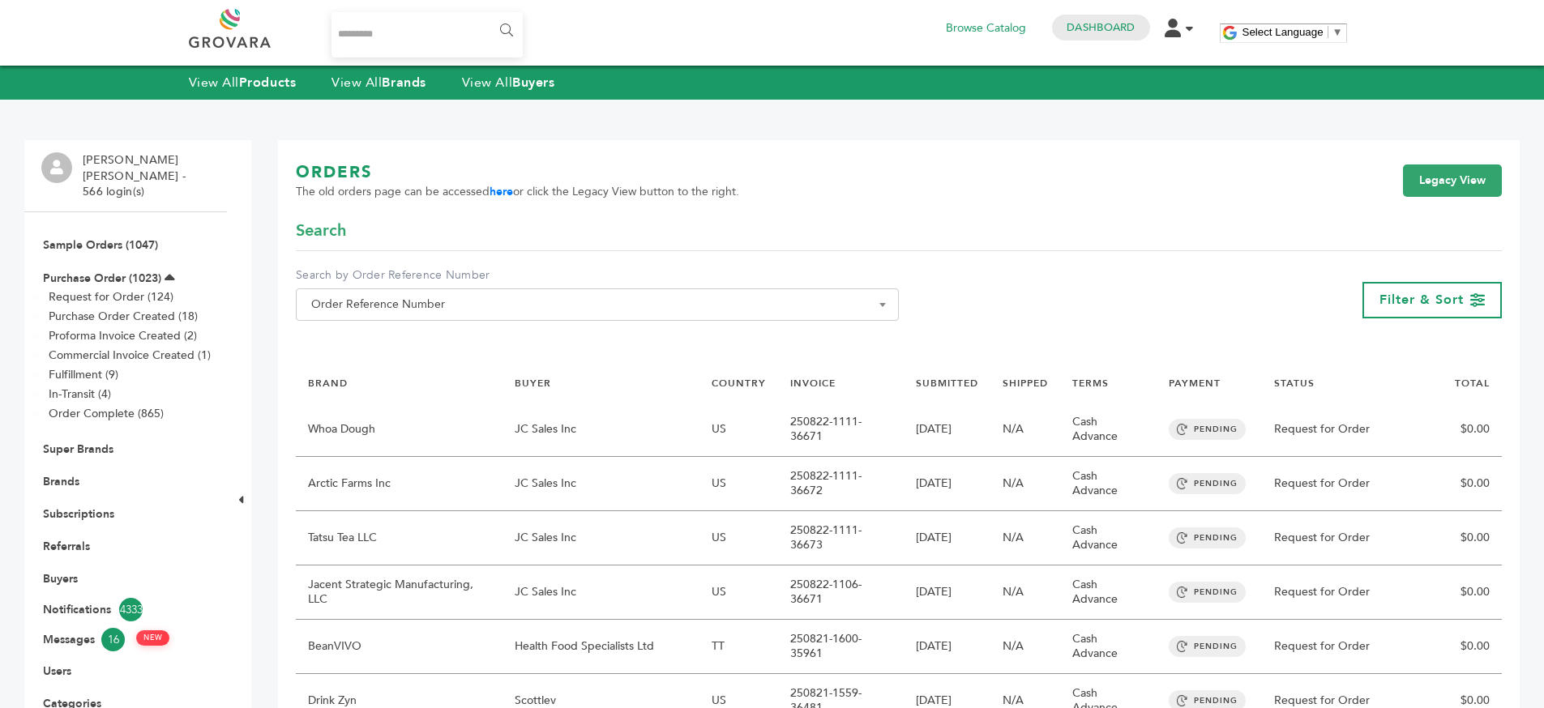
click at [749, 202] on div "ORDERS The old orders page can be accessed here or click the Legacy View button…" at bounding box center [899, 190] width 1206 height 58
click at [798, 196] on div "ORDERS The old orders page can be accessed here or click the Legacy View button…" at bounding box center [899, 190] width 1206 height 58
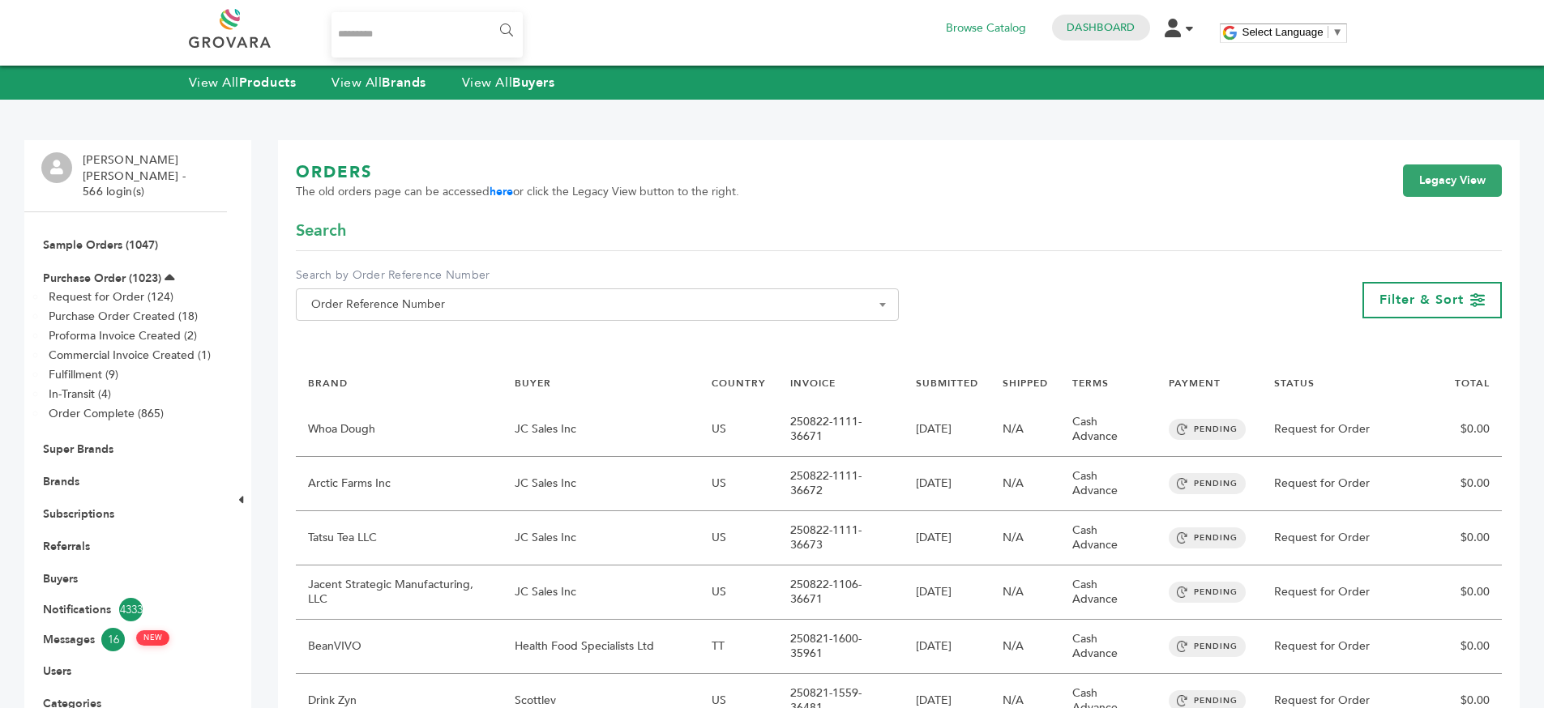
click at [114, 271] on link "Purchase Order (1023)" at bounding box center [102, 278] width 118 height 15
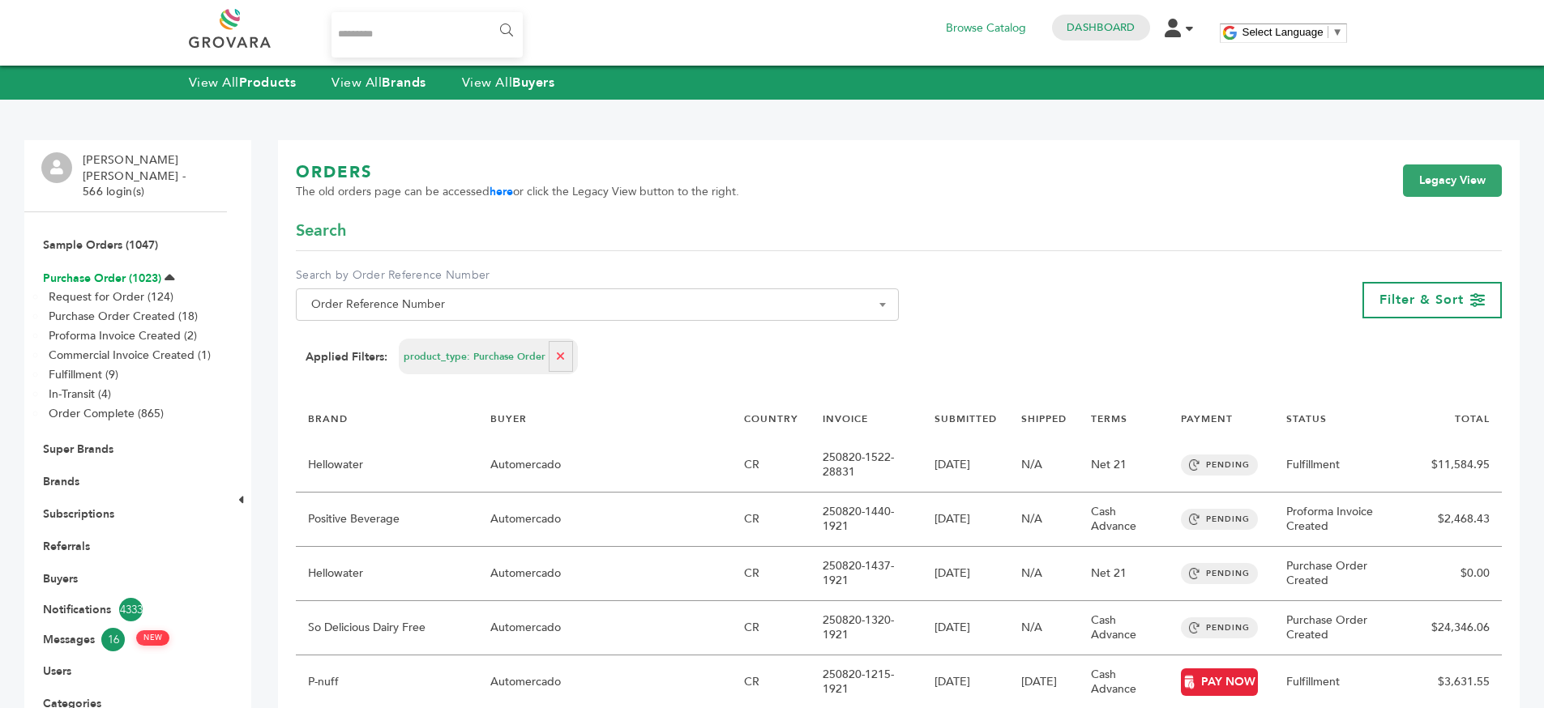
click at [104, 271] on link "Purchase Order (1023)" at bounding box center [102, 278] width 118 height 15
click at [106, 289] on link "Request for Order (124)" at bounding box center [111, 296] width 125 height 15
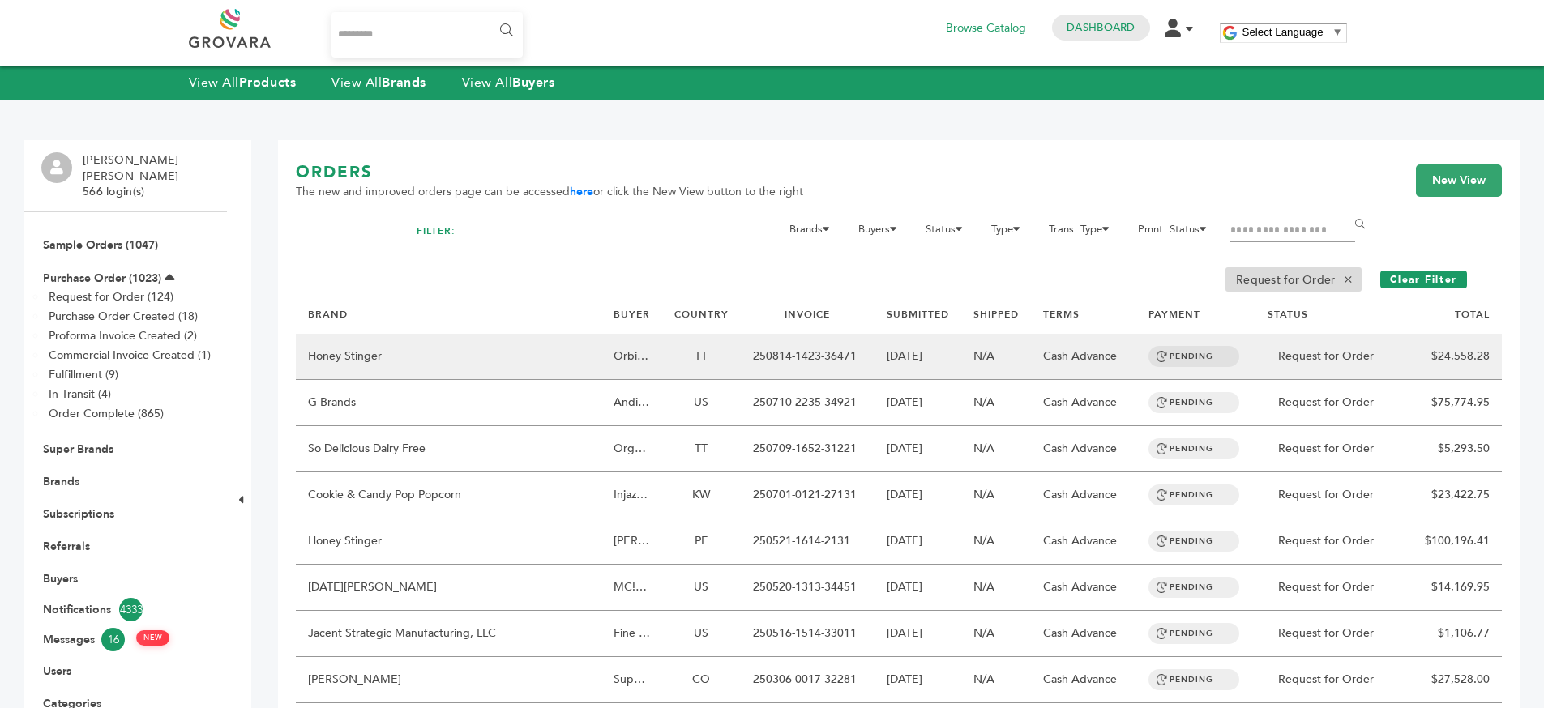
click at [541, 361] on td "Honey Stinger" at bounding box center [448, 357] width 305 height 46
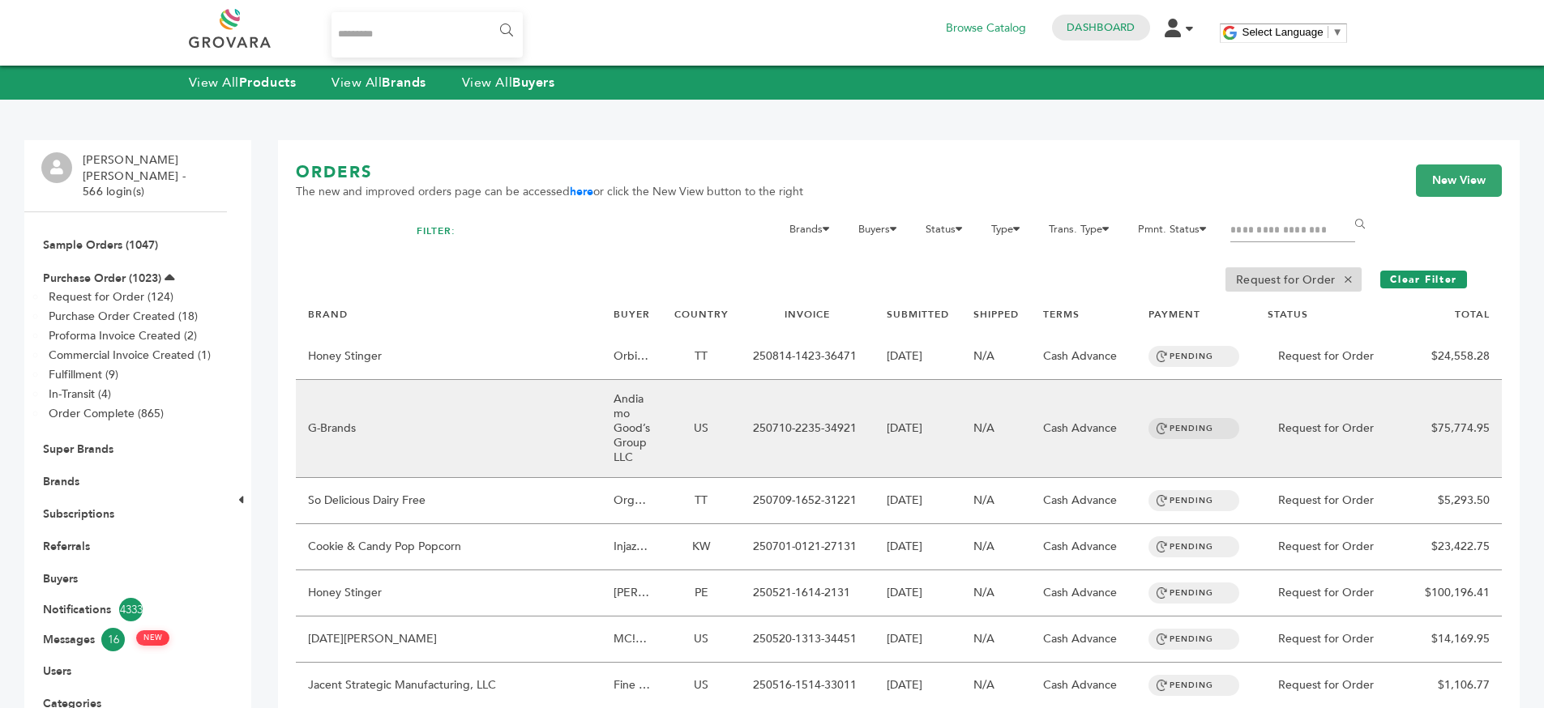
click at [601, 412] on td "Andiamo Good’s Group LLC" at bounding box center [631, 429] width 61 height 98
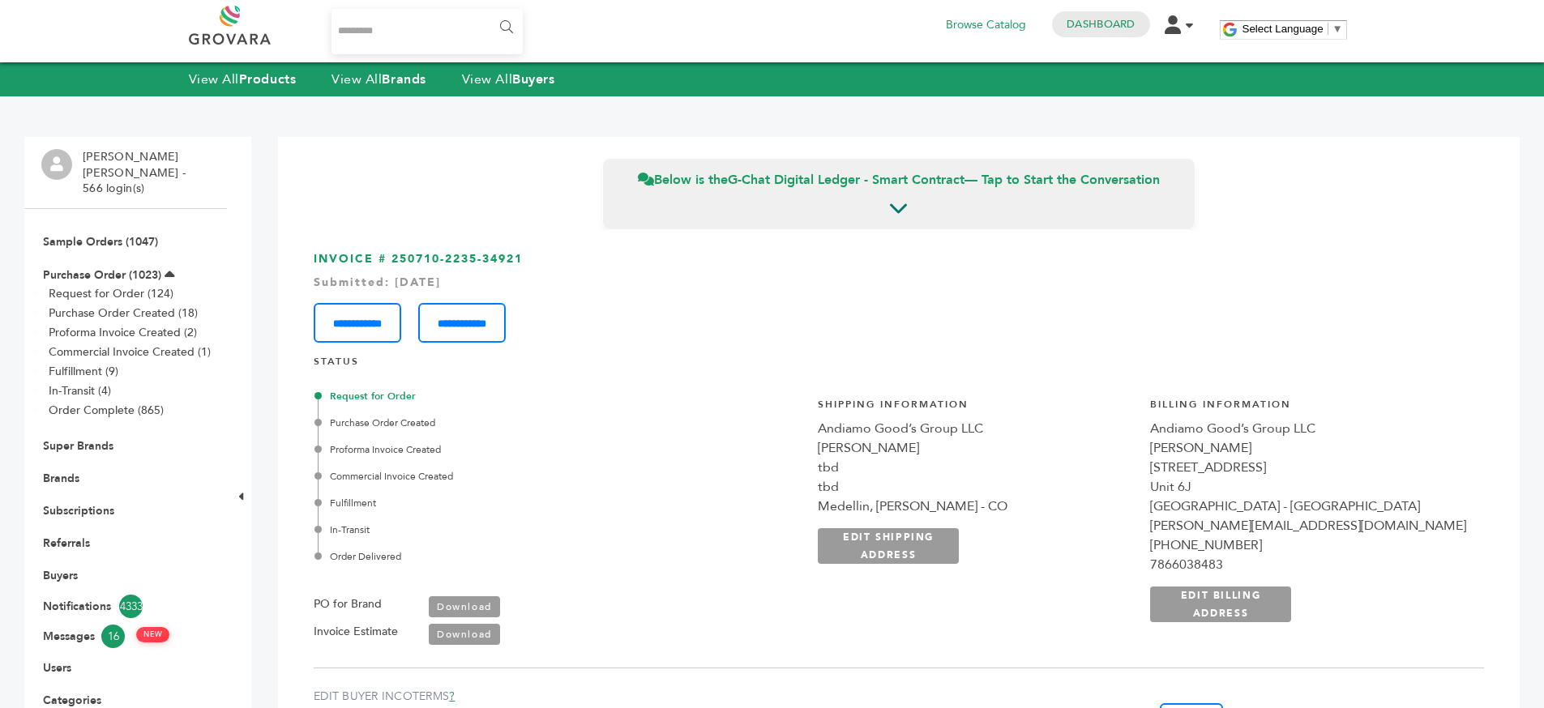
scroll to position [28, 0]
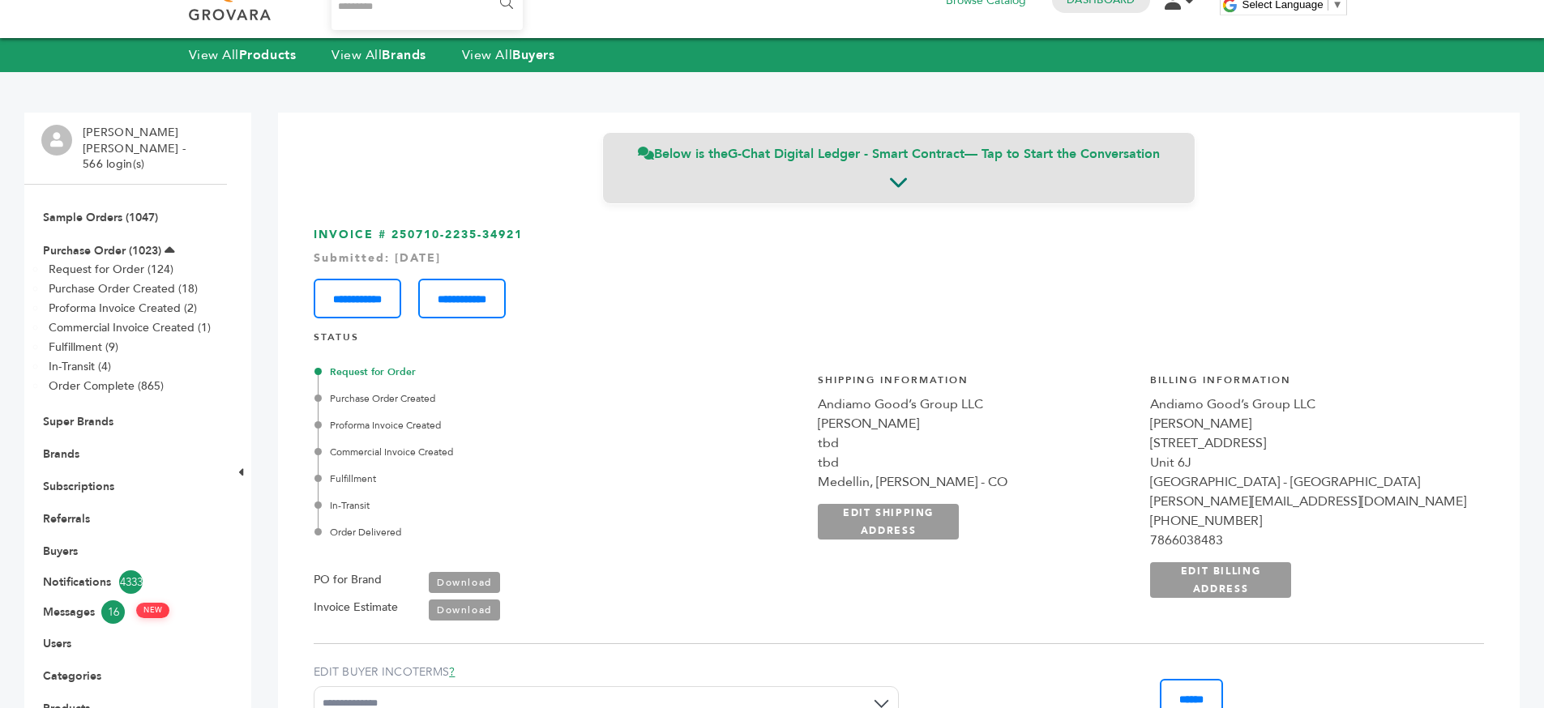
click at [899, 159] on strong "G-Chat Digital Ledger - Smart Contract" at bounding box center [846, 154] width 237 height 18
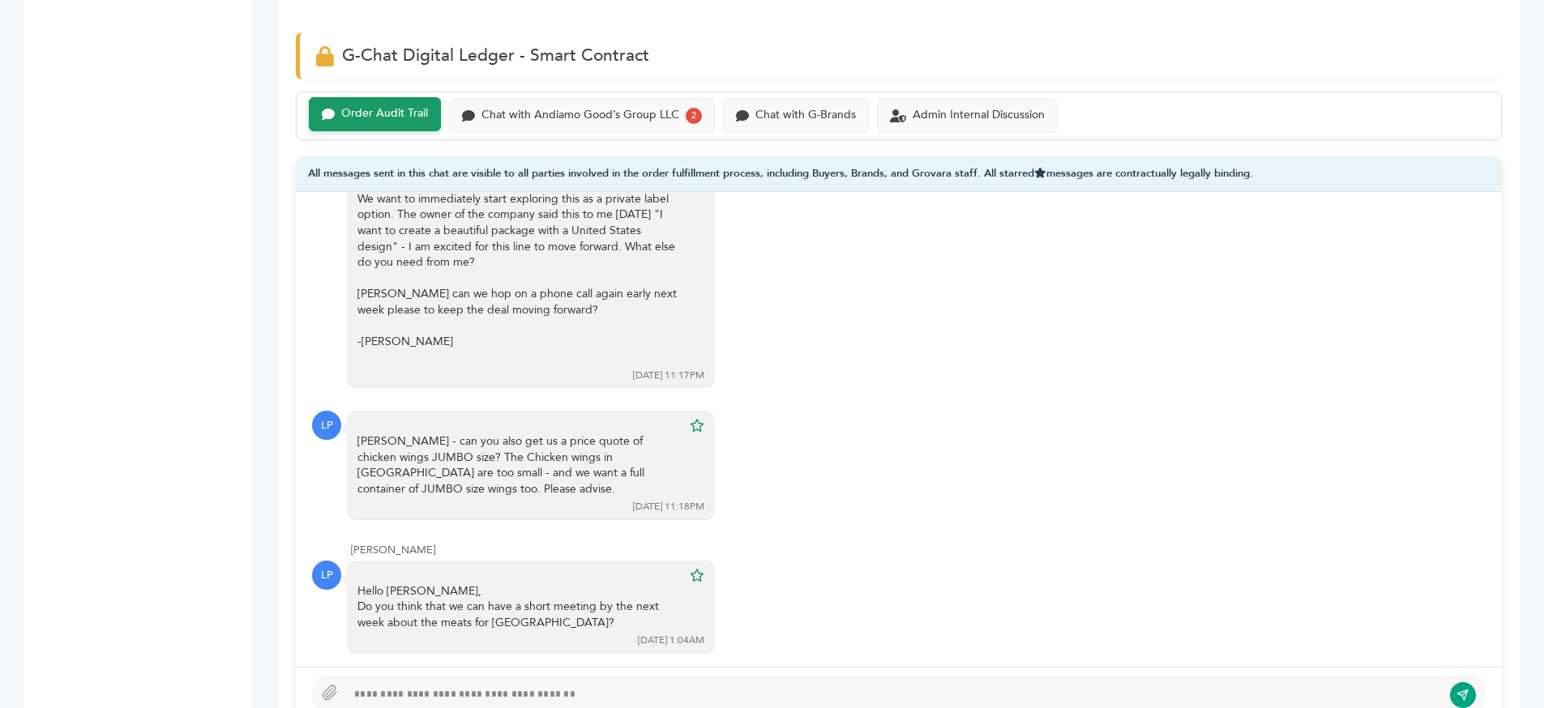
scroll to position [3290, 0]
click at [626, 117] on div "Chat with Andiamo Good’s Group LLC" at bounding box center [580, 114] width 198 height 14
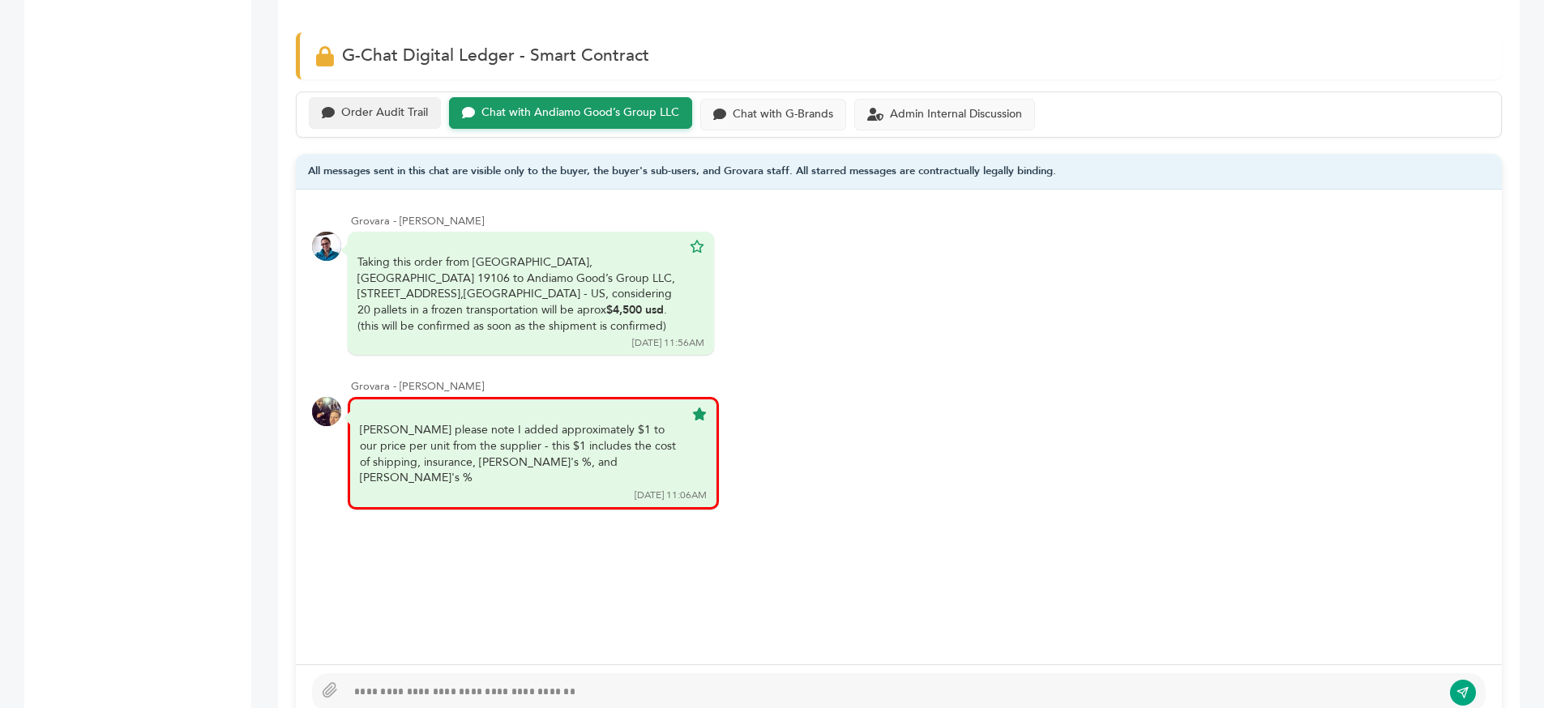
click at [394, 124] on div "Order Audit Trail" at bounding box center [375, 113] width 132 height 32
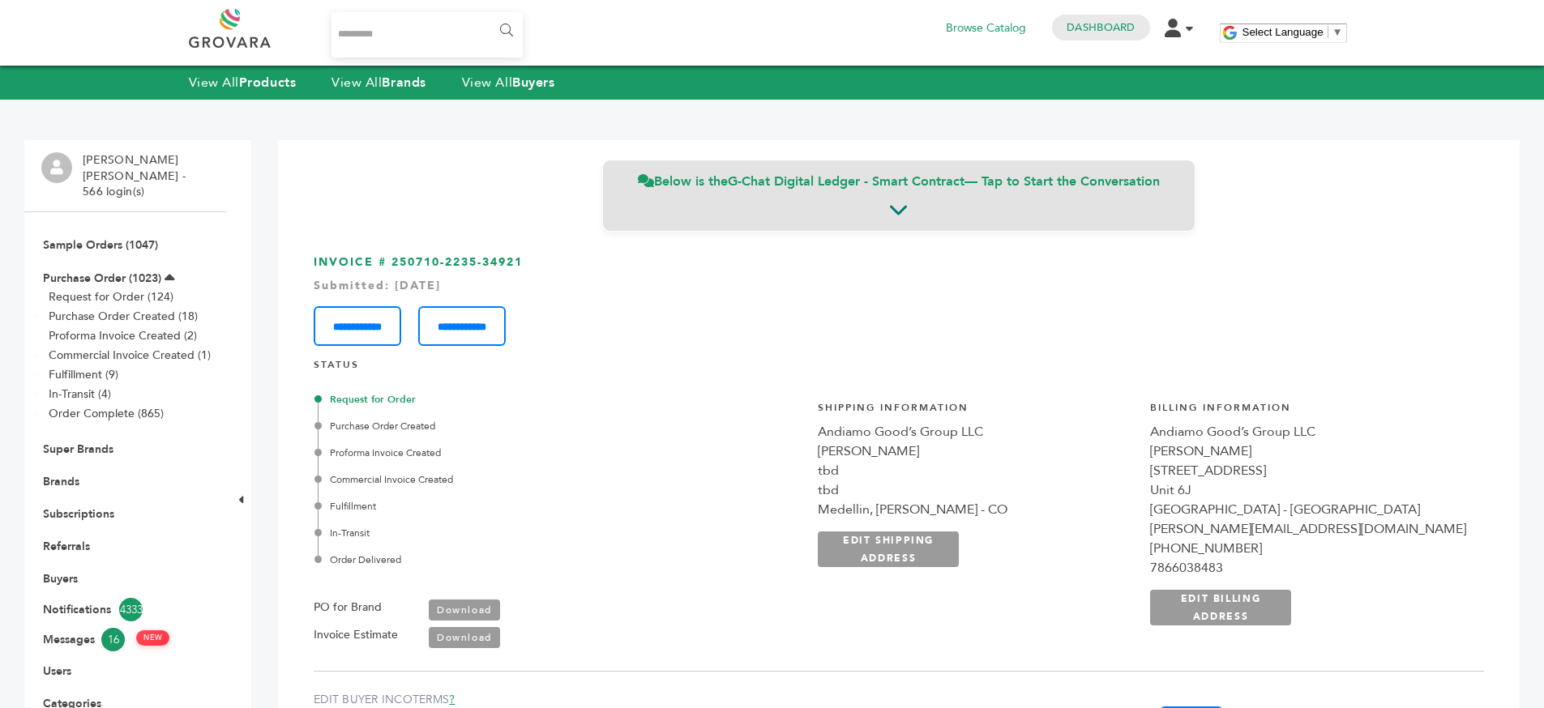
click at [910, 192] on div "Below is the G-Chat Digital Ledger - Smart Contract — Tap to Start the Conversa…" at bounding box center [898, 195] width 593 height 71
click at [848, 175] on strong "G-Chat Digital Ledger - Smart Contract" at bounding box center [846, 182] width 237 height 18
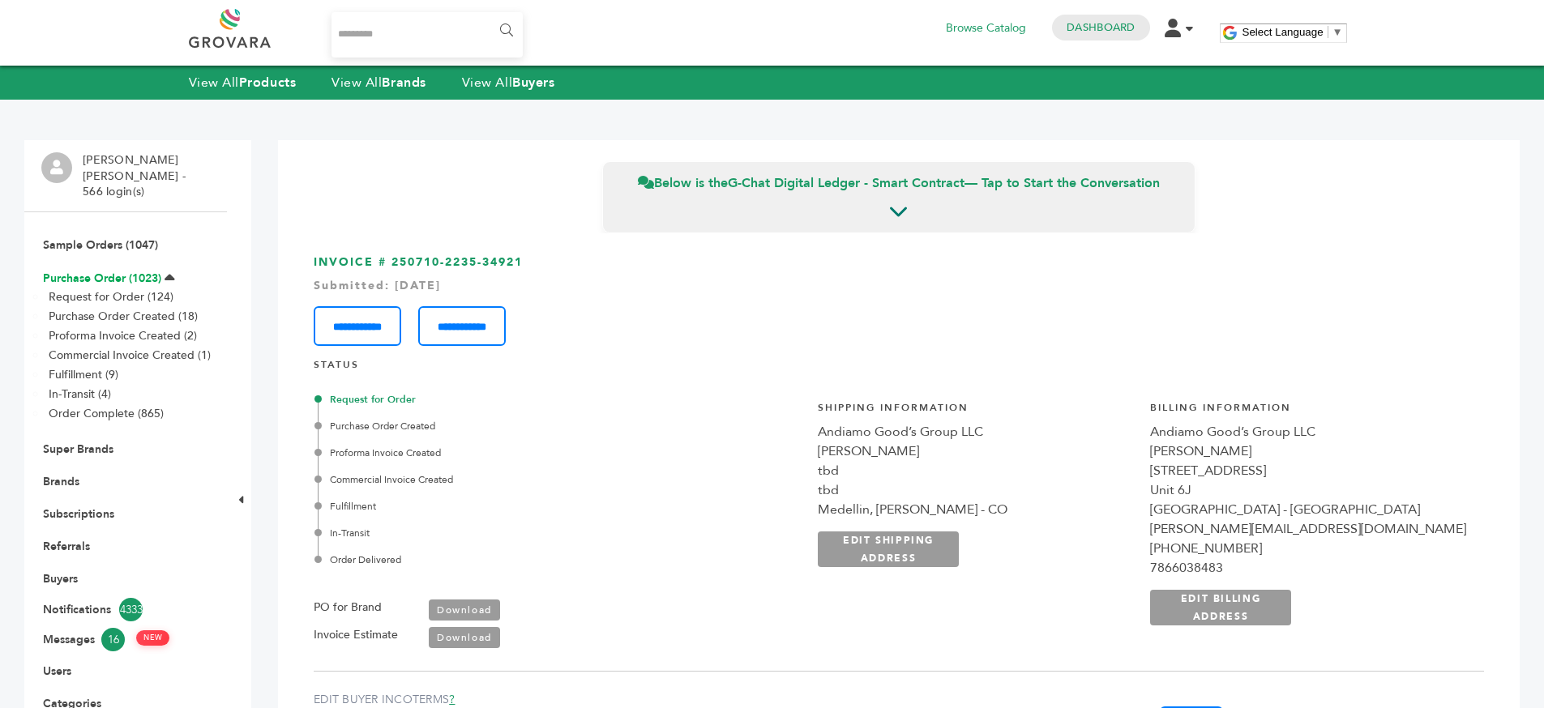
click at [143, 271] on link "Purchase Order (1023)" at bounding box center [102, 278] width 118 height 15
